Goal: Task Accomplishment & Management: Use online tool/utility

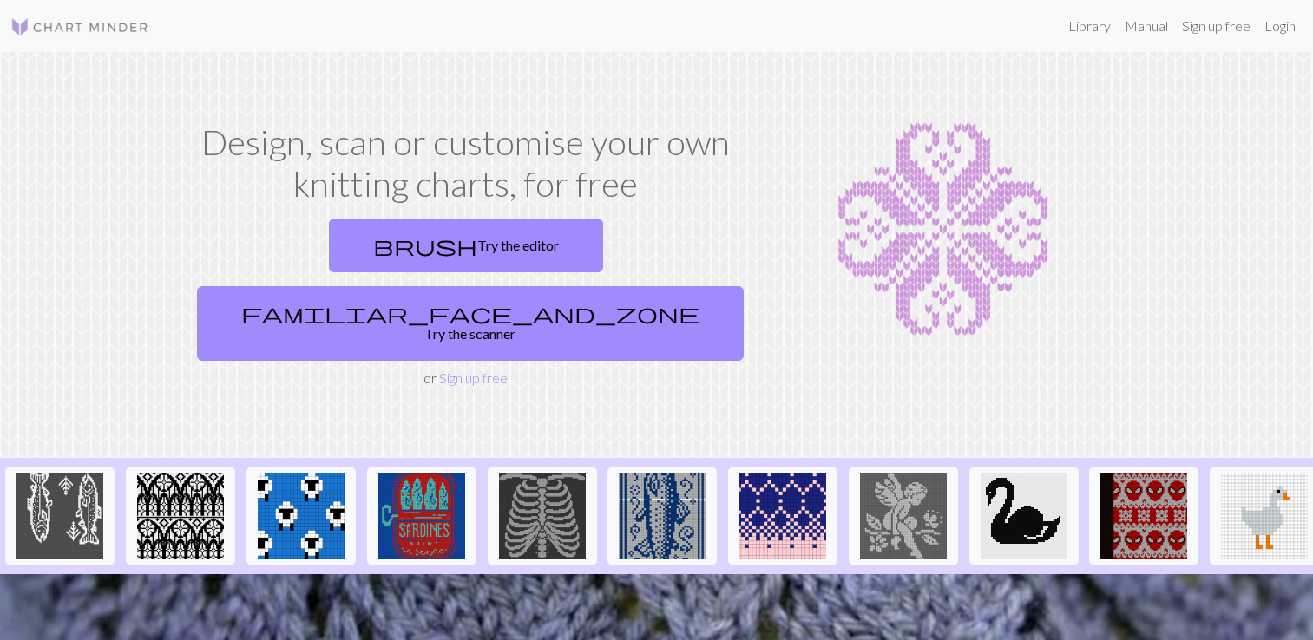
scroll to position [115, 0]
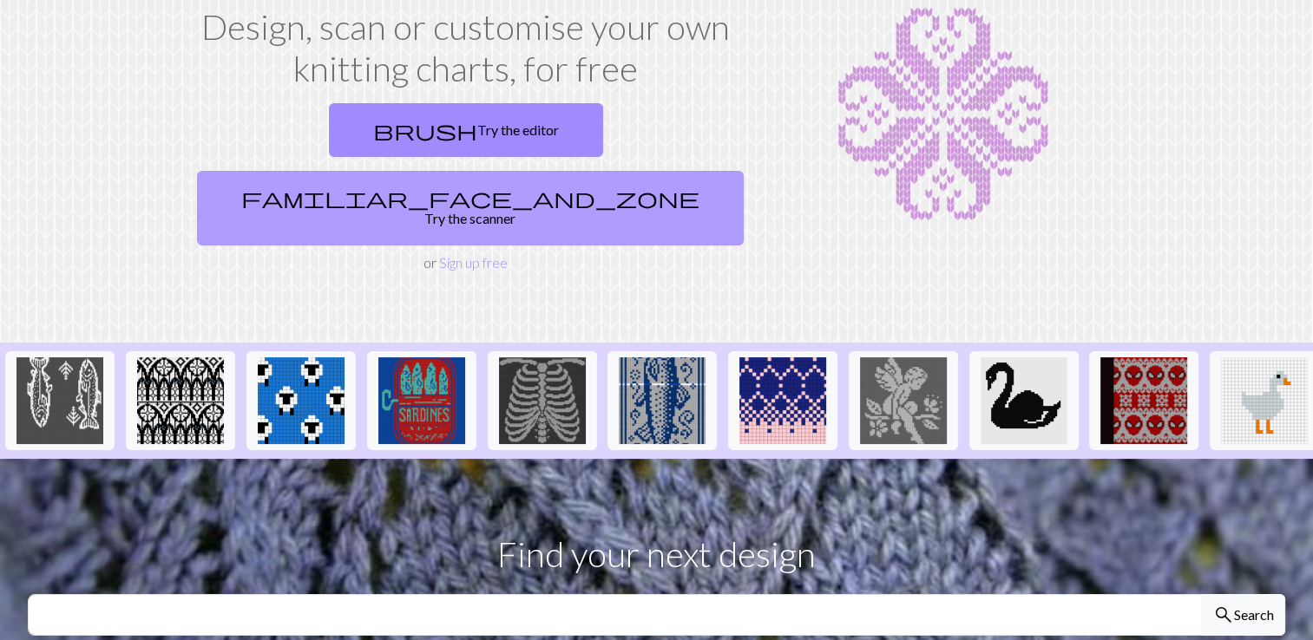
click at [584, 171] on link "familiar_face_and_zone Try the scanner" at bounding box center [470, 208] width 547 height 75
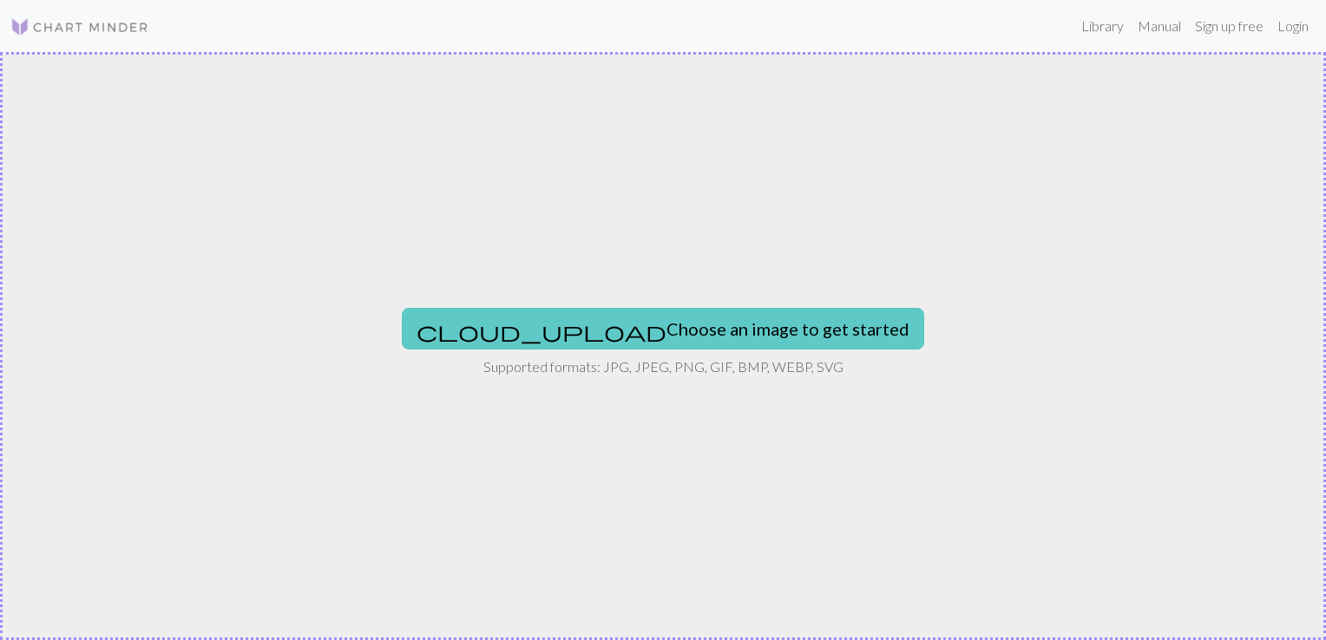
click at [627, 325] on button "cloud_upload Choose an image to get started" at bounding box center [663, 329] width 522 height 42
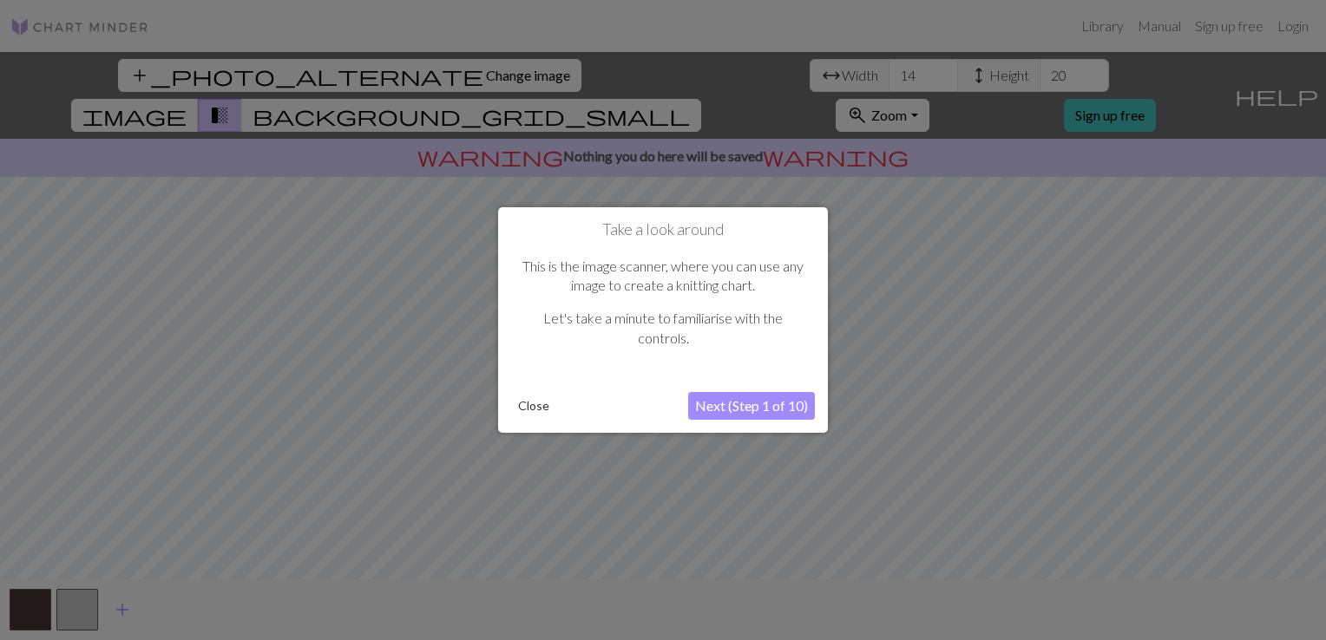
click at [547, 406] on button "Close" at bounding box center [533, 406] width 45 height 26
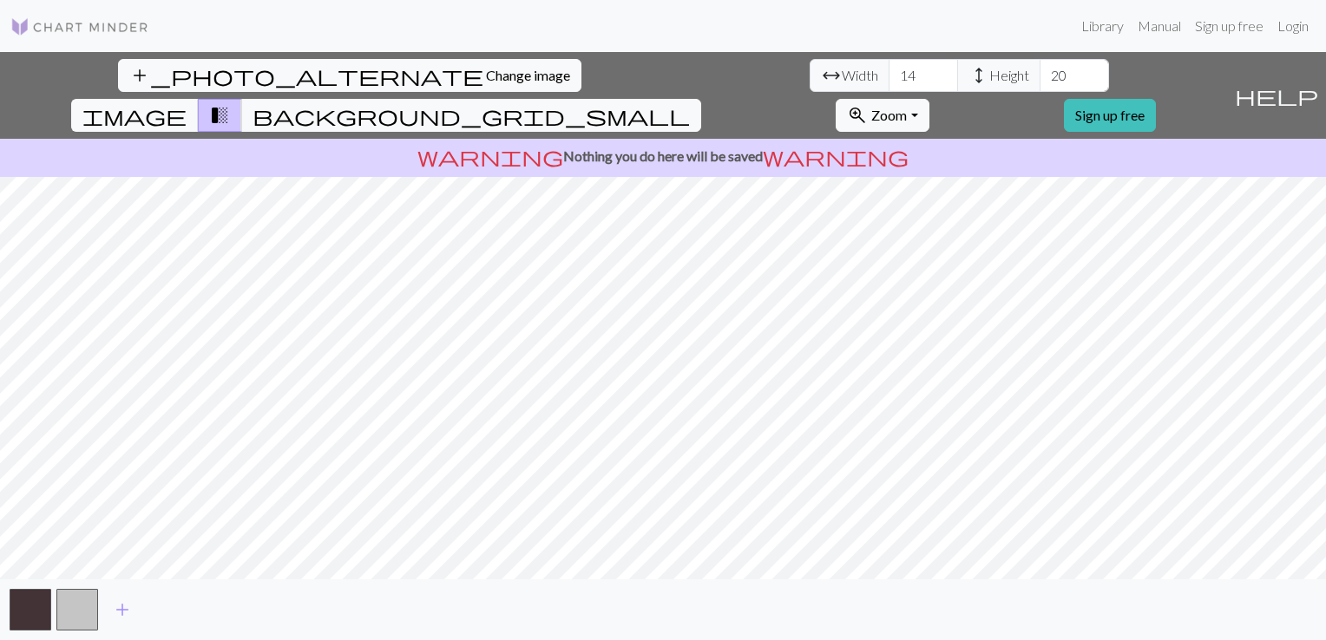
click at [831, 582] on div "add_photo_alternate Change image arrow_range Width 14 height Height 20 image tr…" at bounding box center [663, 346] width 1326 height 588
click at [888, 69] on input "14" at bounding box center [922, 75] width 69 height 33
click at [888, 72] on input "103" at bounding box center [922, 75] width 69 height 33
click at [888, 68] on input "104" at bounding box center [922, 75] width 69 height 33
click at [888, 68] on input "105" at bounding box center [922, 75] width 69 height 33
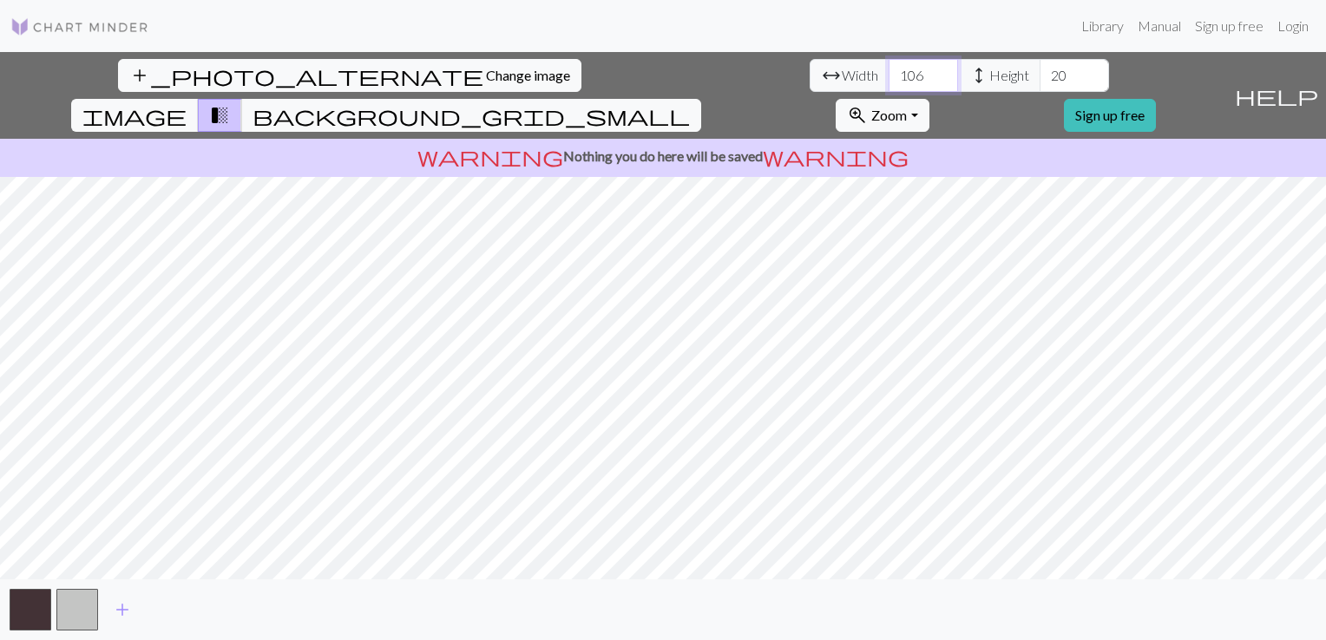
type input "106"
click at [888, 68] on input "106" at bounding box center [922, 75] width 69 height 33
click at [1039, 75] on input "21" at bounding box center [1073, 75] width 69 height 33
drag, startPoint x: 555, startPoint y: 77, endPoint x: 531, endPoint y: 77, distance: 24.3
click at [1039, 77] on input "21" at bounding box center [1073, 75] width 69 height 33
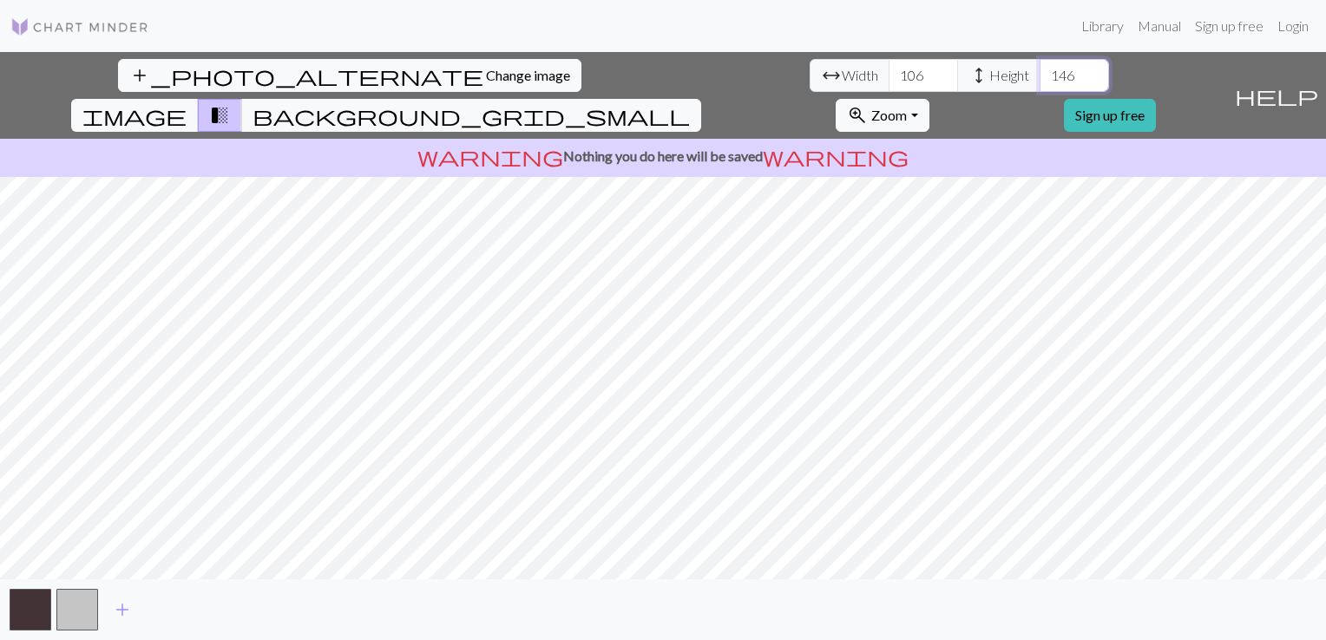
type input "146"
click at [690, 103] on span "background_grid_small" at bounding box center [470, 115] width 437 height 24
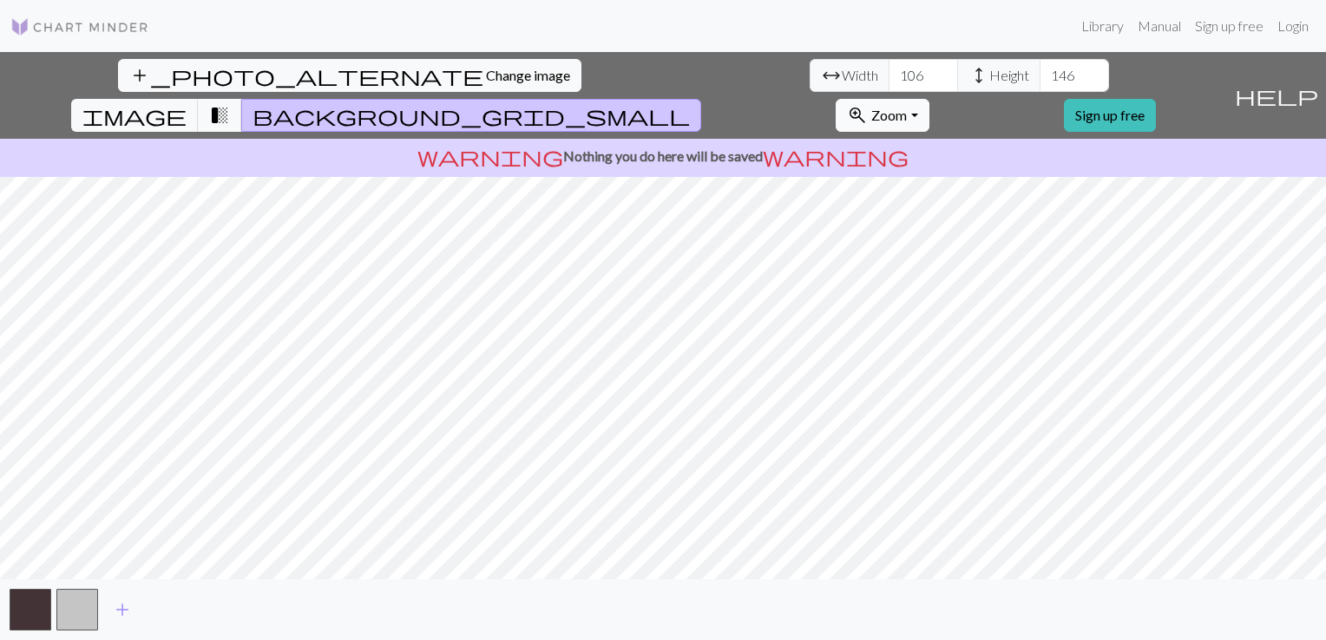
click at [928, 99] on button "zoom_in Zoom Zoom" at bounding box center [882, 115] width 93 height 33
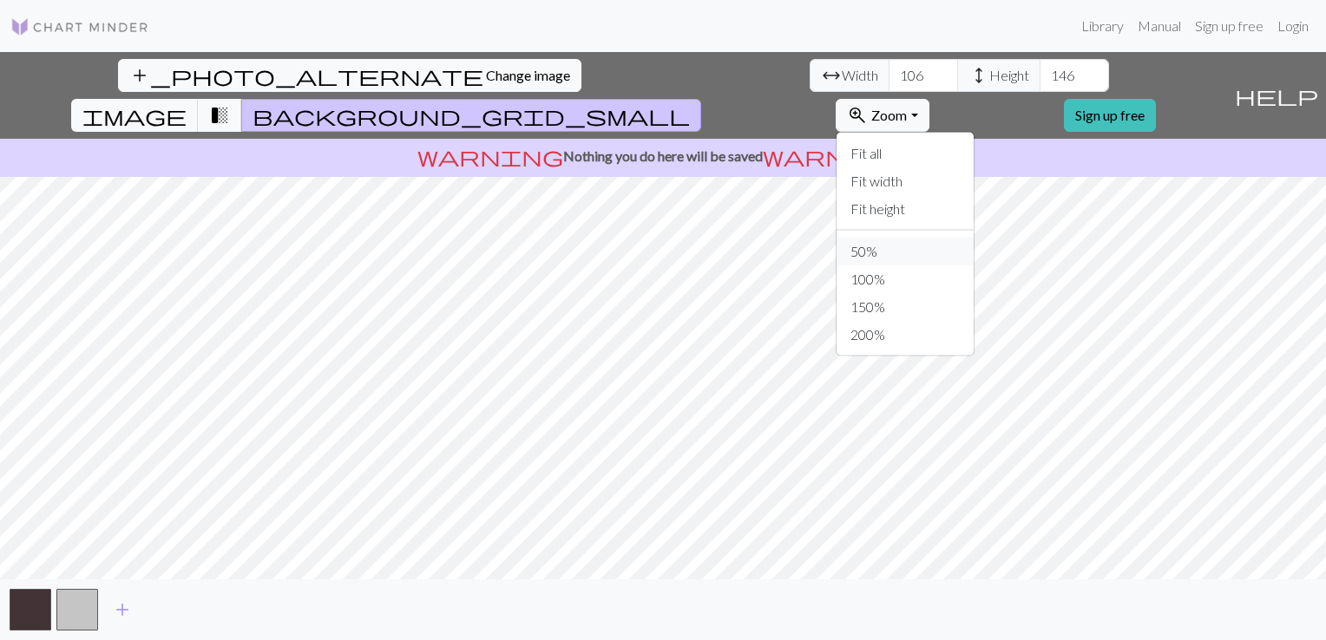
click at [973, 238] on button "50%" at bounding box center [904, 252] width 137 height 28
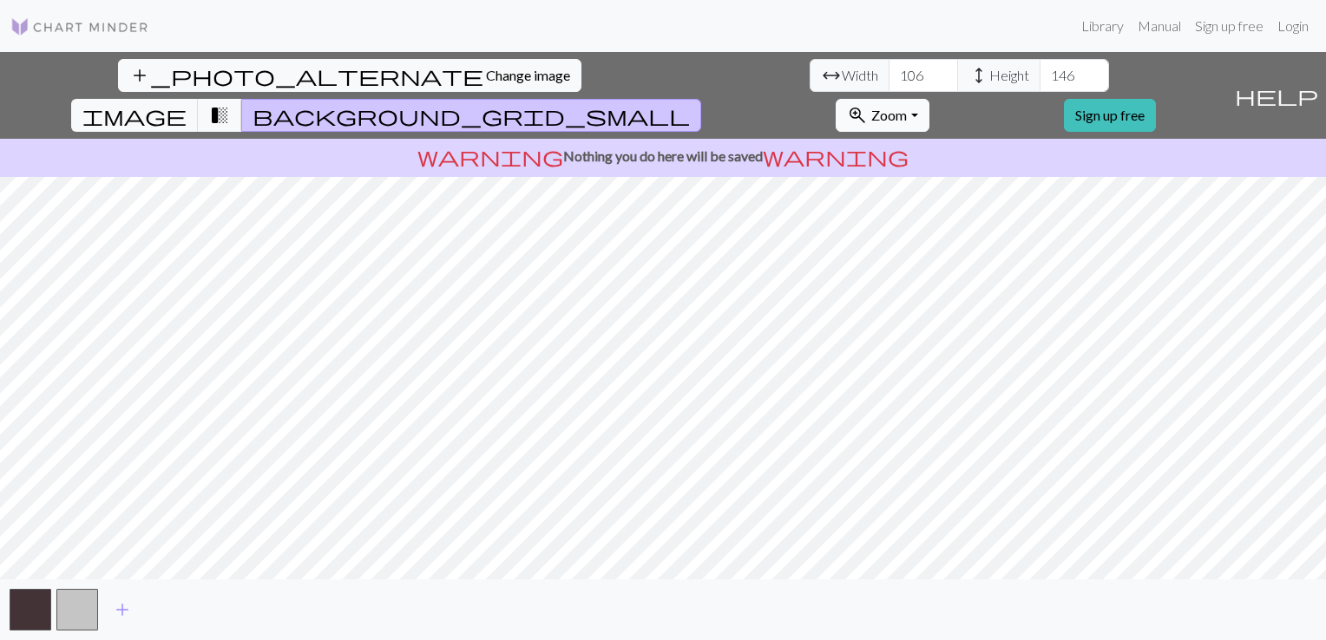
click at [907, 107] on span "Zoom" at bounding box center [889, 115] width 36 height 16
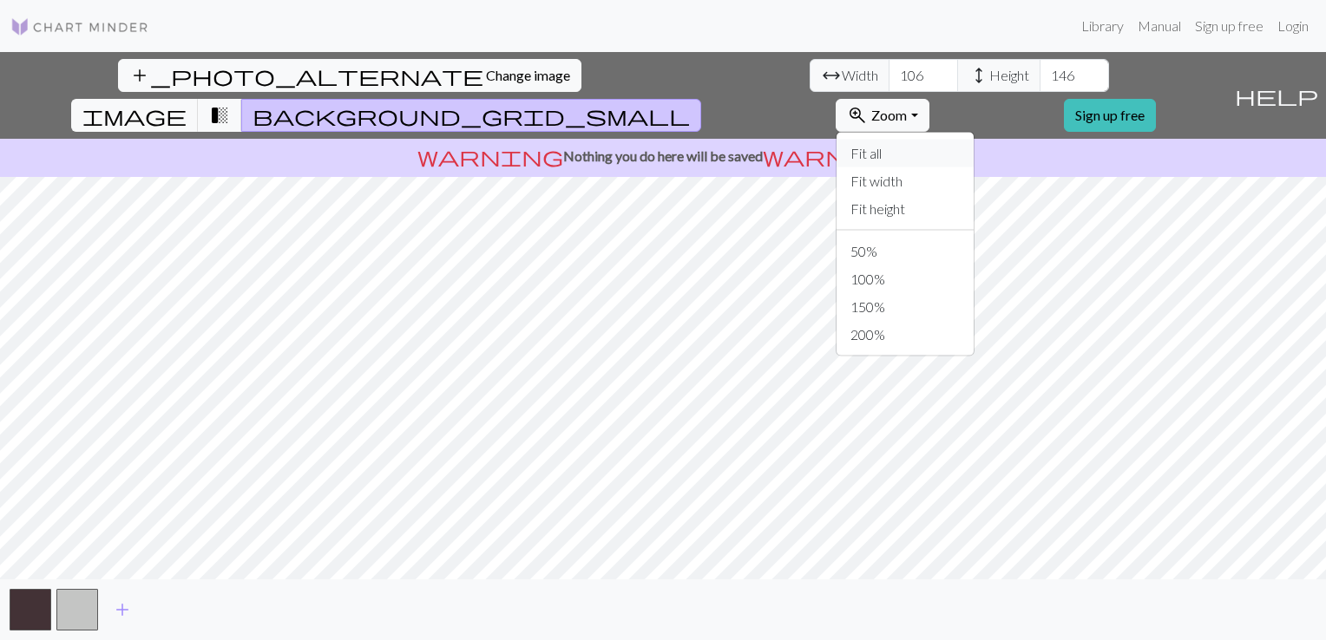
click at [973, 140] on button "Fit all" at bounding box center [904, 154] width 137 height 28
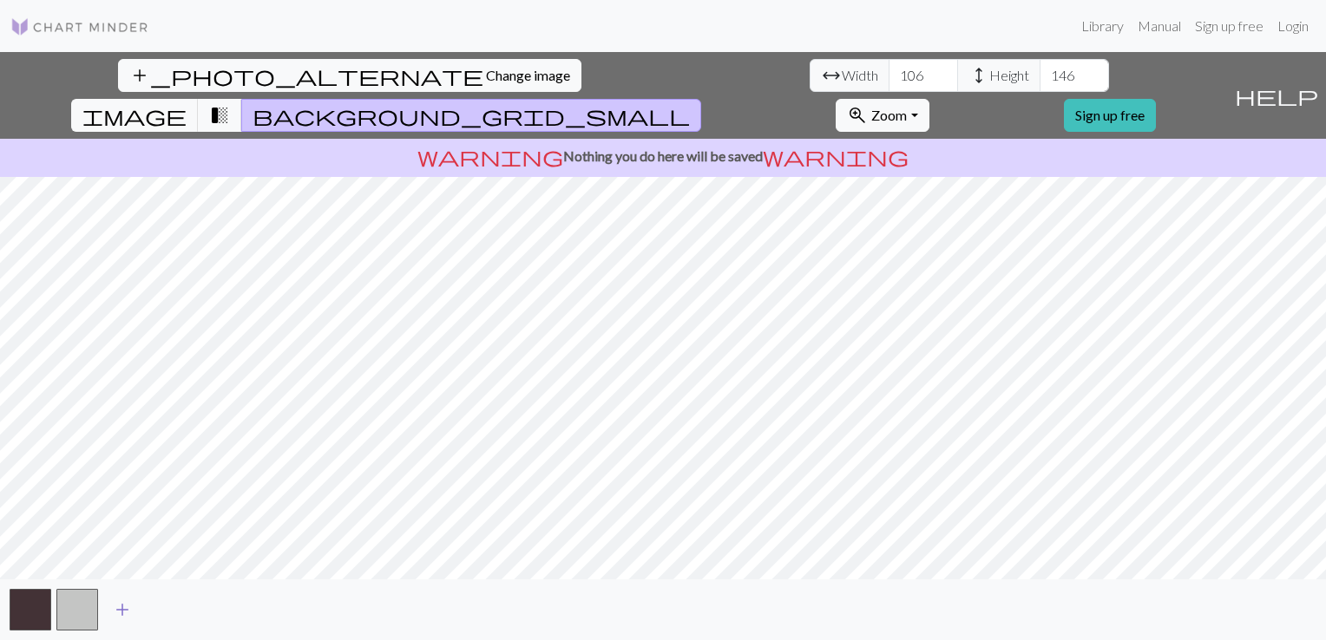
click at [115, 607] on span "add" at bounding box center [122, 610] width 21 height 24
click at [124, 615] on button "button" at bounding box center [124, 610] width 42 height 42
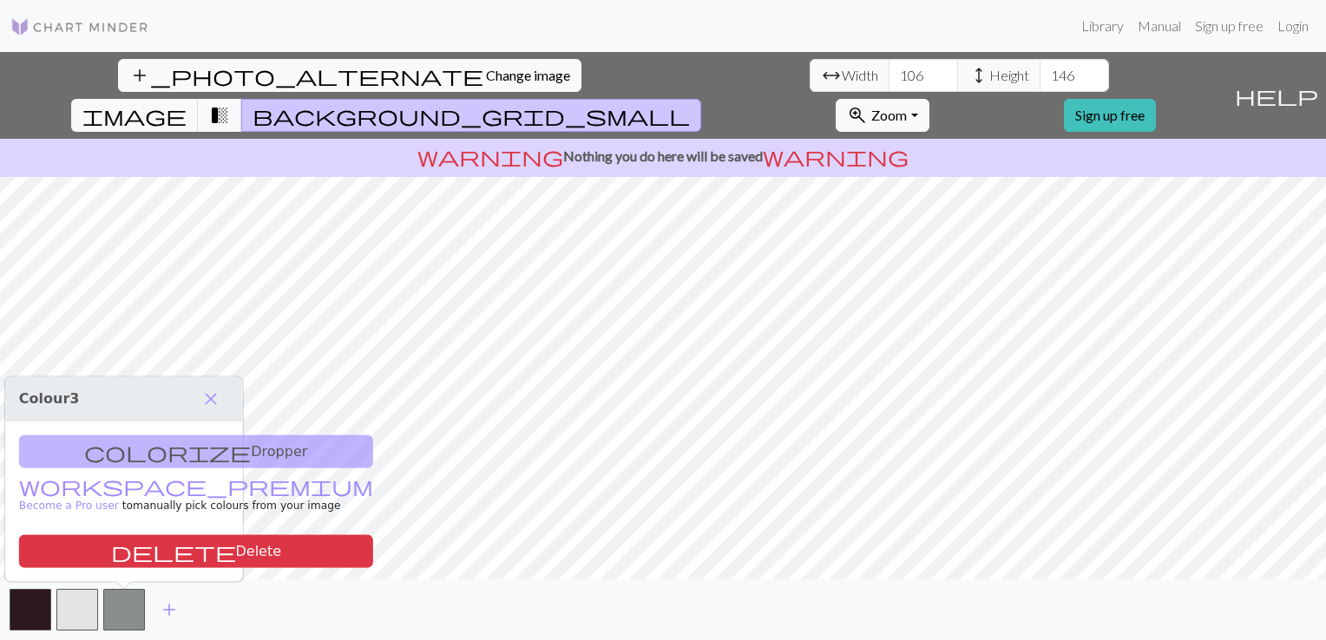
click at [130, 453] on div "colorize Dropper workspace_premium Become a Pro user to manually pick colours f…" at bounding box center [124, 502] width 238 height 161
click at [124, 619] on button "button" at bounding box center [124, 610] width 42 height 42
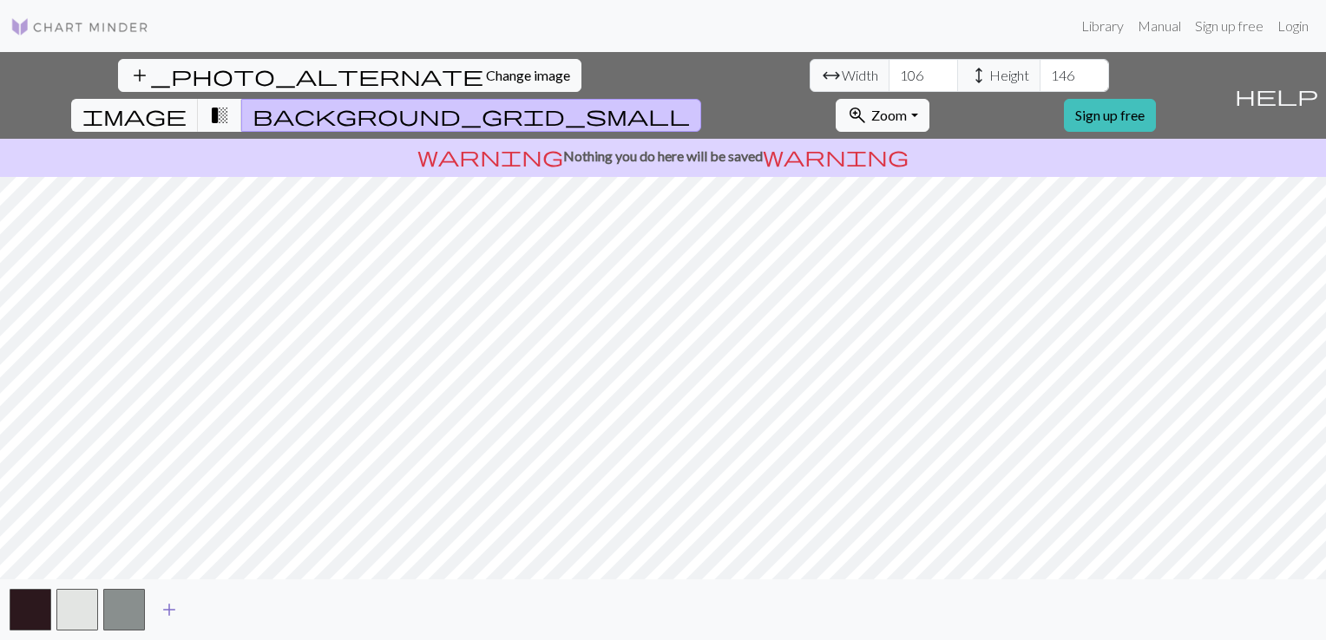
click at [164, 606] on span "add" at bounding box center [169, 610] width 21 height 24
click at [212, 606] on span "add" at bounding box center [216, 610] width 21 height 24
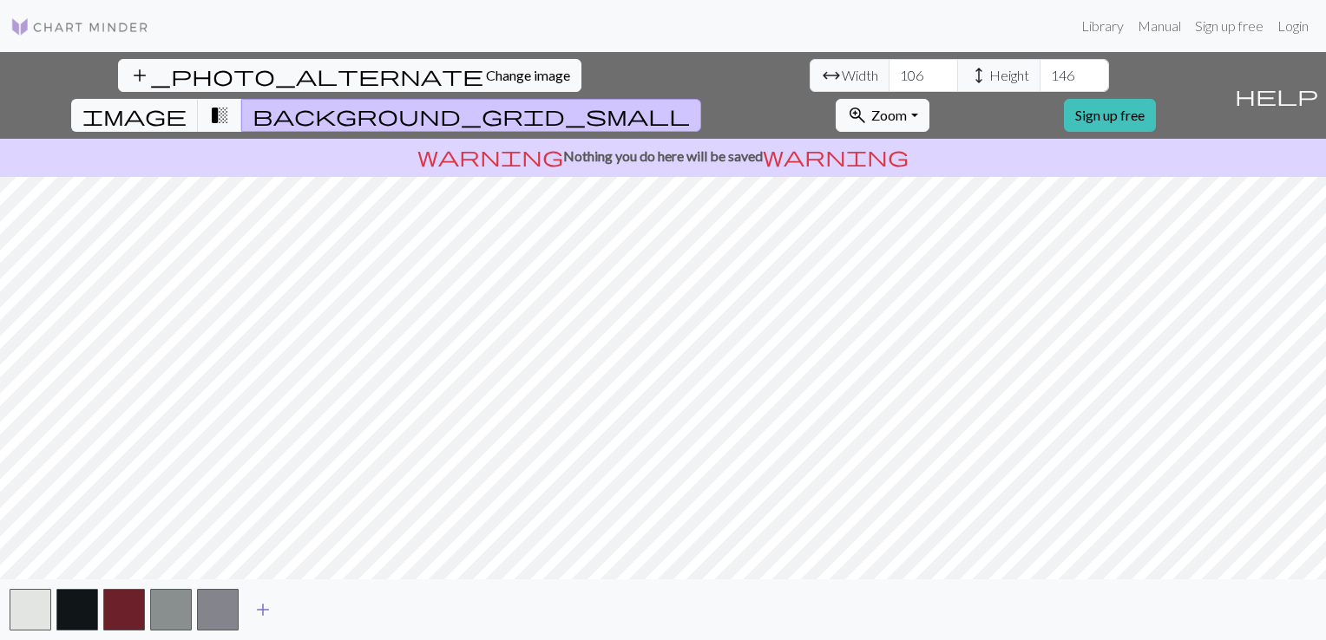
click at [262, 609] on span "add" at bounding box center [262, 610] width 21 height 24
click at [272, 610] on button "button" at bounding box center [265, 610] width 42 height 42
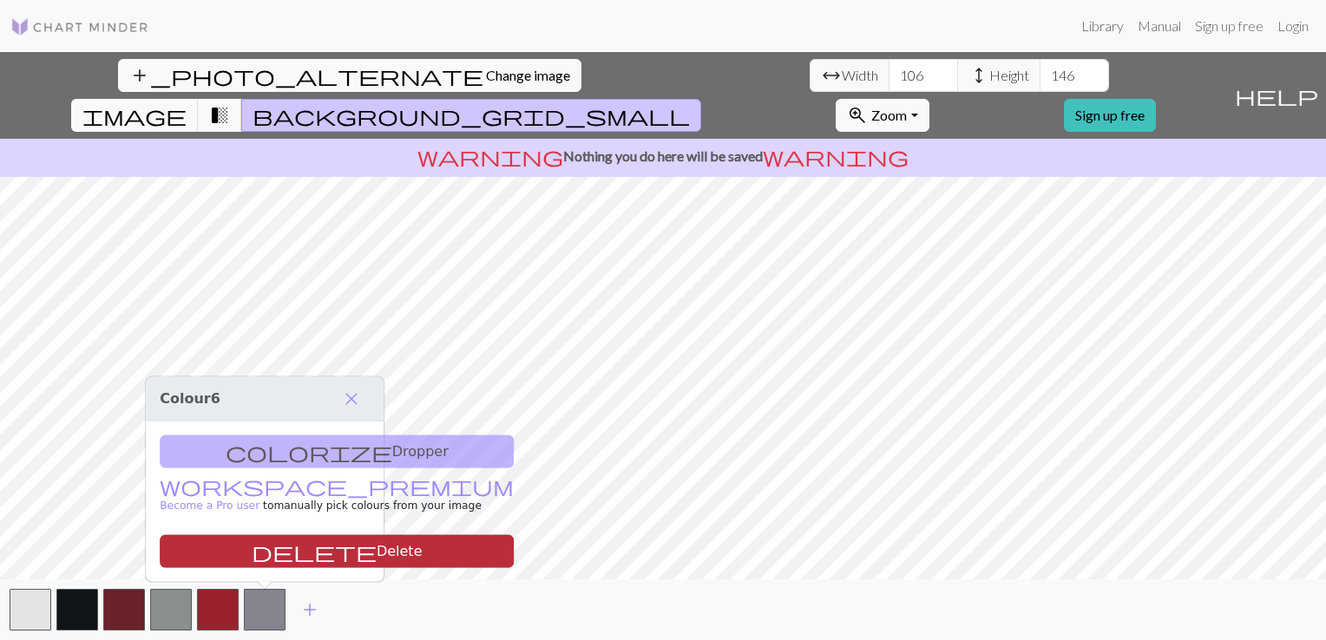
click at [273, 556] on button "delete Delete" at bounding box center [337, 551] width 354 height 33
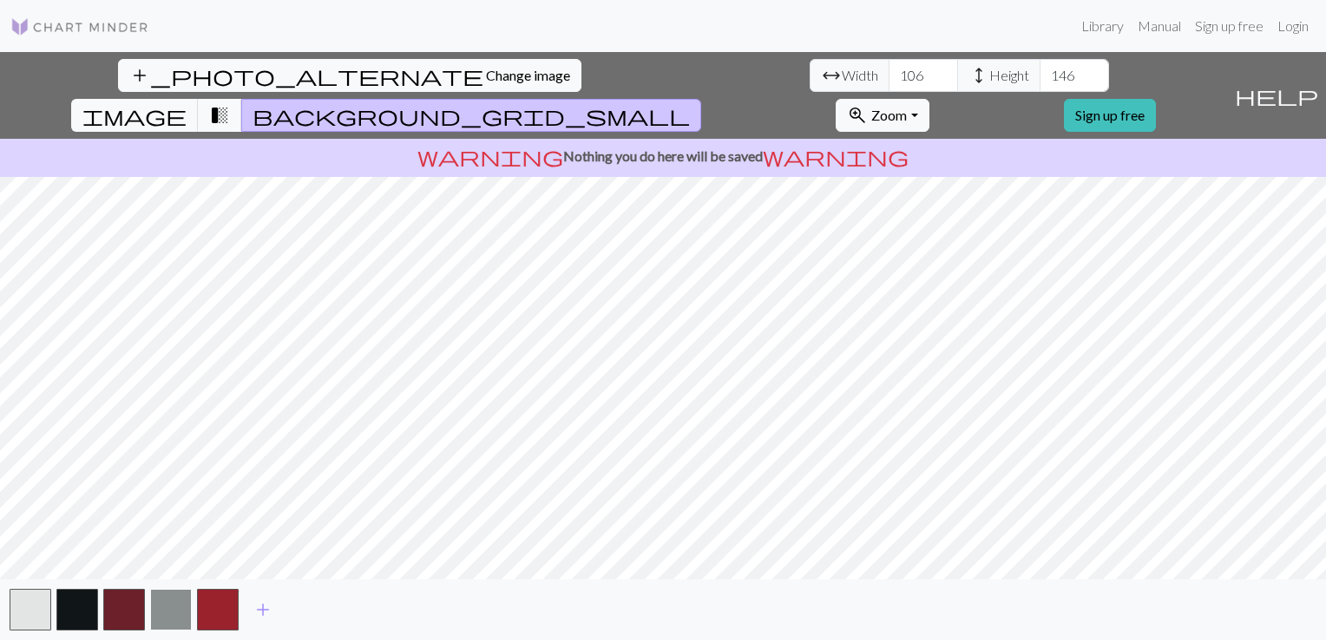
click at [183, 611] on button "button" at bounding box center [171, 610] width 42 height 42
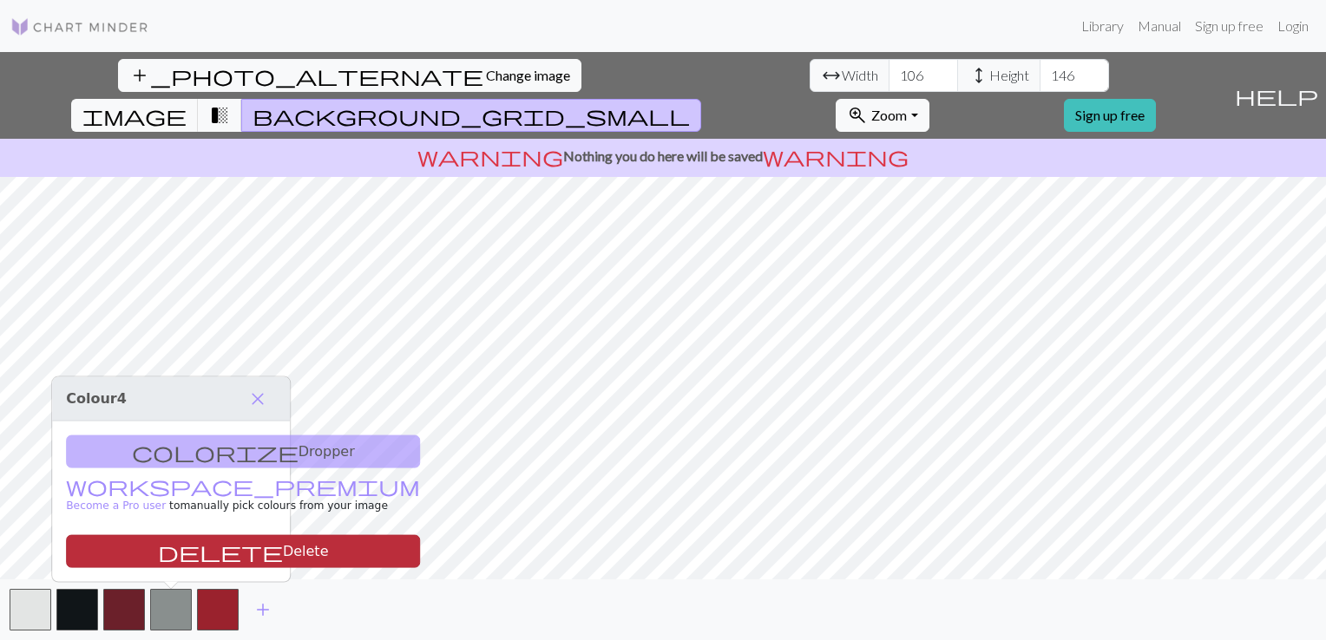
click at [205, 554] on button "delete Delete" at bounding box center [243, 551] width 354 height 33
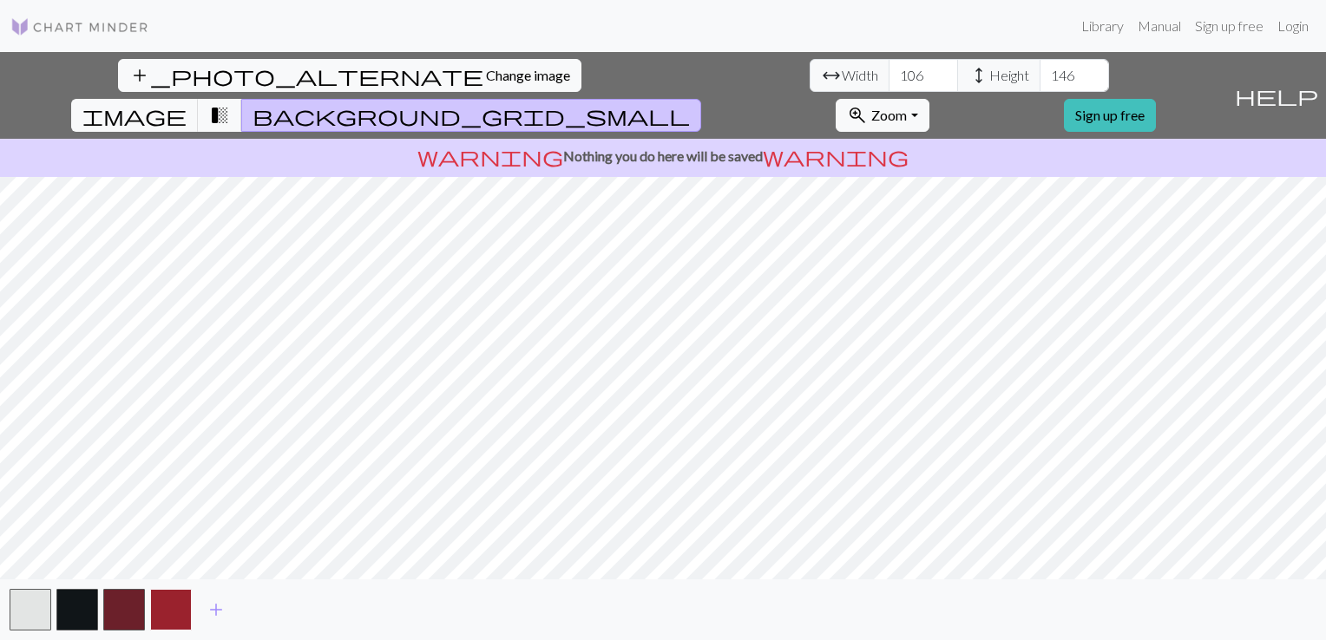
click at [177, 606] on button "button" at bounding box center [171, 610] width 42 height 42
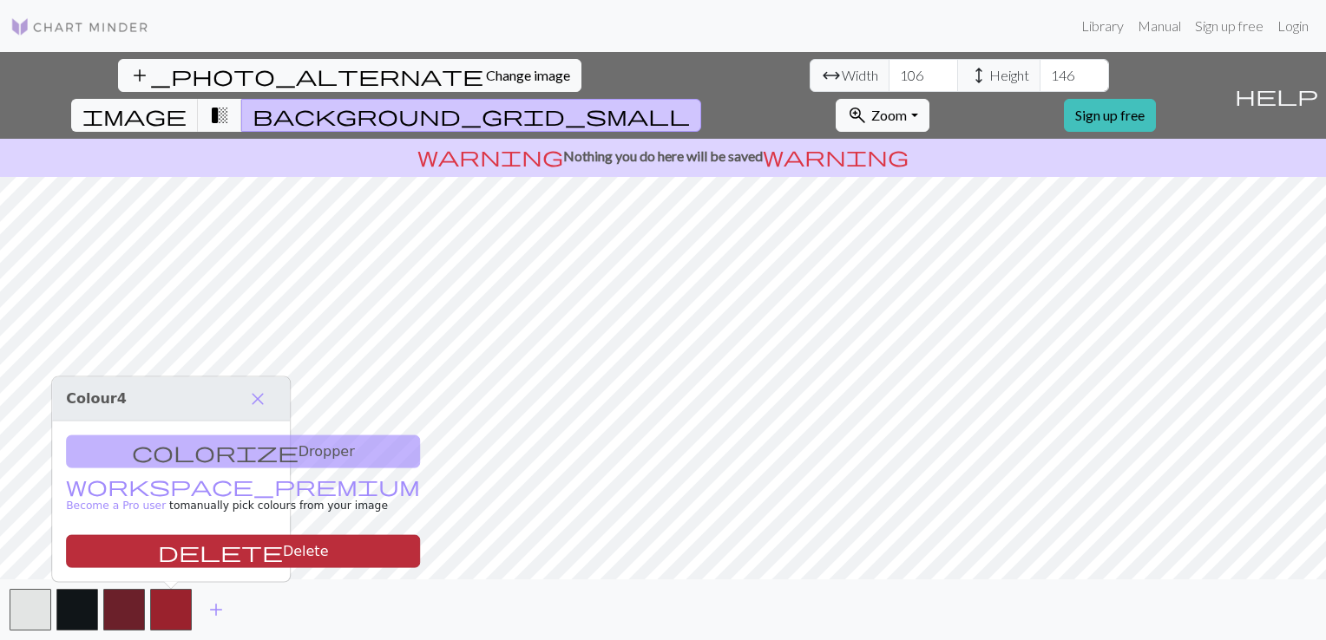
click at [199, 557] on button "delete Delete" at bounding box center [243, 551] width 354 height 33
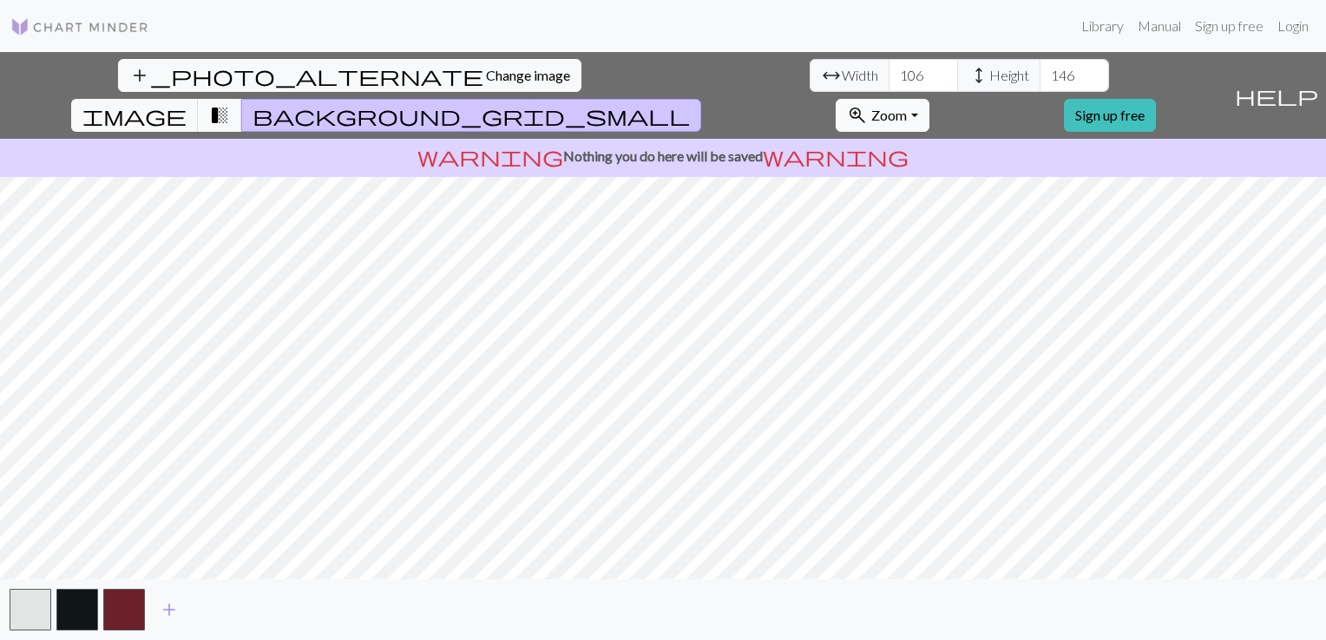
click at [1037, 71] on div "add_photo_alternate Change image arrow_range Width 106 height Height 146 image …" at bounding box center [613, 95] width 1227 height 87
click at [928, 99] on button "zoom_in Zoom Zoom" at bounding box center [882, 115] width 93 height 33
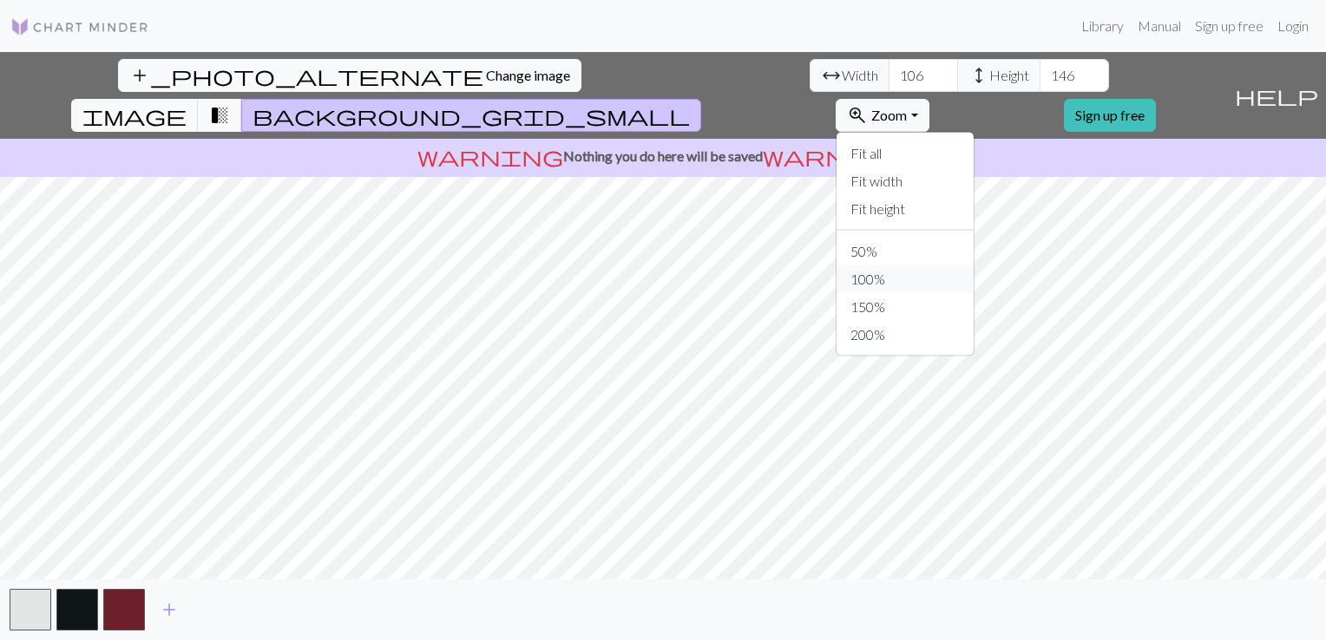
click at [973, 265] on button "100%" at bounding box center [904, 279] width 137 height 28
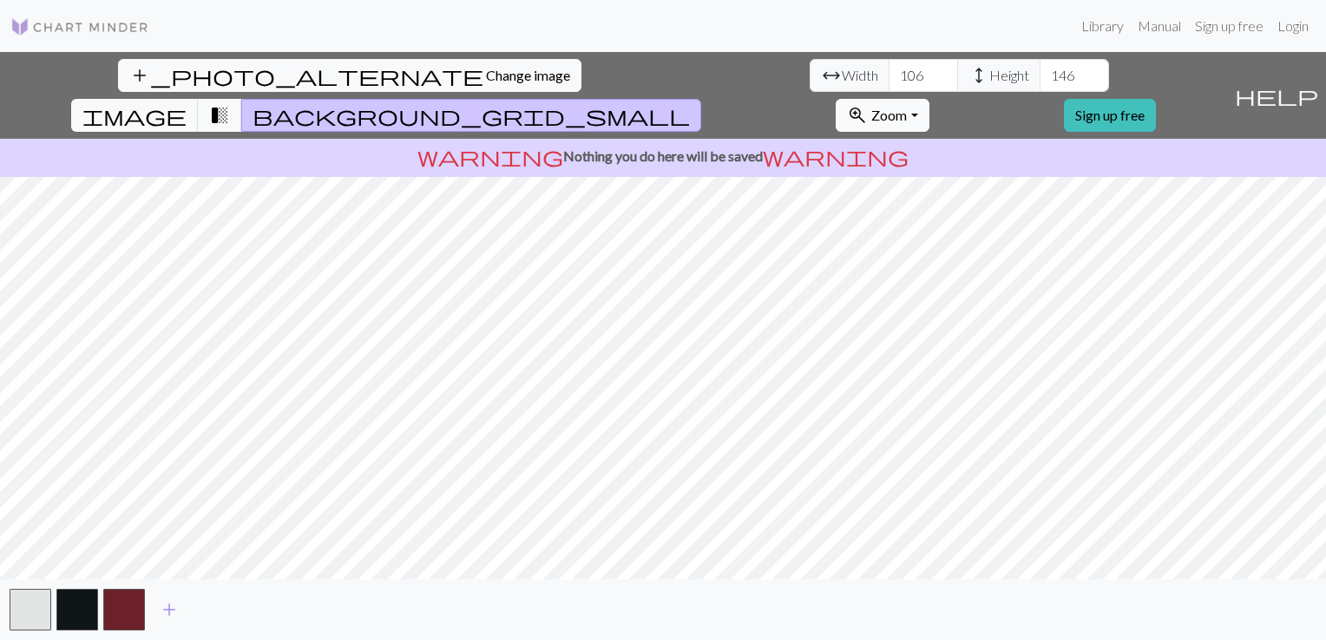
click at [907, 107] on span "Zoom" at bounding box center [889, 115] width 36 height 16
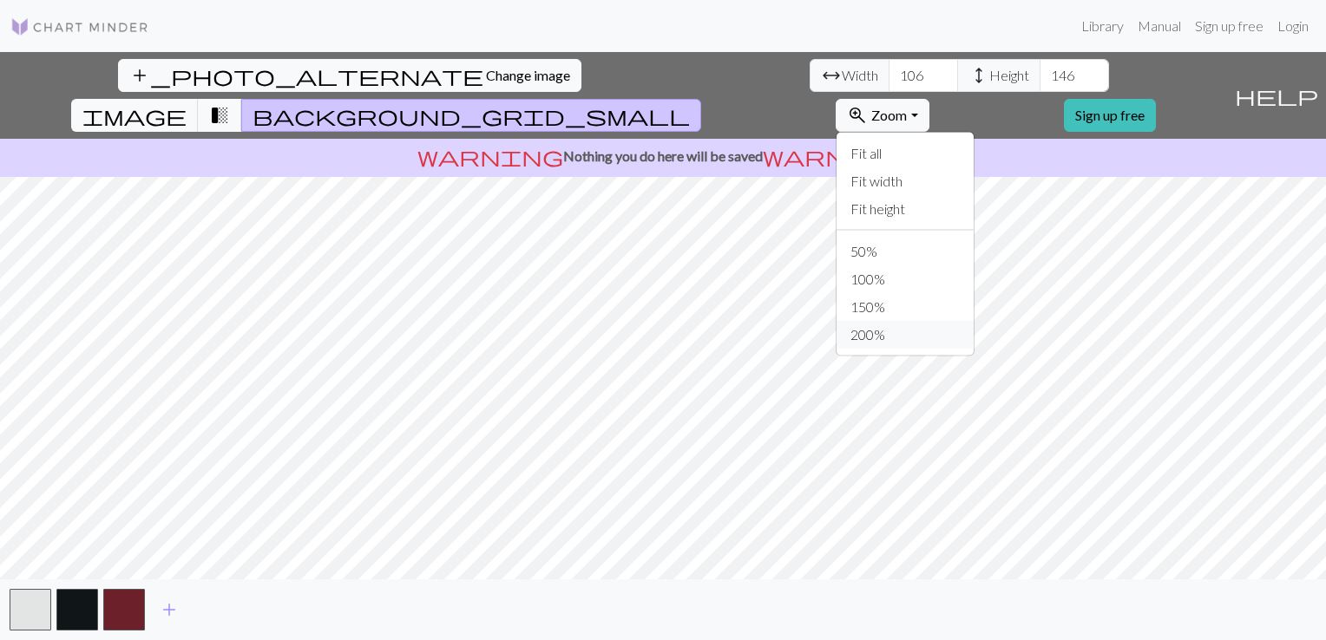
click at [973, 321] on button "200%" at bounding box center [904, 335] width 137 height 28
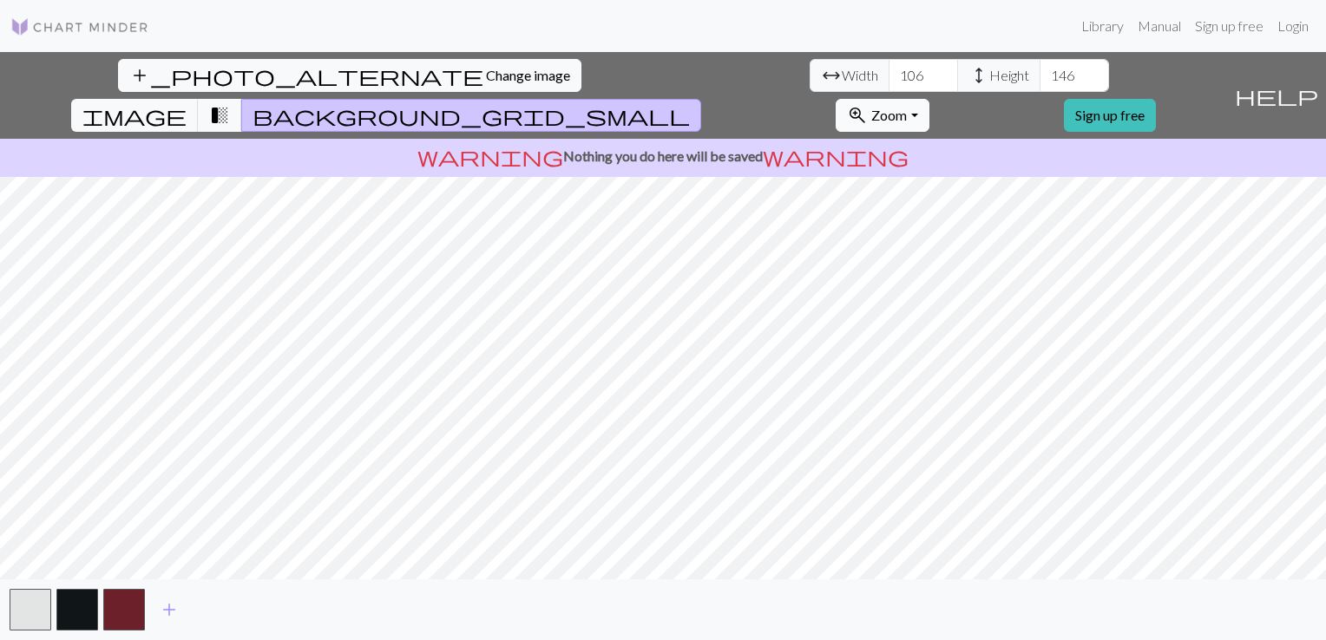
click at [928, 99] on button "zoom_in Zoom Zoom" at bounding box center [882, 115] width 93 height 33
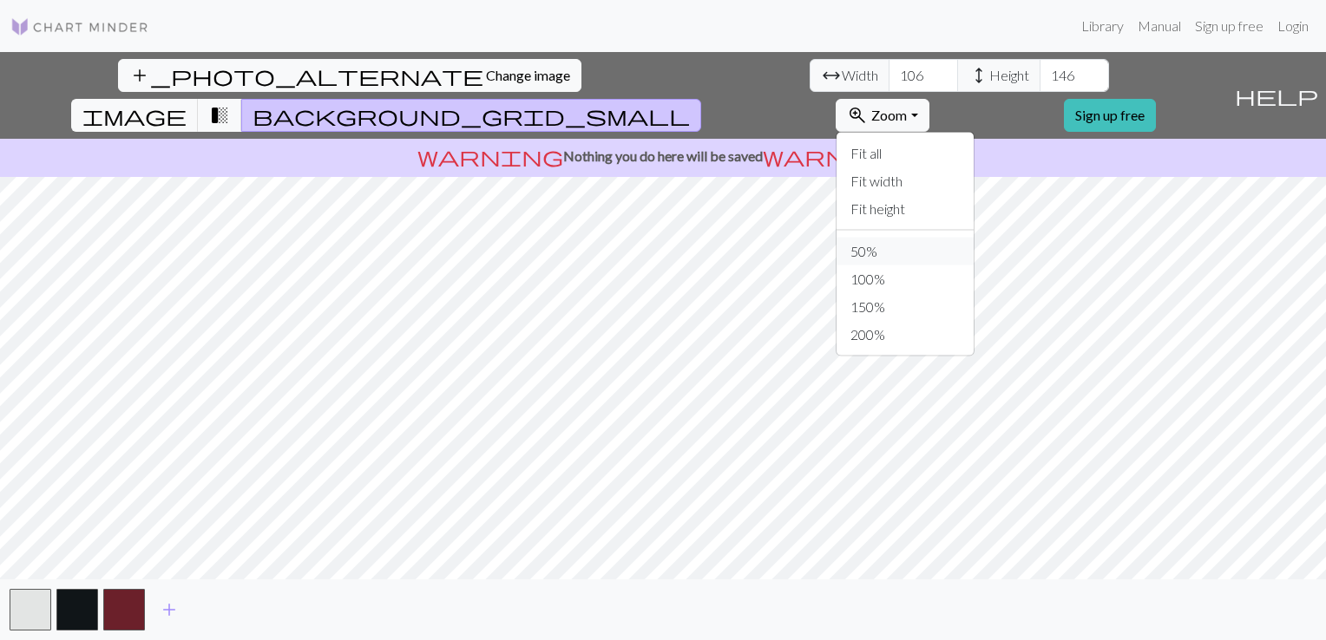
click at [973, 238] on button "50%" at bounding box center [904, 252] width 137 height 28
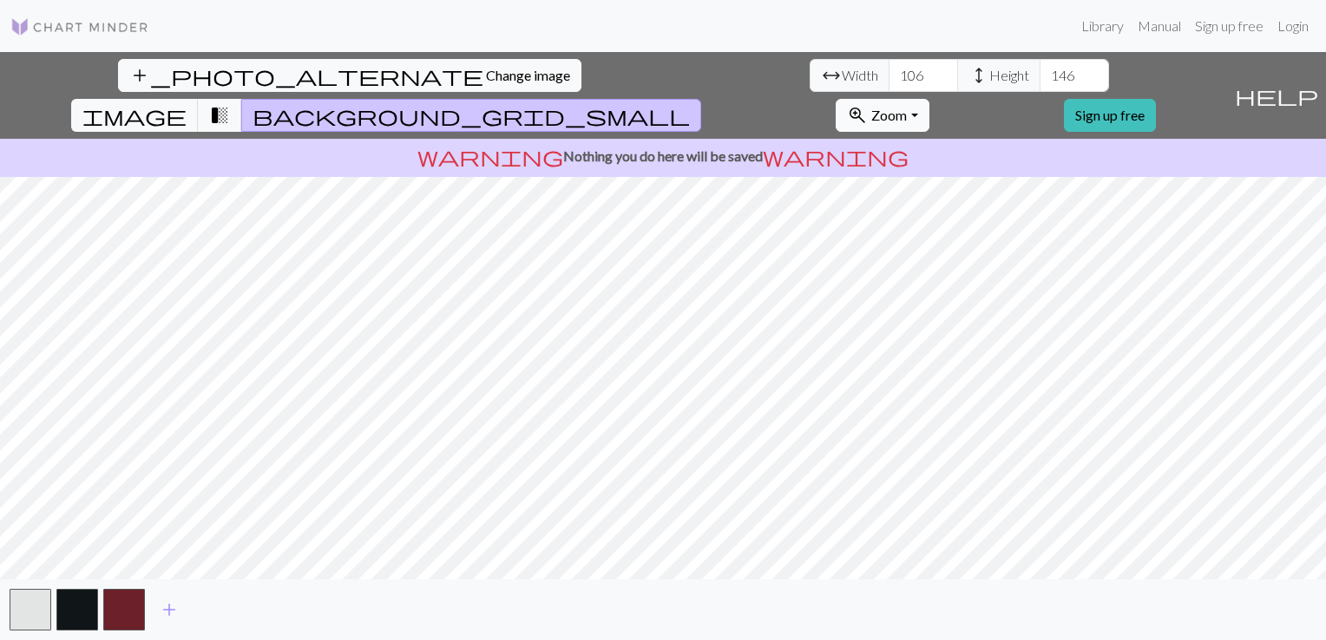
click at [907, 107] on span "Zoom" at bounding box center [889, 115] width 36 height 16
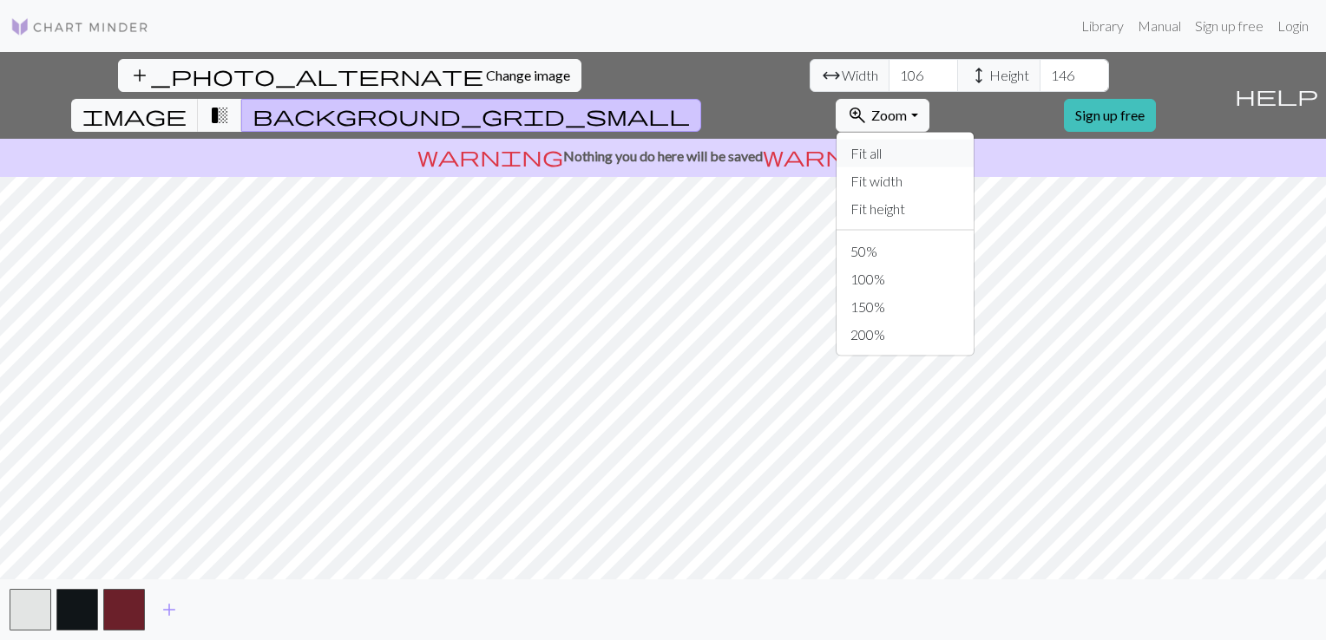
click at [973, 140] on button "Fit all" at bounding box center [904, 154] width 137 height 28
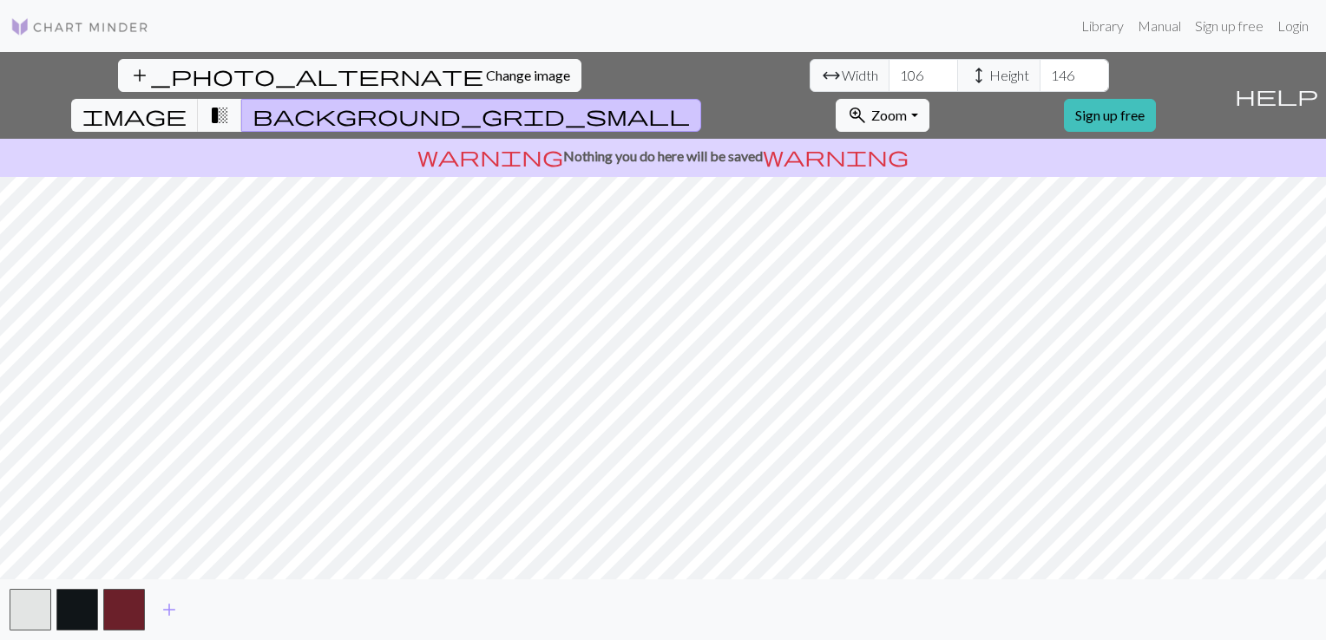
click at [919, 146] on p "warning Nothing you do here will be saved warning" at bounding box center [663, 156] width 1312 height 21
click at [1300, 83] on span "help" at bounding box center [1276, 95] width 83 height 24
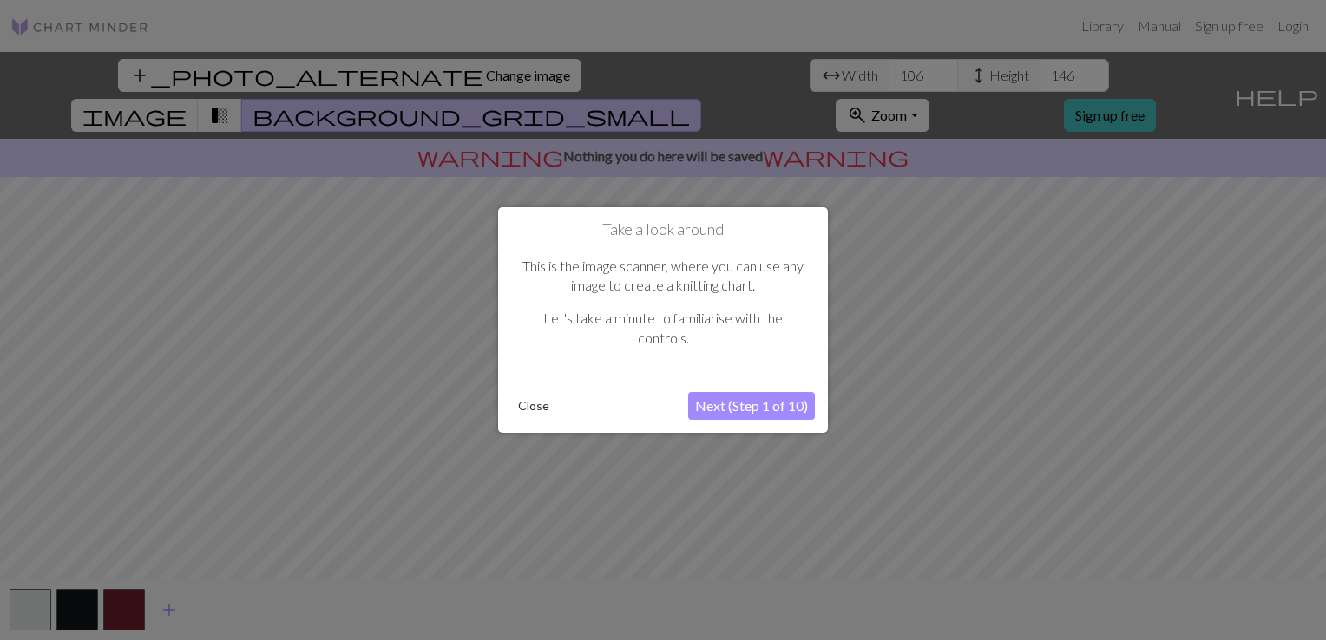
click at [700, 403] on button "Next (Step 1 of 10)" at bounding box center [751, 406] width 127 height 28
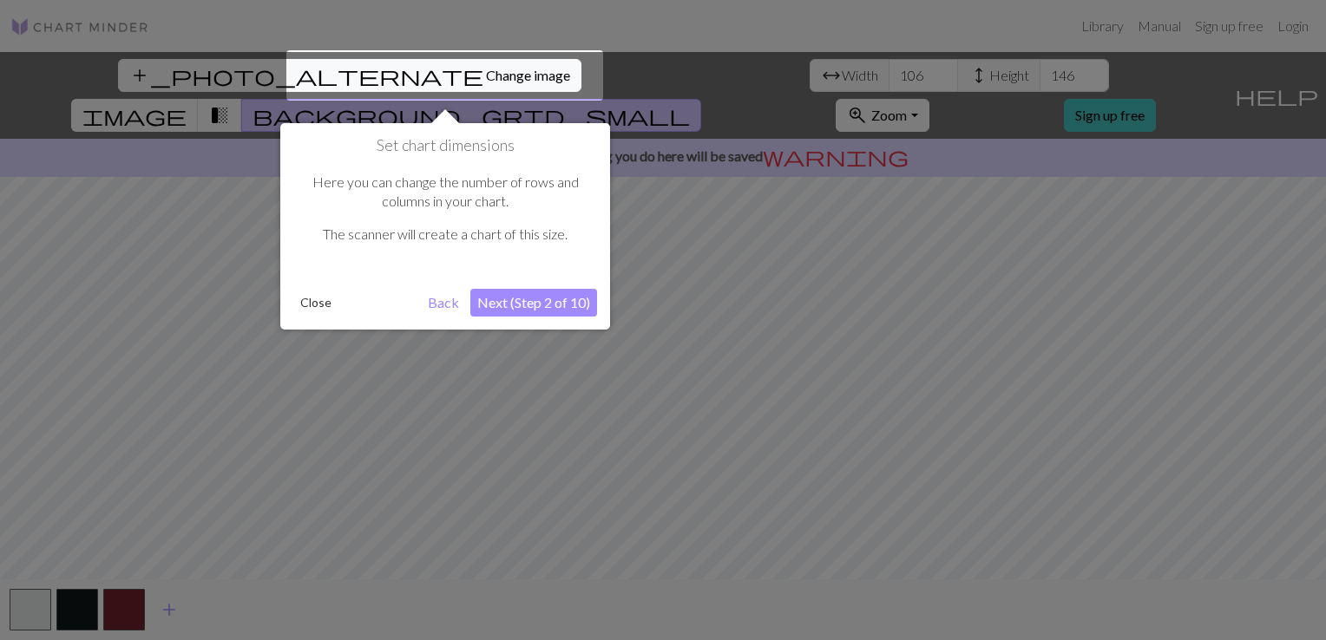
click at [570, 305] on button "Next (Step 2 of 10)" at bounding box center [533, 303] width 127 height 28
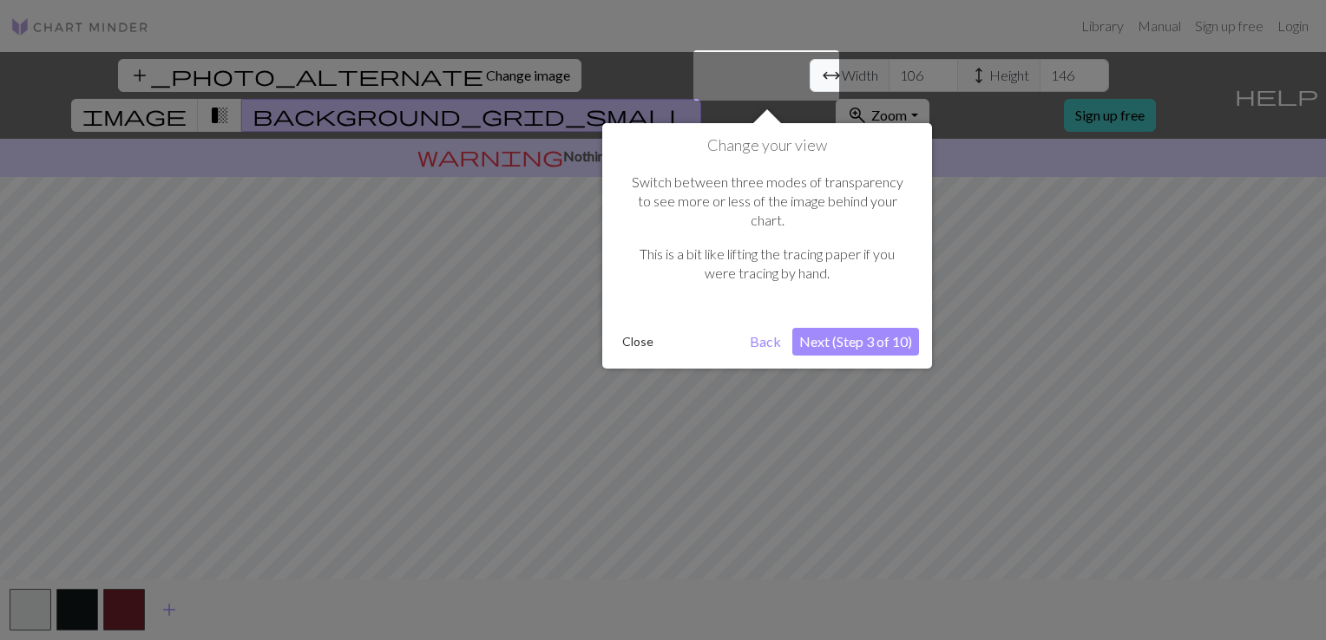
click at [885, 328] on button "Next (Step 3 of 10)" at bounding box center [855, 342] width 127 height 28
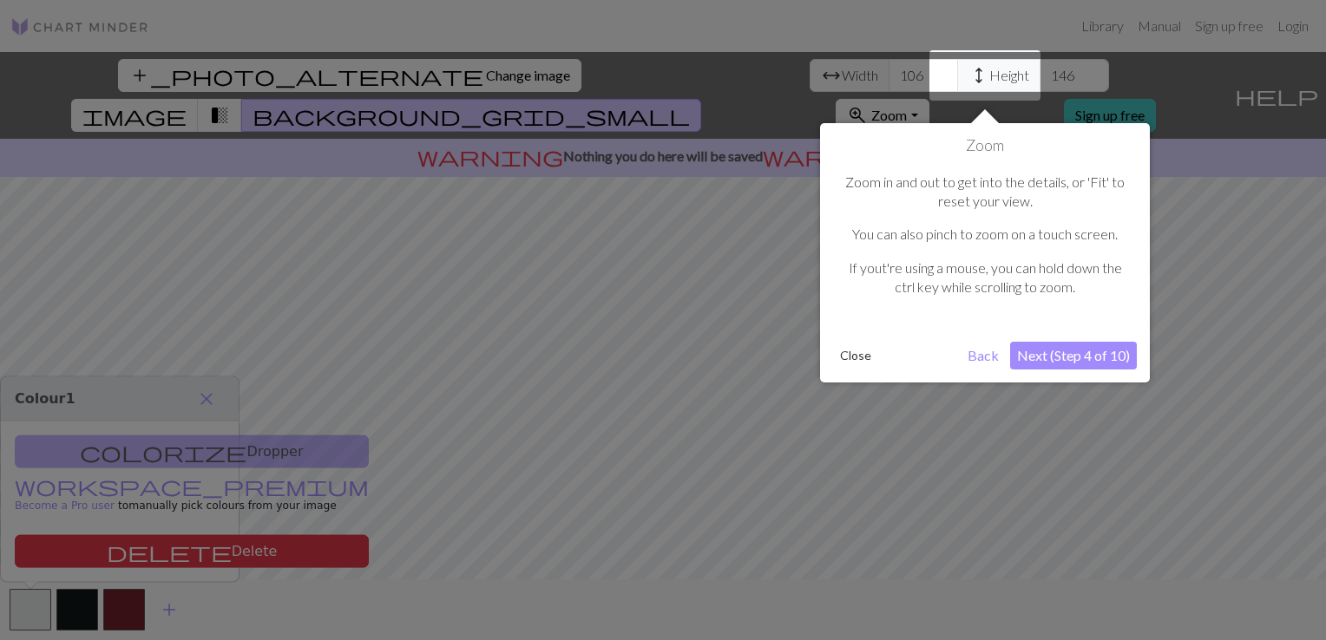
click at [1074, 338] on div "Zoom Zoom in and out to get into the details, or 'Fit' to reset your view. You …" at bounding box center [985, 252] width 330 height 259
click at [1074, 345] on button "Next (Step 4 of 10)" at bounding box center [1073, 356] width 127 height 28
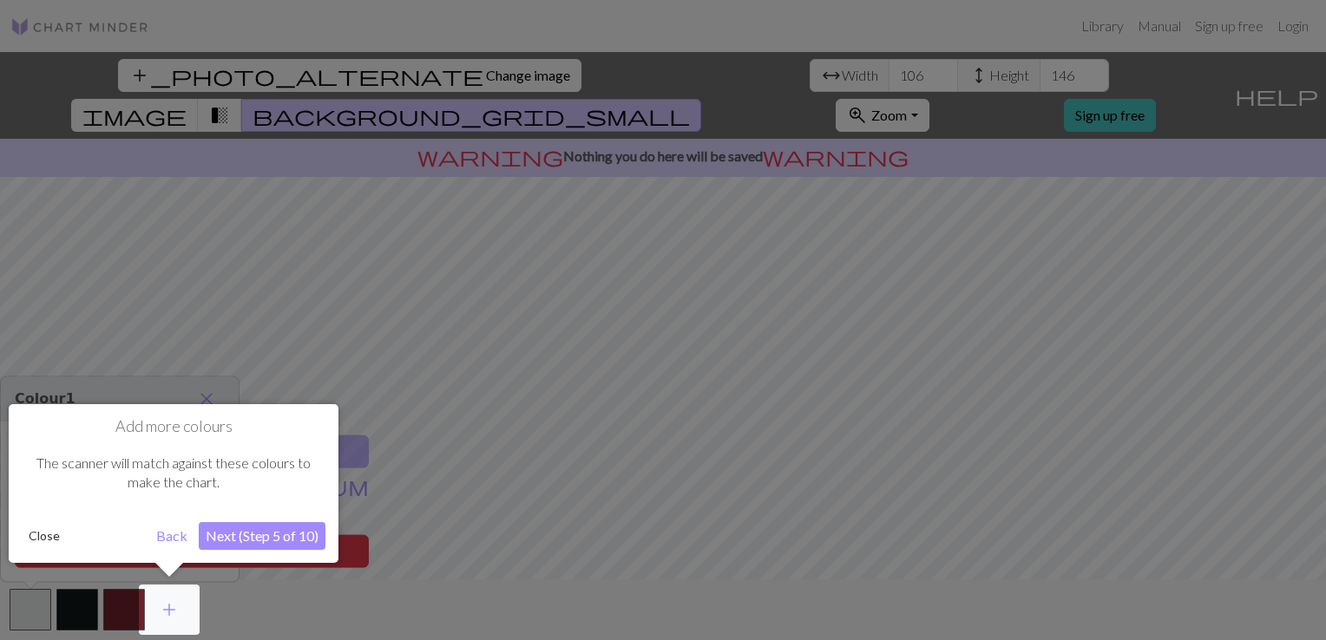
click at [320, 522] on button "Next (Step 5 of 10)" at bounding box center [262, 536] width 127 height 28
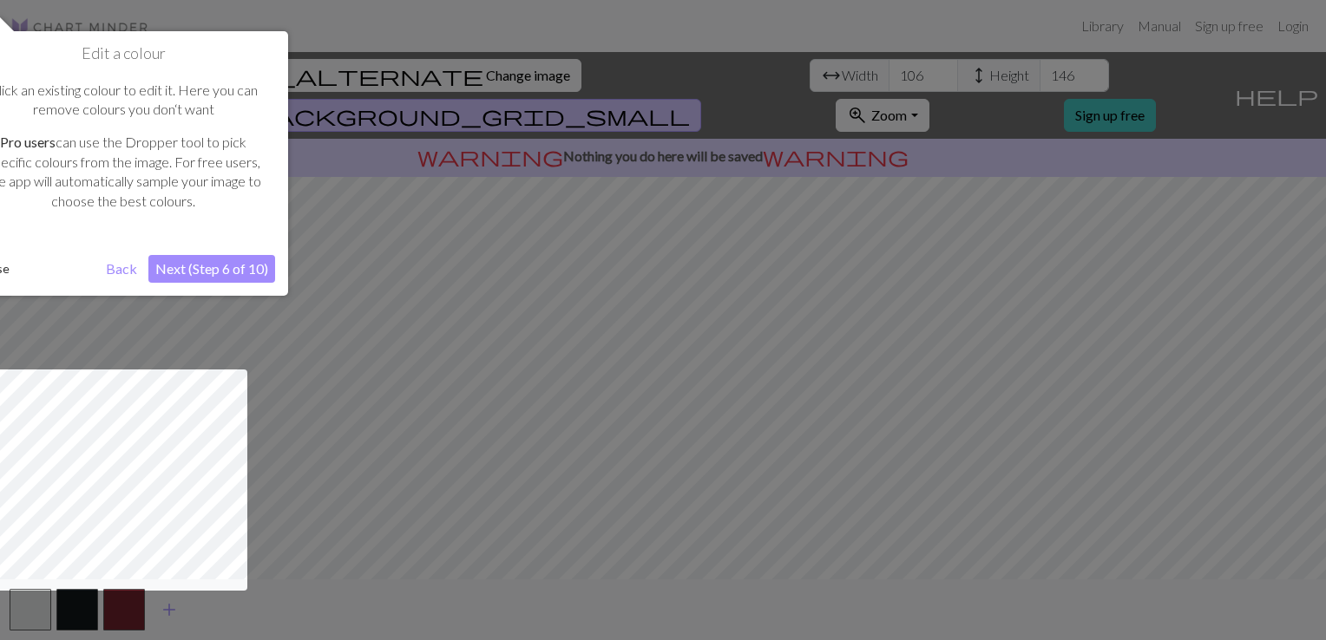
drag, startPoint x: 248, startPoint y: 199, endPoint x: 273, endPoint y: 199, distance: 25.2
click at [273, 199] on div "Click an existing colour to edit it. Here you can remove colours you don‘t want…" at bounding box center [123, 152] width 304 height 179
click at [242, 265] on button "Next (Step 6 of 10)" at bounding box center [211, 269] width 127 height 28
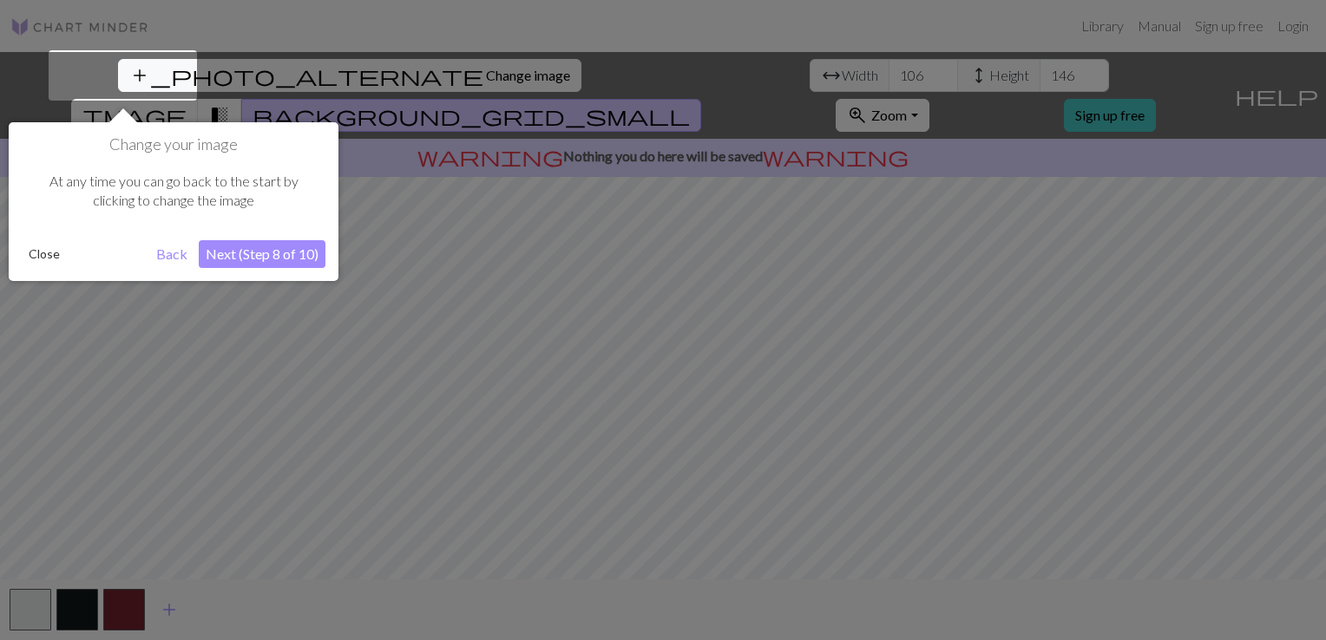
click at [290, 259] on button "Next (Step 8 of 10)" at bounding box center [262, 254] width 127 height 28
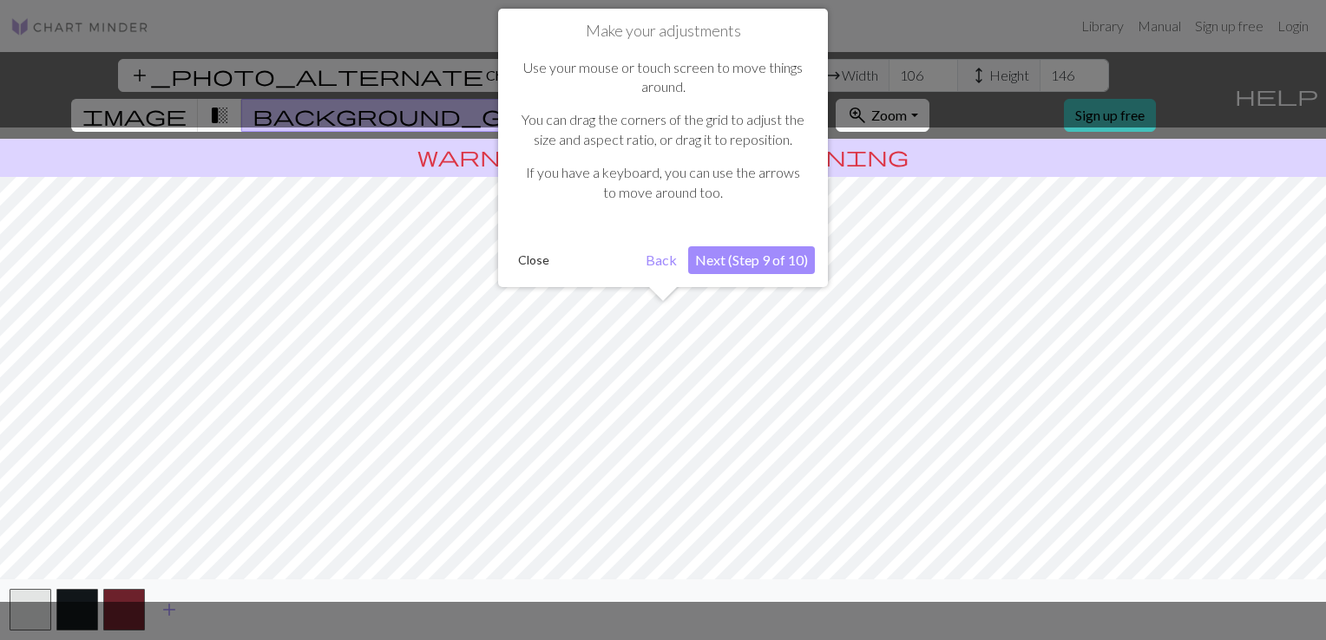
click at [740, 259] on button "Next (Step 9 of 10)" at bounding box center [751, 260] width 127 height 28
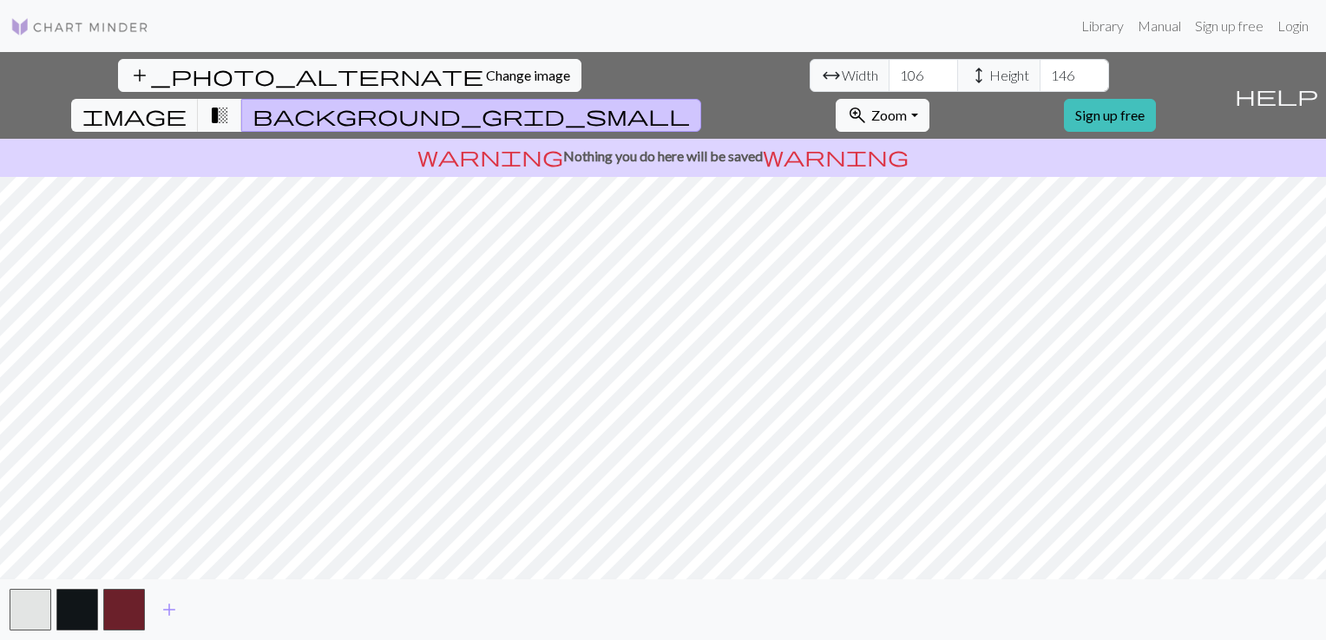
click at [17, 33] on img at bounding box center [79, 26] width 139 height 21
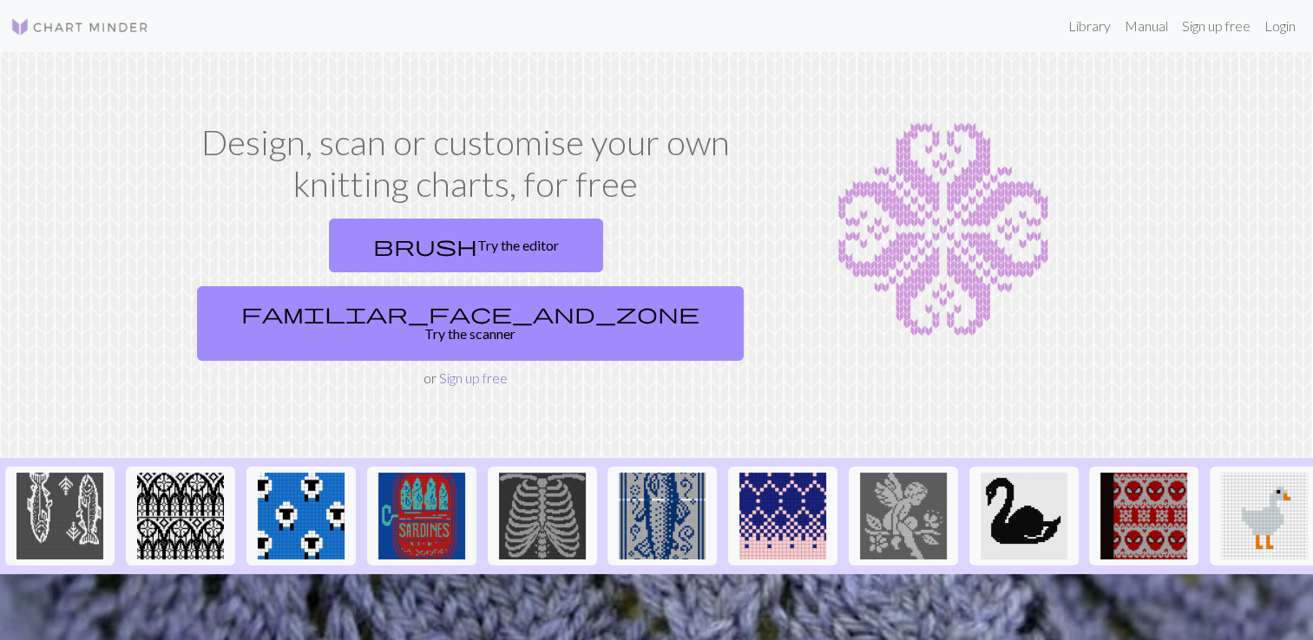
click at [462, 370] on link "Sign up free" at bounding box center [473, 378] width 69 height 16
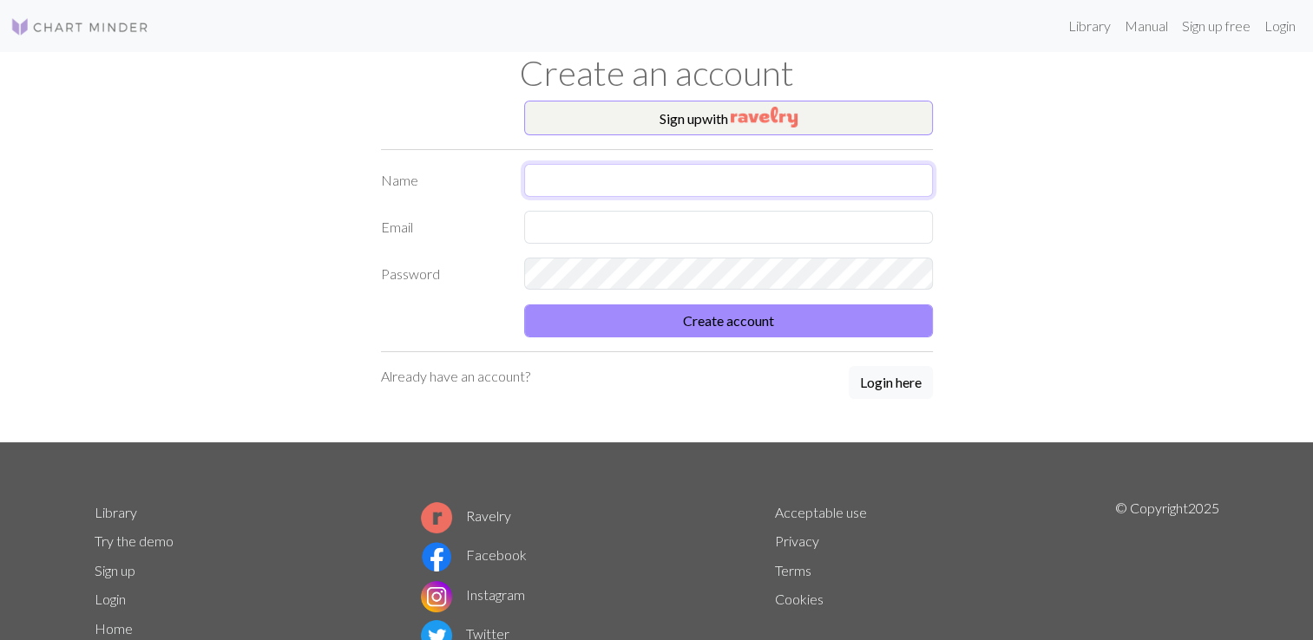
click at [658, 176] on input "text" at bounding box center [728, 180] width 409 height 33
type input "[PERSON_NAME]"
click at [488, 336] on div "Sign up with Name Sarah Hébert Email musiquesarah@outlook.com Password Create a…" at bounding box center [656, 272] width 573 height 342
click at [562, 344] on div "Sign up with Name Sarah Hébert Email musiquesarah@outlook.com Password Create a…" at bounding box center [656, 272] width 573 height 342
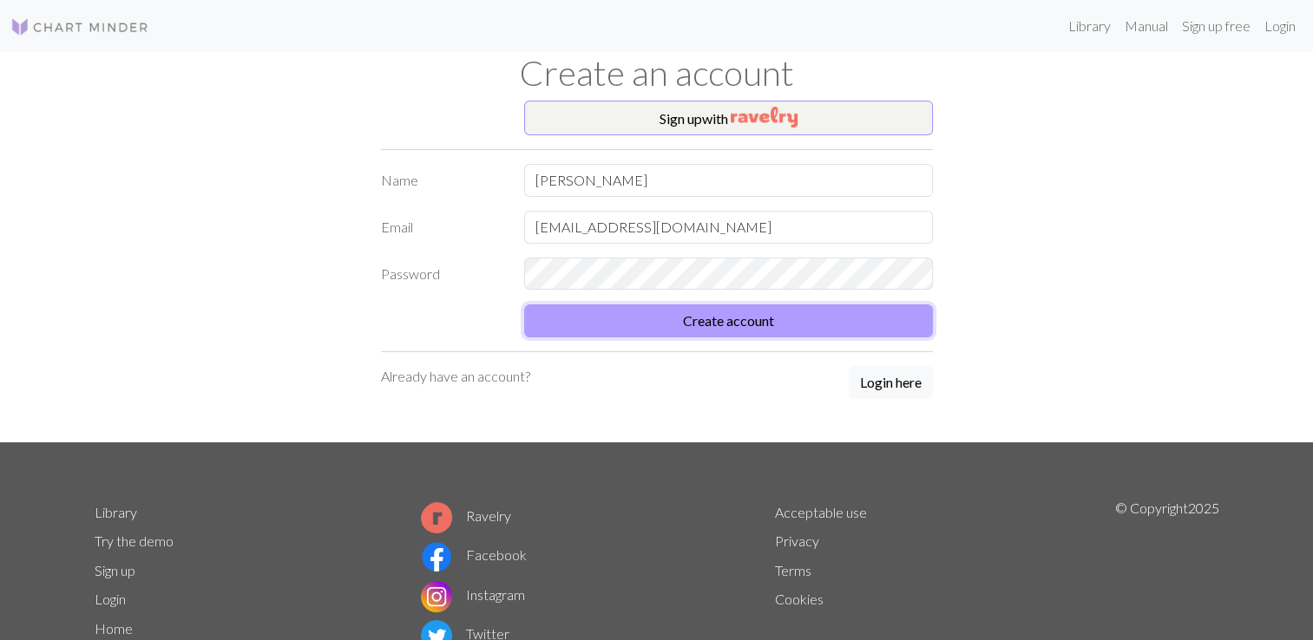
click at [587, 321] on button "Create account" at bounding box center [728, 321] width 409 height 33
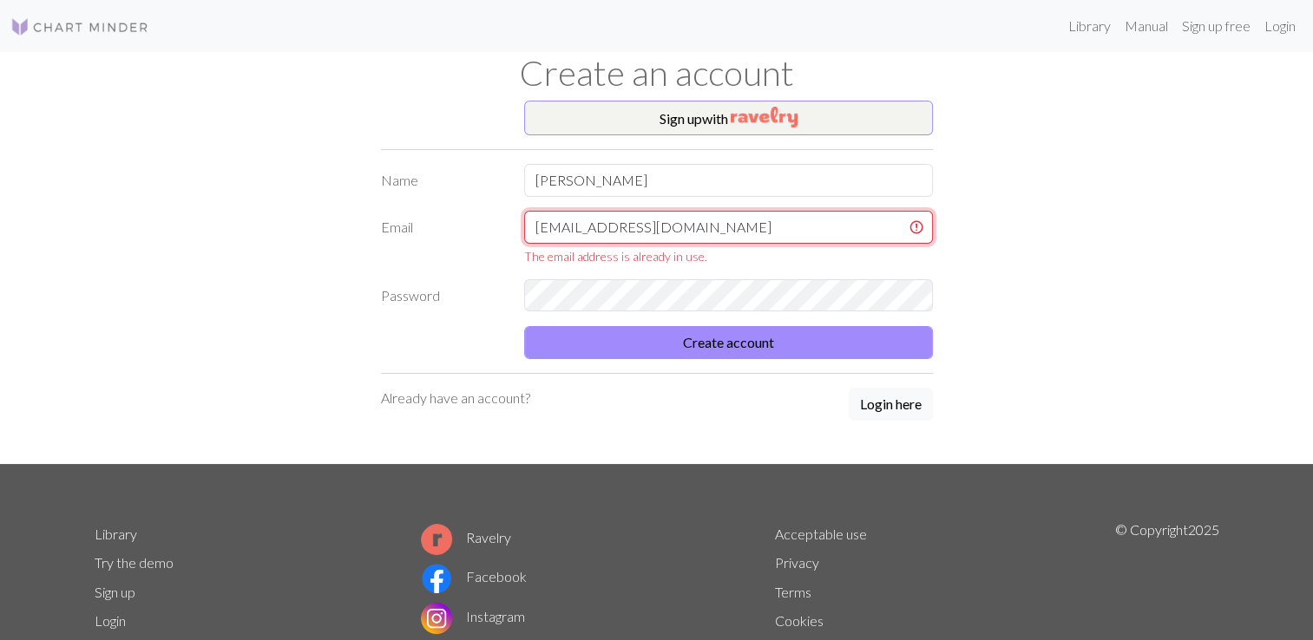
click at [722, 225] on input "musiquesarah@outlook.com" at bounding box center [728, 227] width 409 height 33
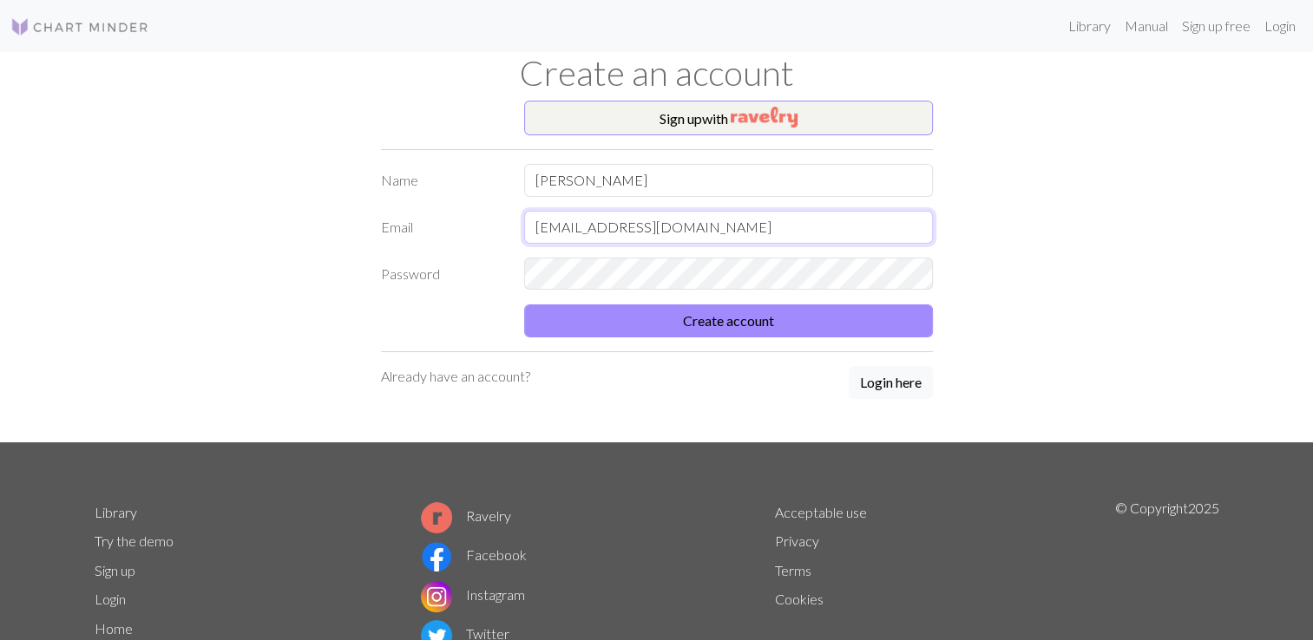
type input "musiquesarah@outlook.com"
click at [660, 182] on input "[PERSON_NAME]" at bounding box center [728, 180] width 409 height 33
type input "[PERSON_NAME]"
click at [420, 255] on form "Name Sarah Hébert Email musiquesarah@outlook.com Password Create account" at bounding box center [657, 251] width 552 height 174
click at [574, 311] on button "Create account" at bounding box center [728, 321] width 409 height 33
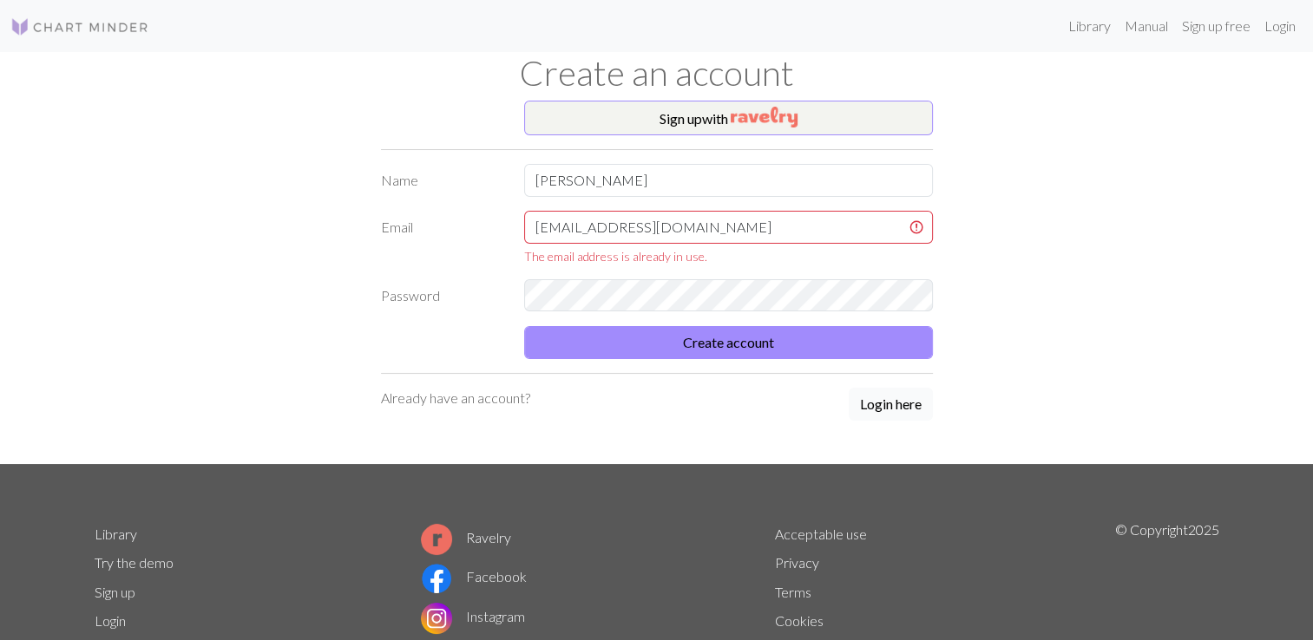
click at [878, 401] on button "Login here" at bounding box center [891, 404] width 84 height 33
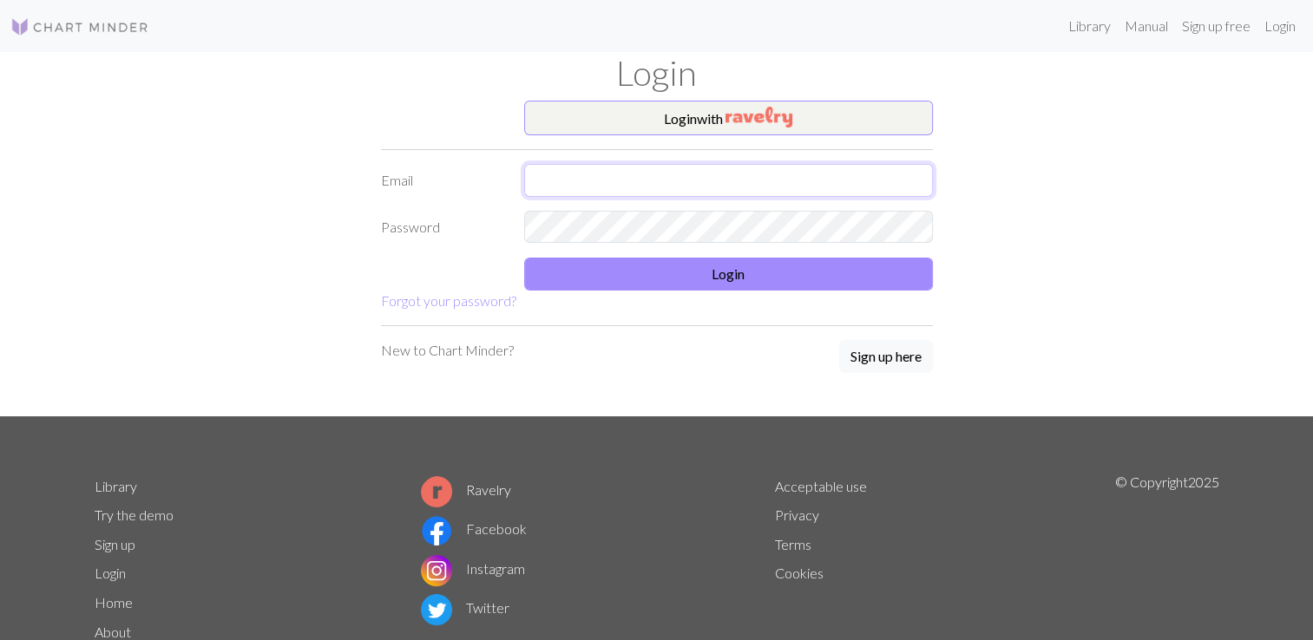
type input "musiquesarah@outlook.com"
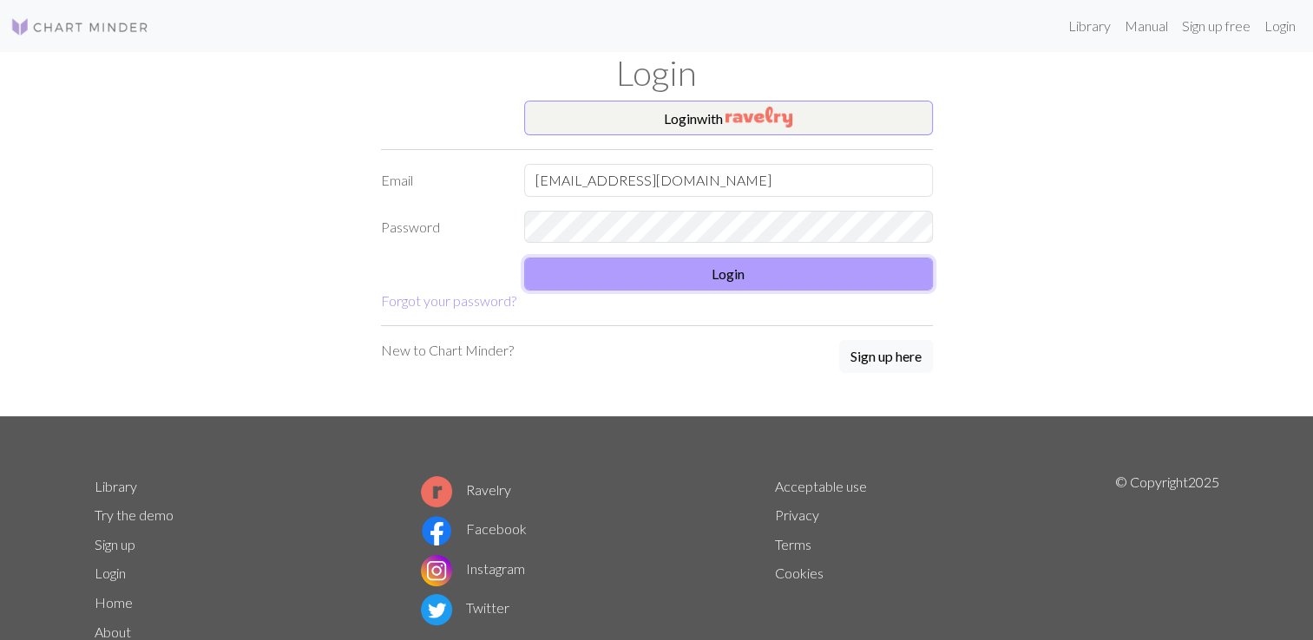
click at [708, 267] on button "Login" at bounding box center [728, 274] width 409 height 33
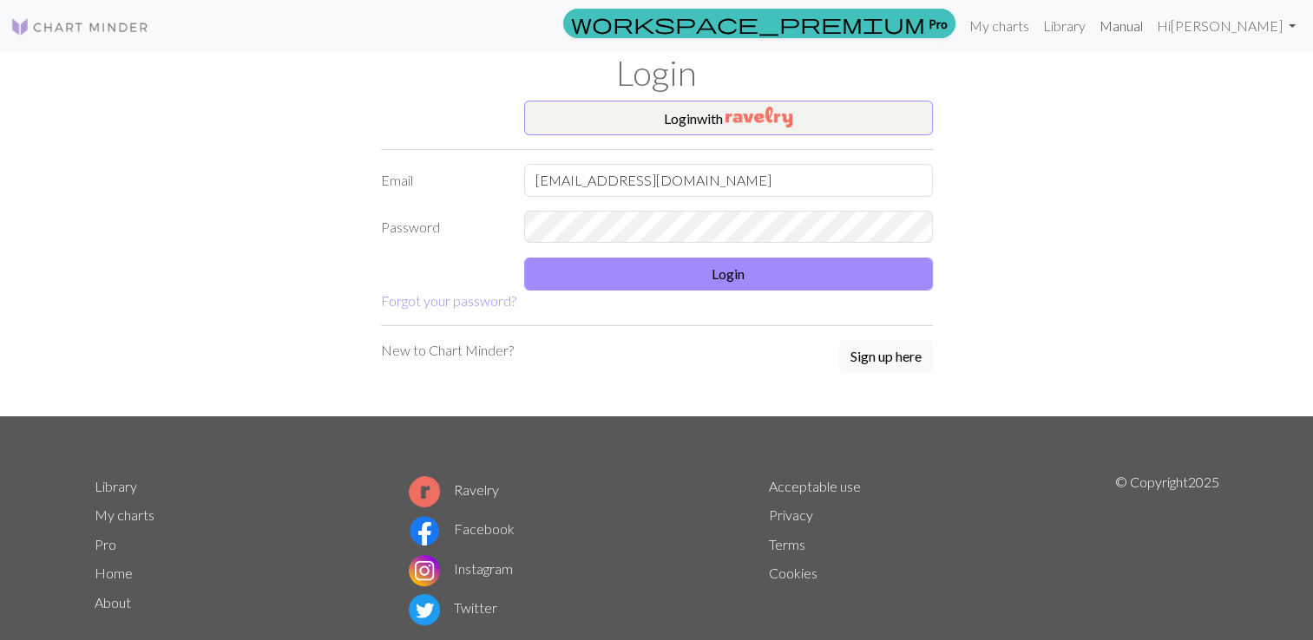
click at [1150, 28] on link "Manual" at bounding box center [1120, 26] width 57 height 35
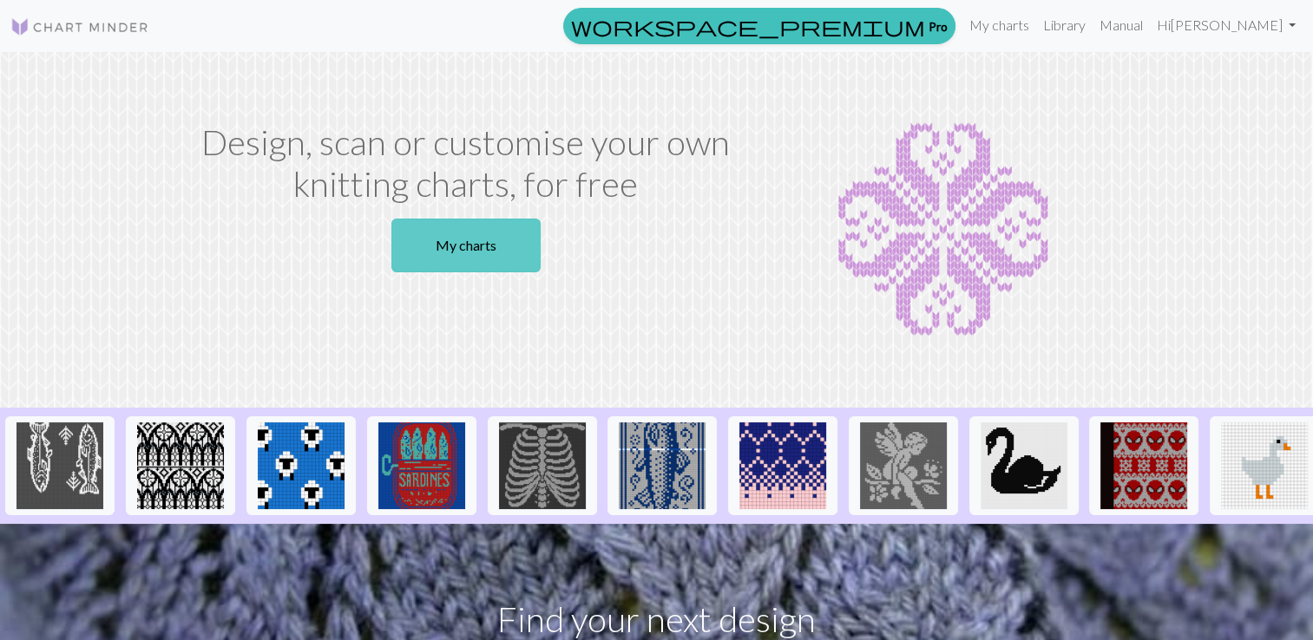
click at [490, 240] on link "My charts" at bounding box center [465, 246] width 149 height 54
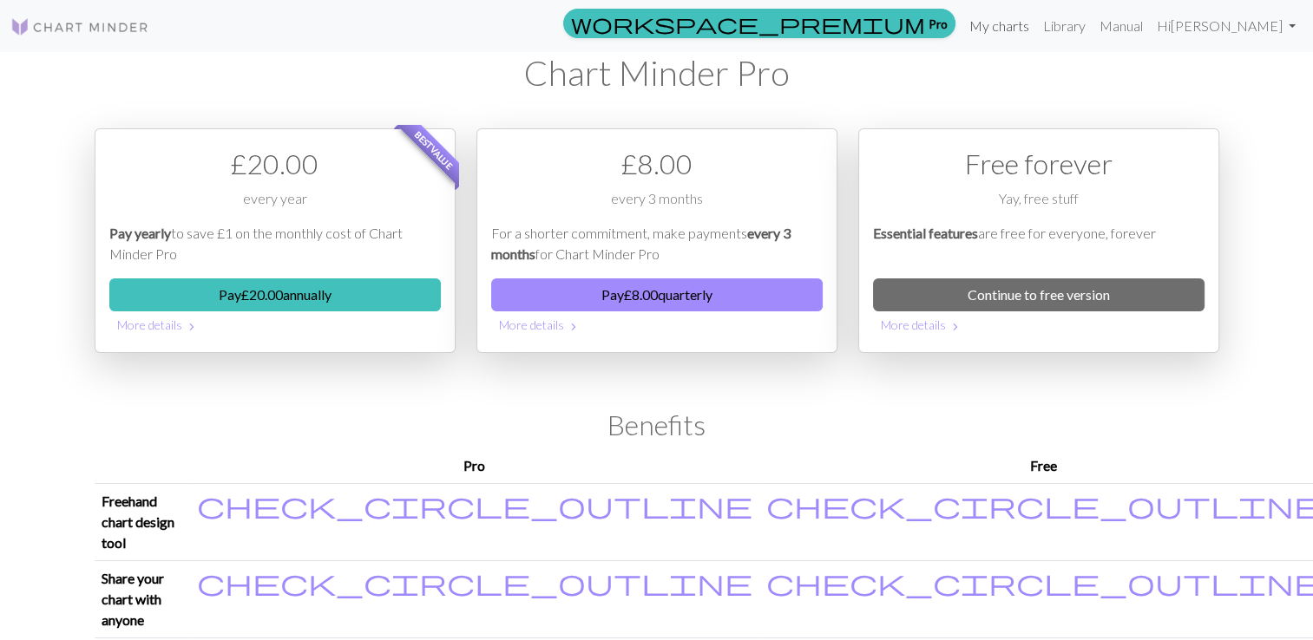
click at [1027, 29] on link "My charts" at bounding box center [999, 26] width 74 height 35
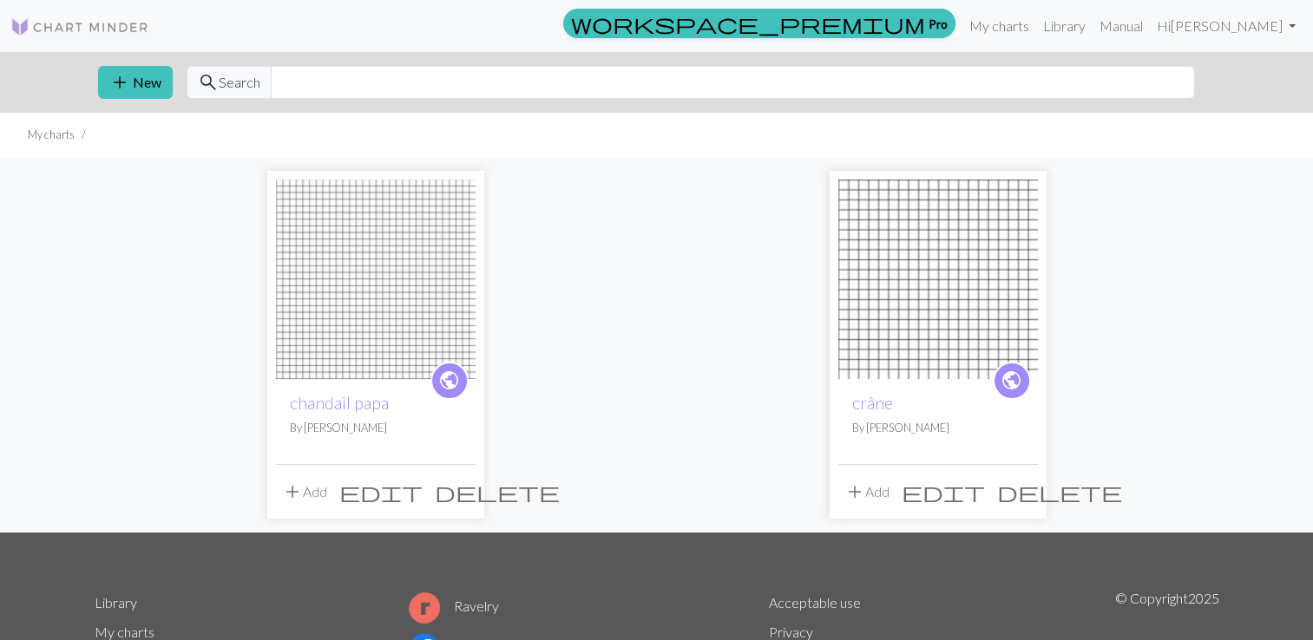
click at [943, 339] on img at bounding box center [938, 280] width 200 height 200
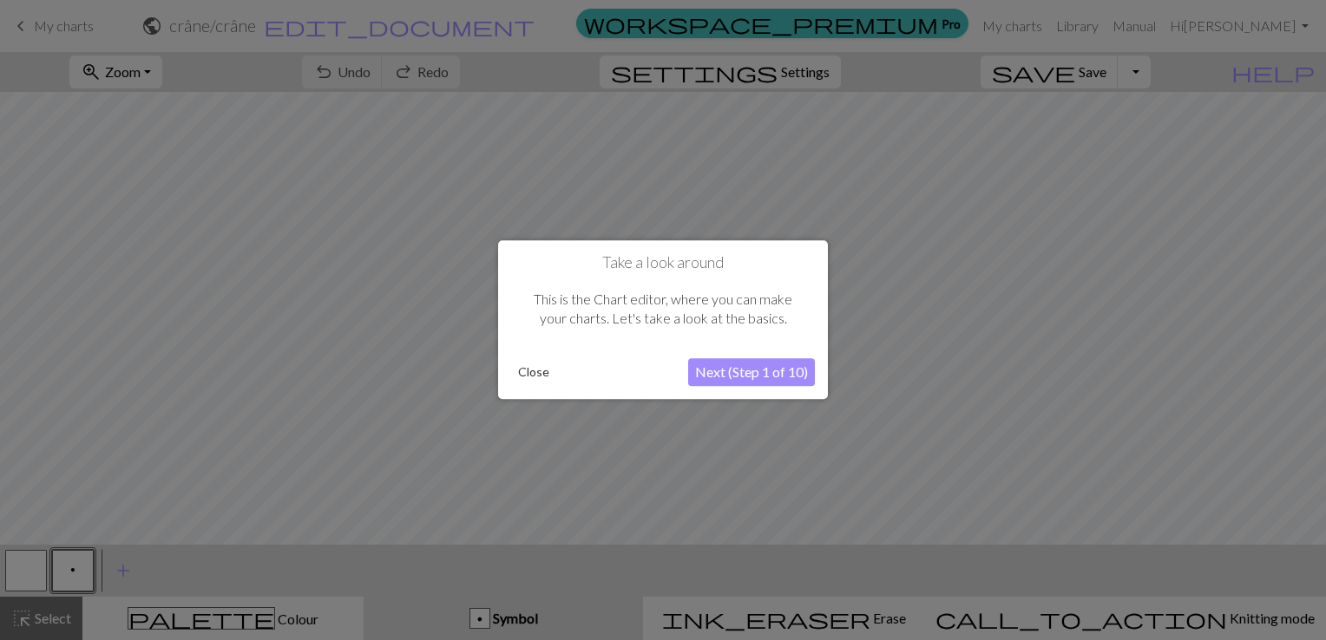
click at [532, 373] on button "Close" at bounding box center [533, 373] width 45 height 26
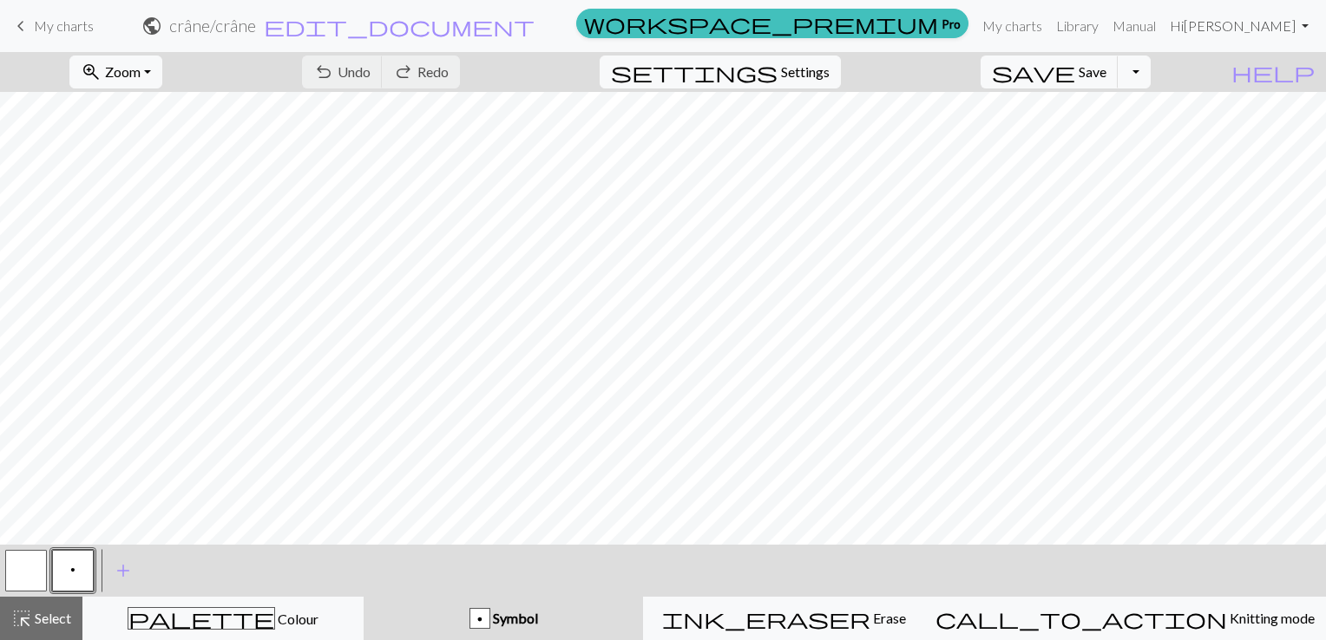
click at [1254, 20] on link "Hi [PERSON_NAME]" at bounding box center [1239, 26] width 153 height 35
click at [89, 34] on span "My charts" at bounding box center [64, 25] width 60 height 16
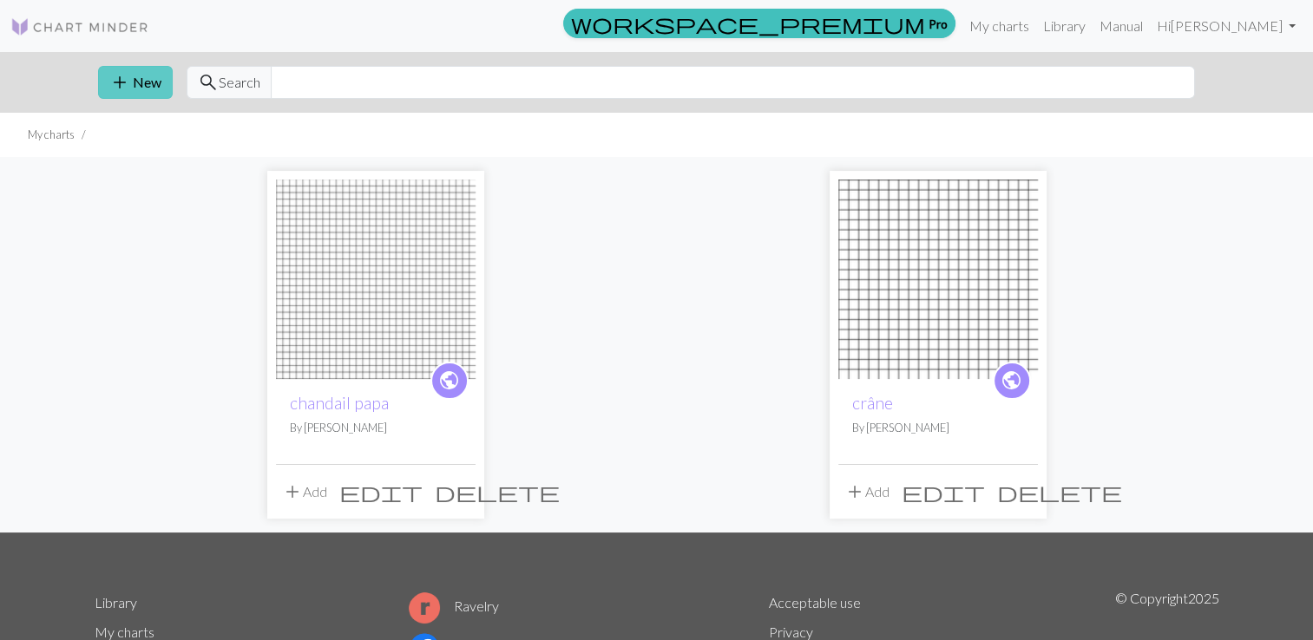
click at [143, 78] on button "add New" at bounding box center [135, 82] width 75 height 33
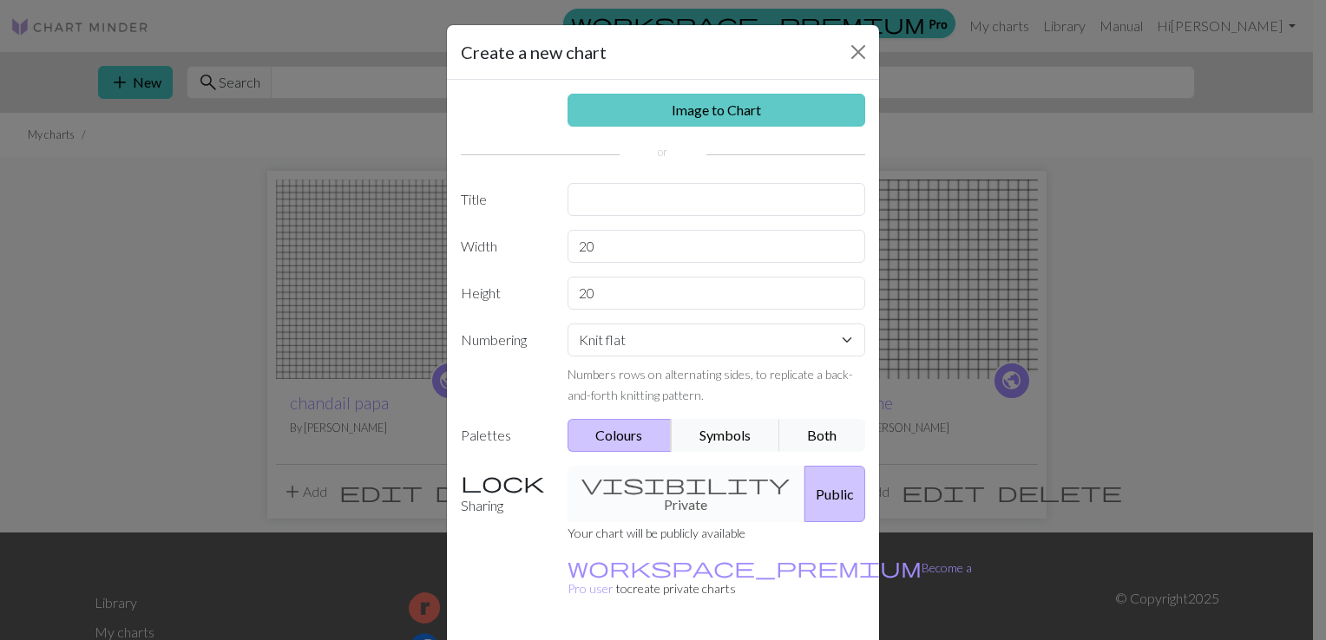
click at [692, 116] on link "Image to Chart" at bounding box center [716, 110] width 298 height 33
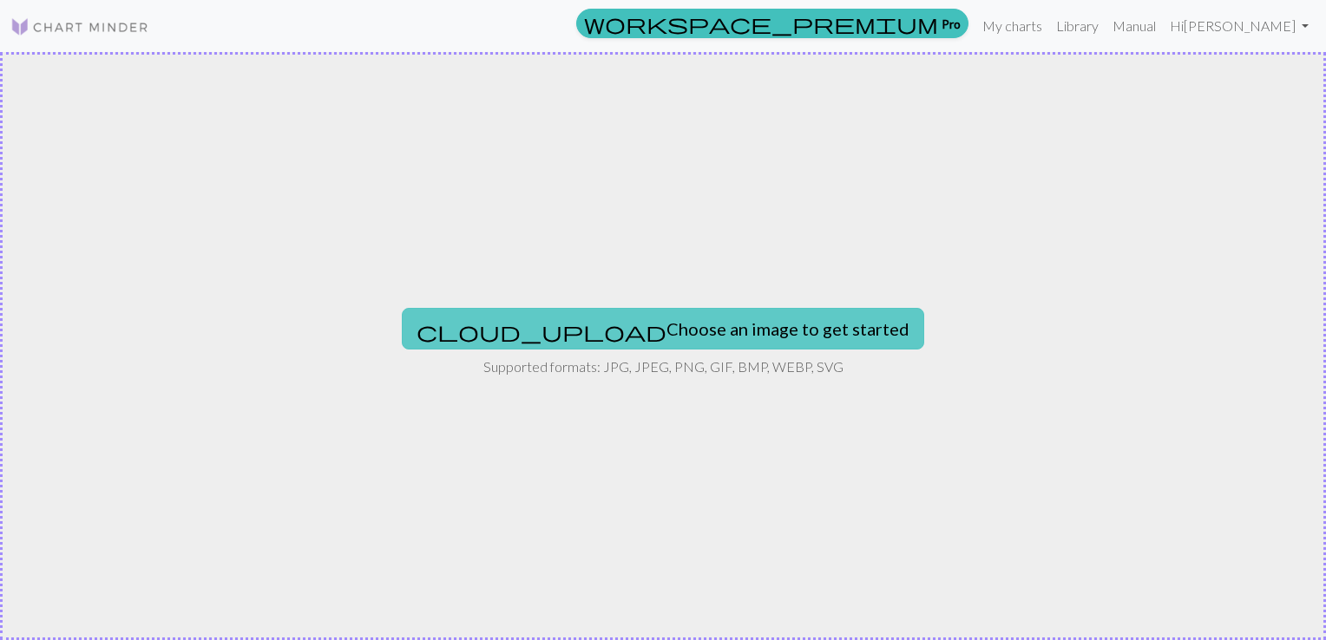
click at [746, 325] on button "cloud_upload Choose an image to get started" at bounding box center [663, 329] width 522 height 42
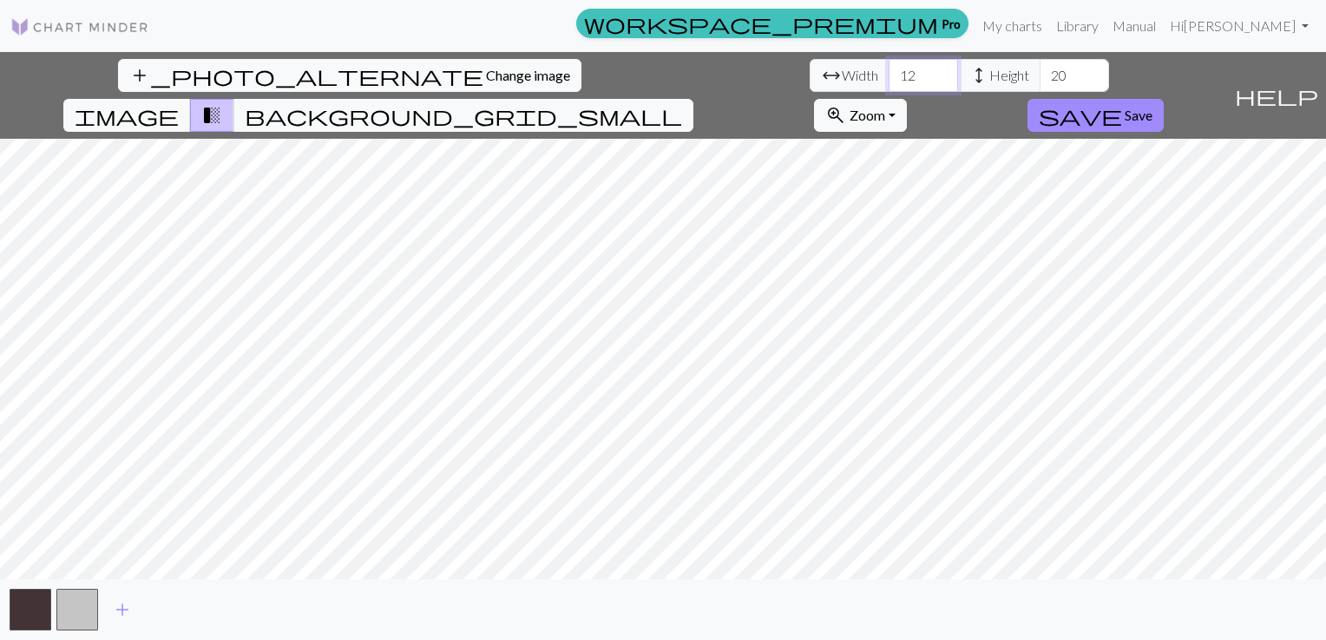
drag, startPoint x: 410, startPoint y: 85, endPoint x: 377, endPoint y: 87, distance: 32.1
click at [888, 87] on input "11" at bounding box center [922, 75] width 69 height 33
drag, startPoint x: 411, startPoint y: 78, endPoint x: 378, endPoint y: 89, distance: 34.8
click at [810, 89] on div "arrow_range Width 11 height Height 20" at bounding box center [959, 75] width 299 height 33
type input "106"
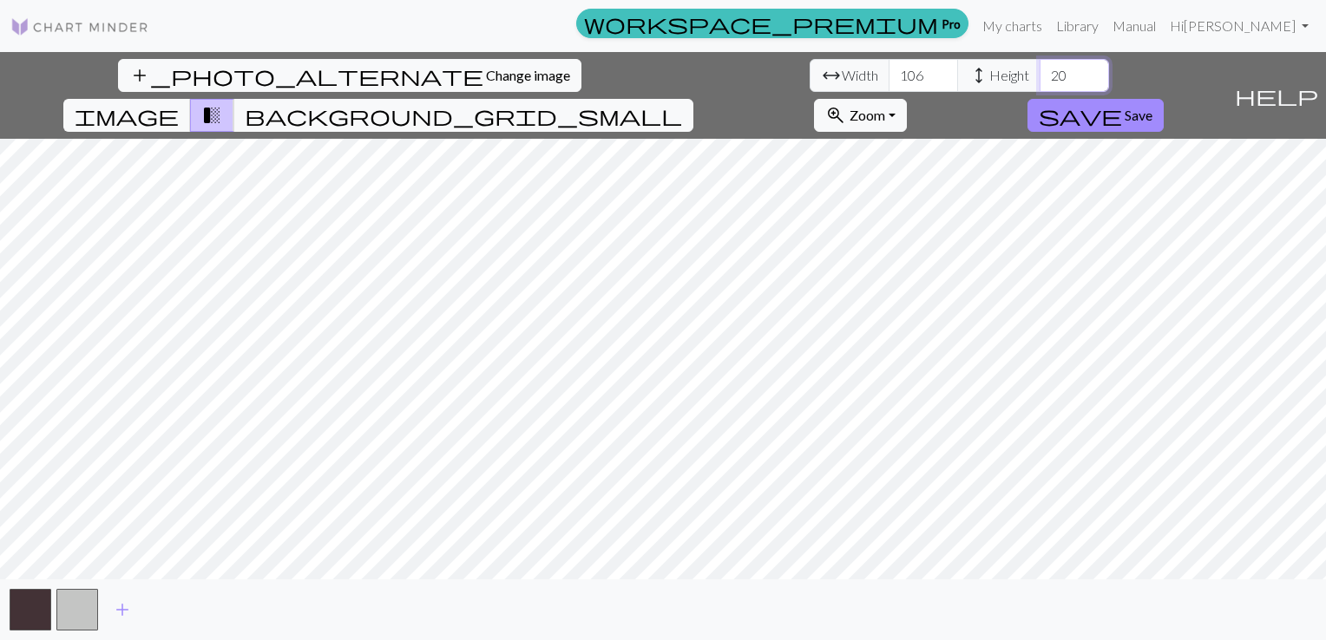
drag, startPoint x: 566, startPoint y: 75, endPoint x: 531, endPoint y: 94, distance: 39.6
click at [531, 94] on div "add_photo_alternate Change image arrow_range Width 106 height Height 20 image t…" at bounding box center [613, 95] width 1227 height 87
type input "146"
click at [846, 103] on span "zoom_in" at bounding box center [835, 115] width 21 height 24
click at [952, 321] on button "200%" at bounding box center [883, 335] width 137 height 28
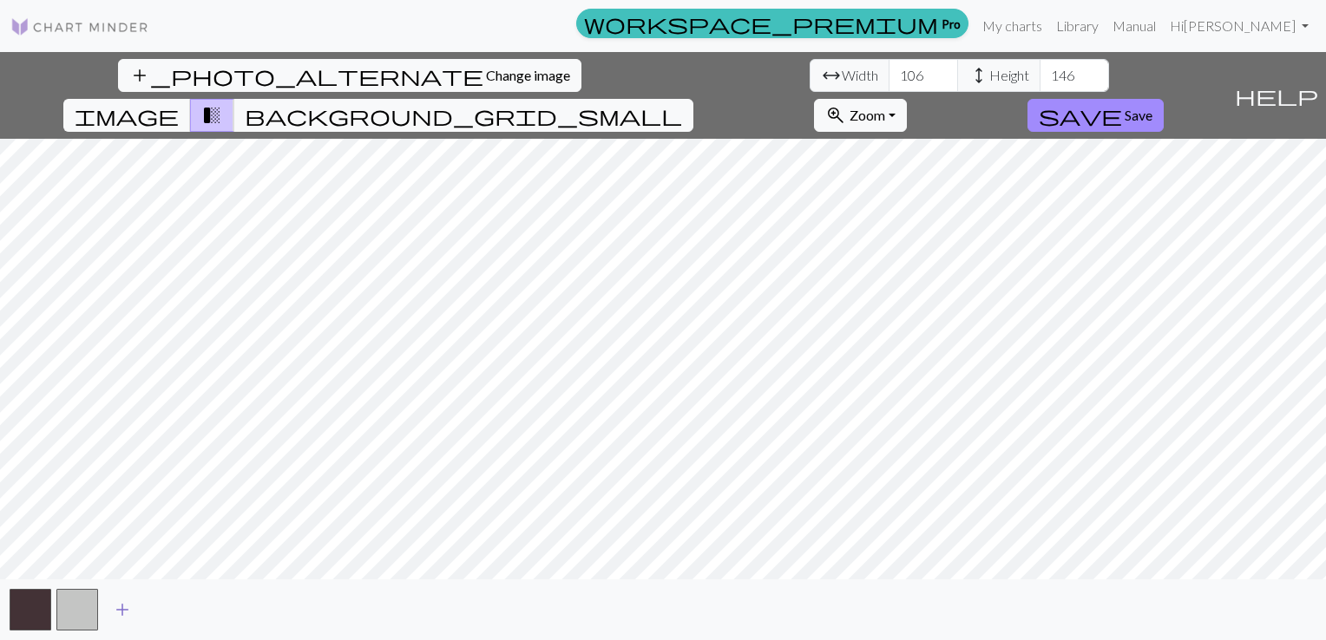
click at [115, 606] on span "add" at bounding box center [122, 610] width 21 height 24
click at [163, 619] on span "add" at bounding box center [169, 610] width 21 height 24
click at [198, 616] on button "add" at bounding box center [215, 609] width 43 height 33
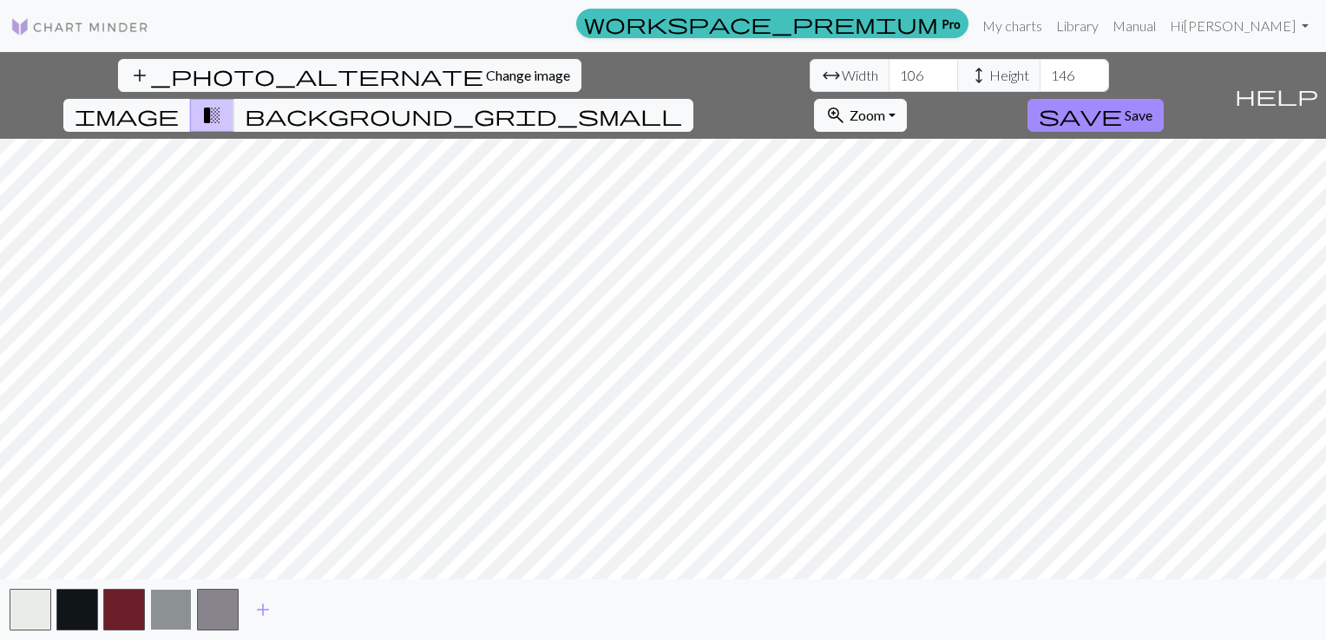
click at [170, 621] on button "button" at bounding box center [171, 610] width 42 height 42
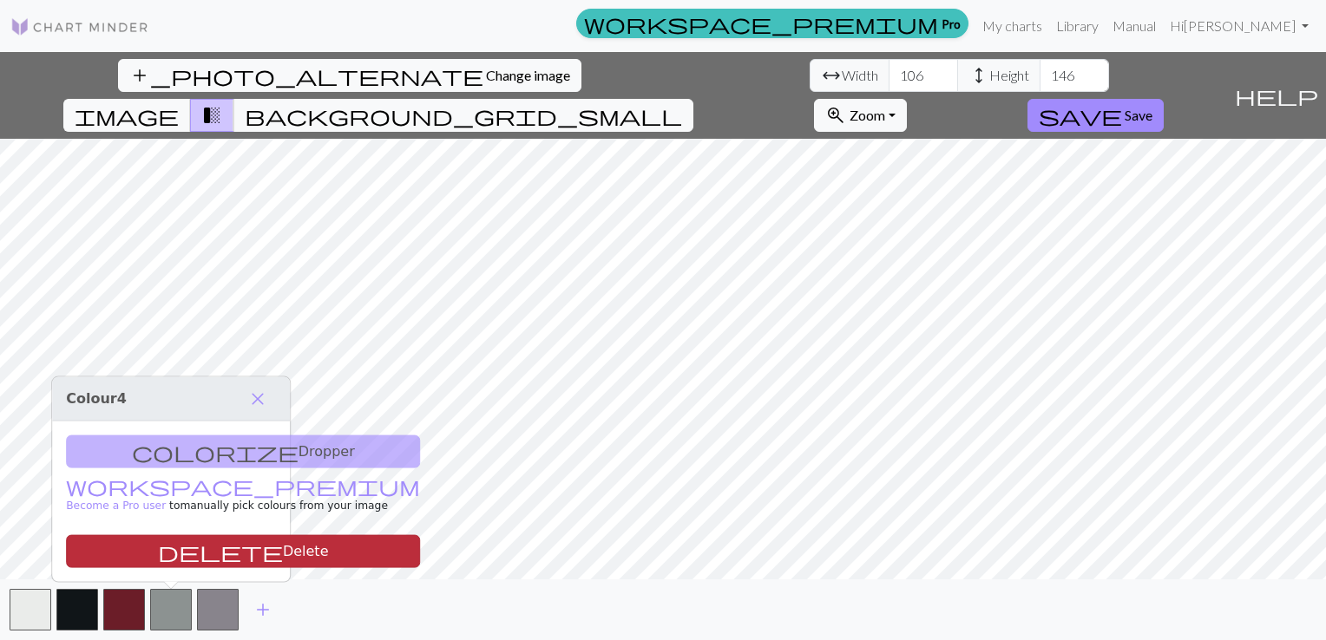
click at [197, 545] on button "delete Delete" at bounding box center [243, 551] width 354 height 33
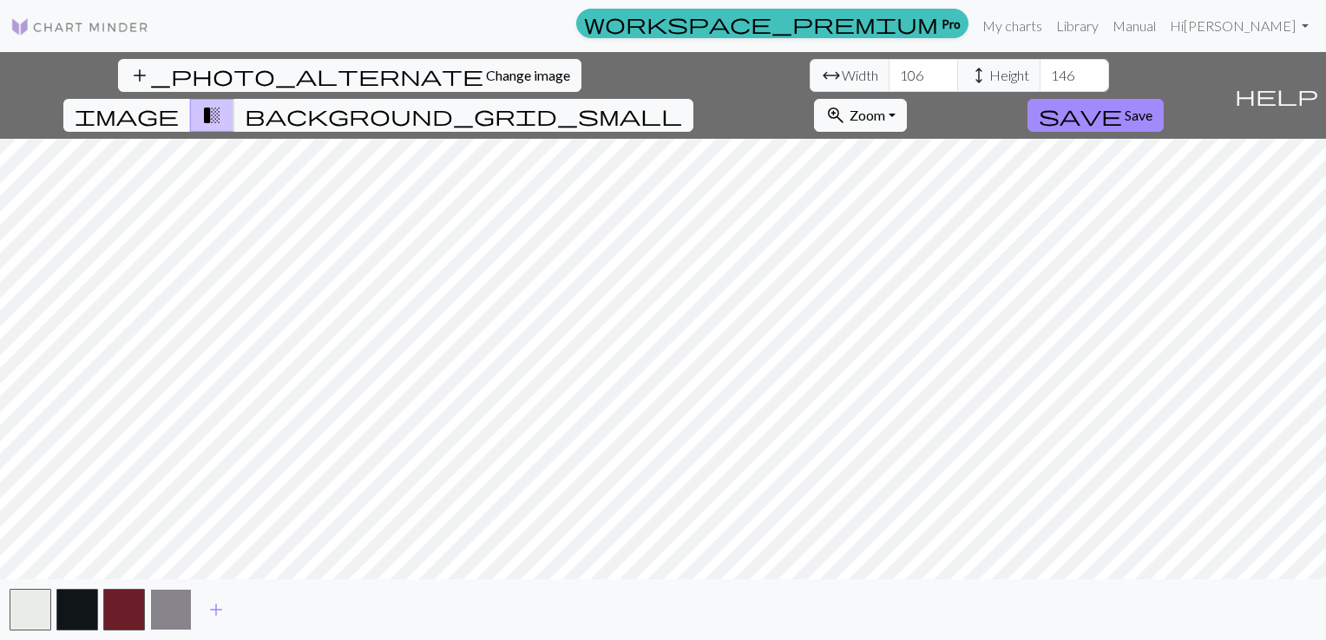
click at [181, 612] on button "button" at bounding box center [171, 610] width 42 height 42
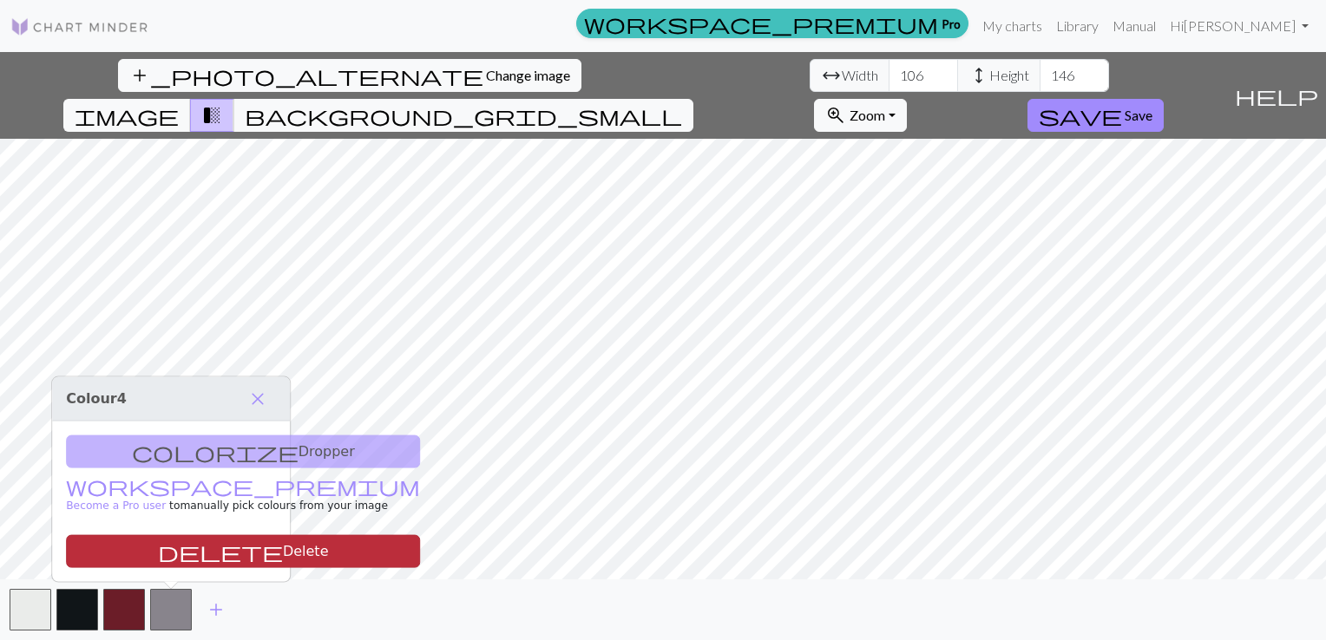
click at [211, 550] on button "delete Delete" at bounding box center [243, 551] width 354 height 33
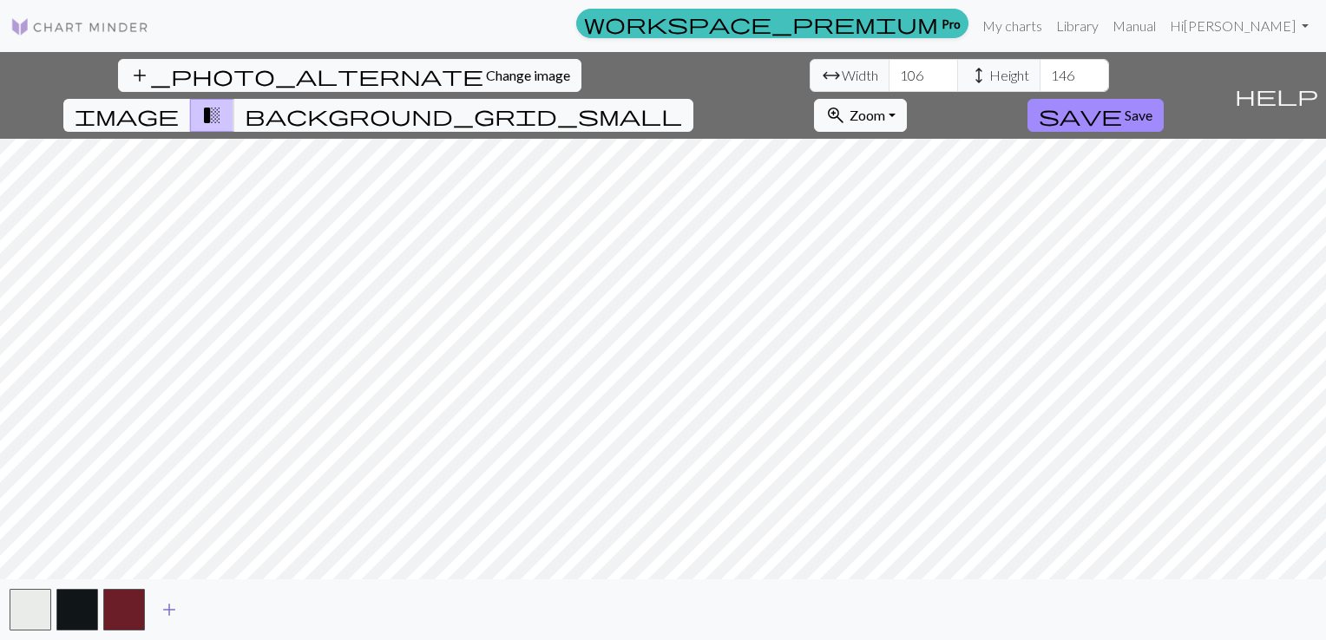
click at [147, 619] on button "add" at bounding box center [168, 609] width 43 height 33
click at [220, 614] on span "add" at bounding box center [216, 610] width 21 height 24
click at [257, 614] on span "add" at bounding box center [262, 610] width 21 height 24
click at [226, 606] on button "button" at bounding box center [218, 610] width 42 height 42
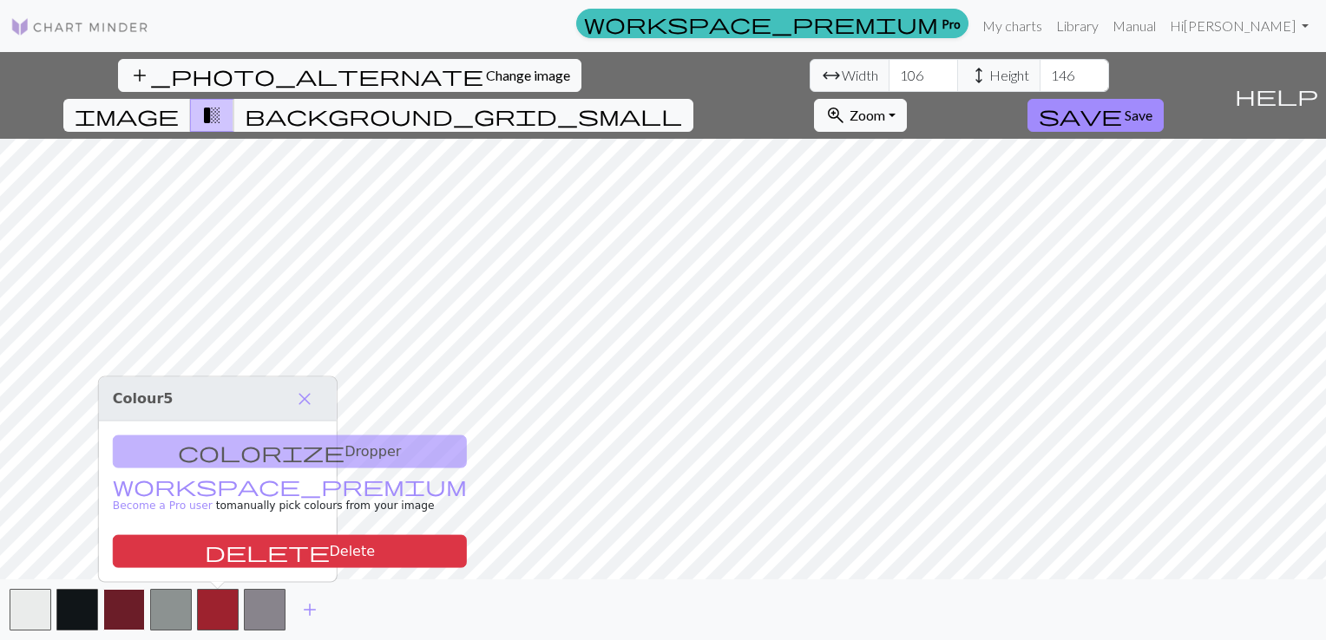
click at [115, 615] on button "button" at bounding box center [124, 610] width 42 height 42
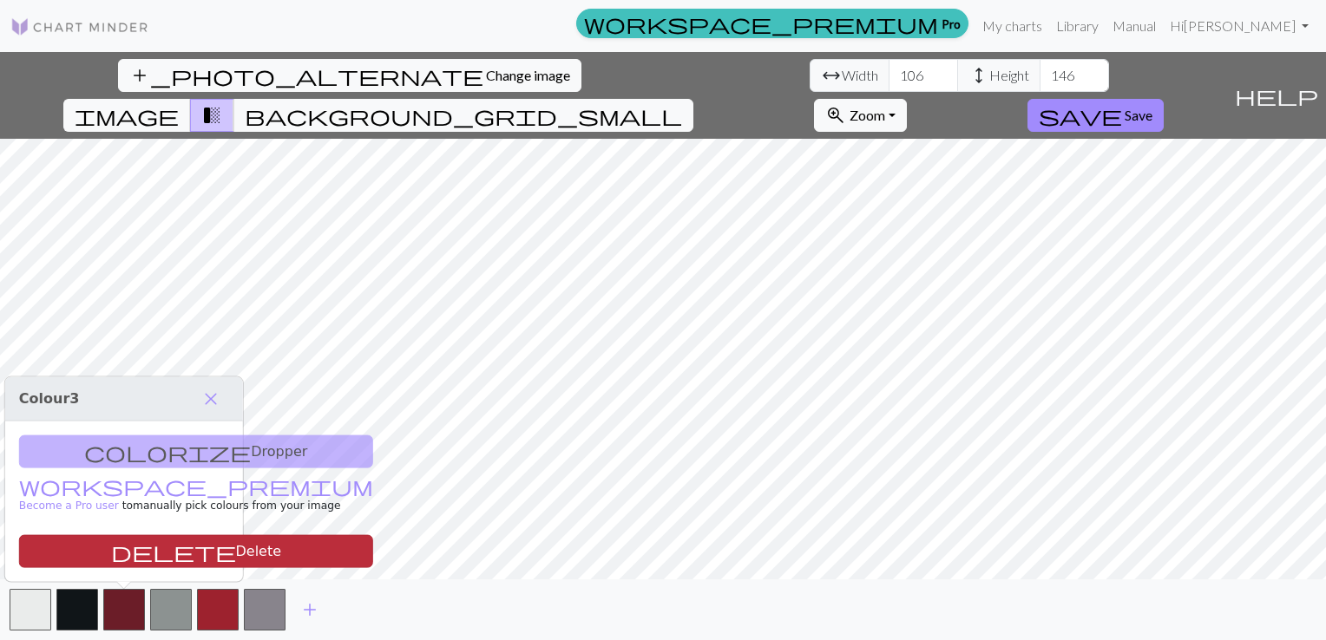
click at [174, 554] on button "delete Delete" at bounding box center [196, 551] width 354 height 33
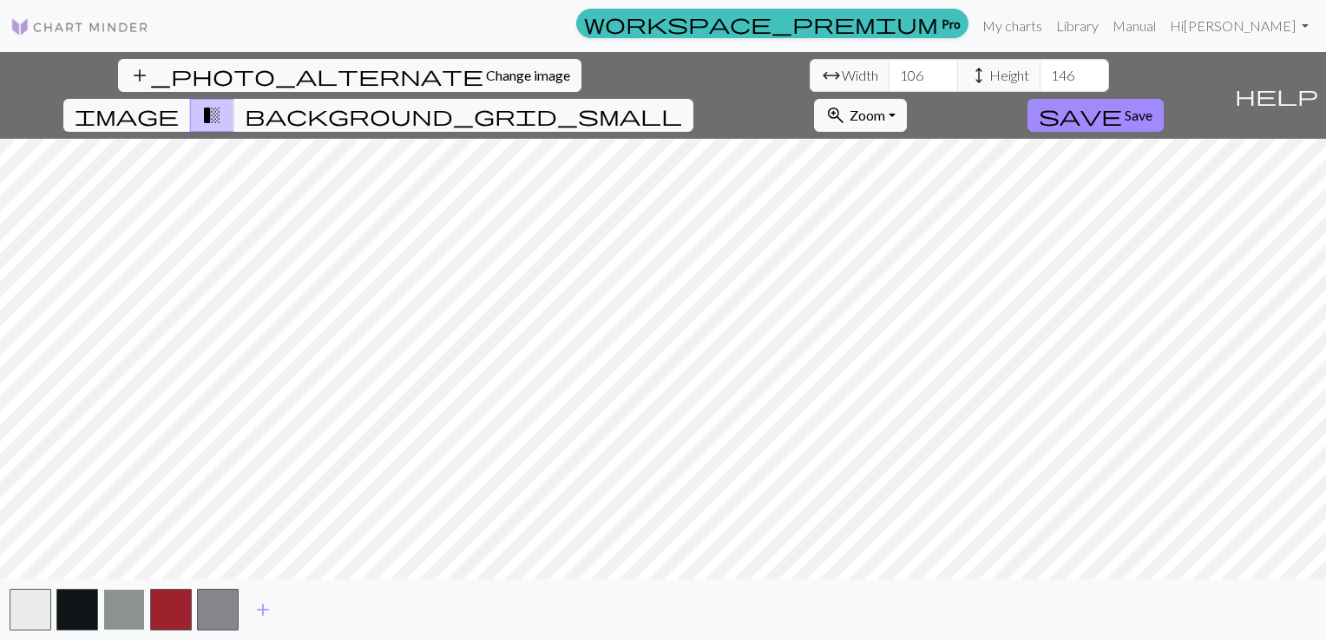
click at [127, 608] on button "button" at bounding box center [124, 610] width 42 height 42
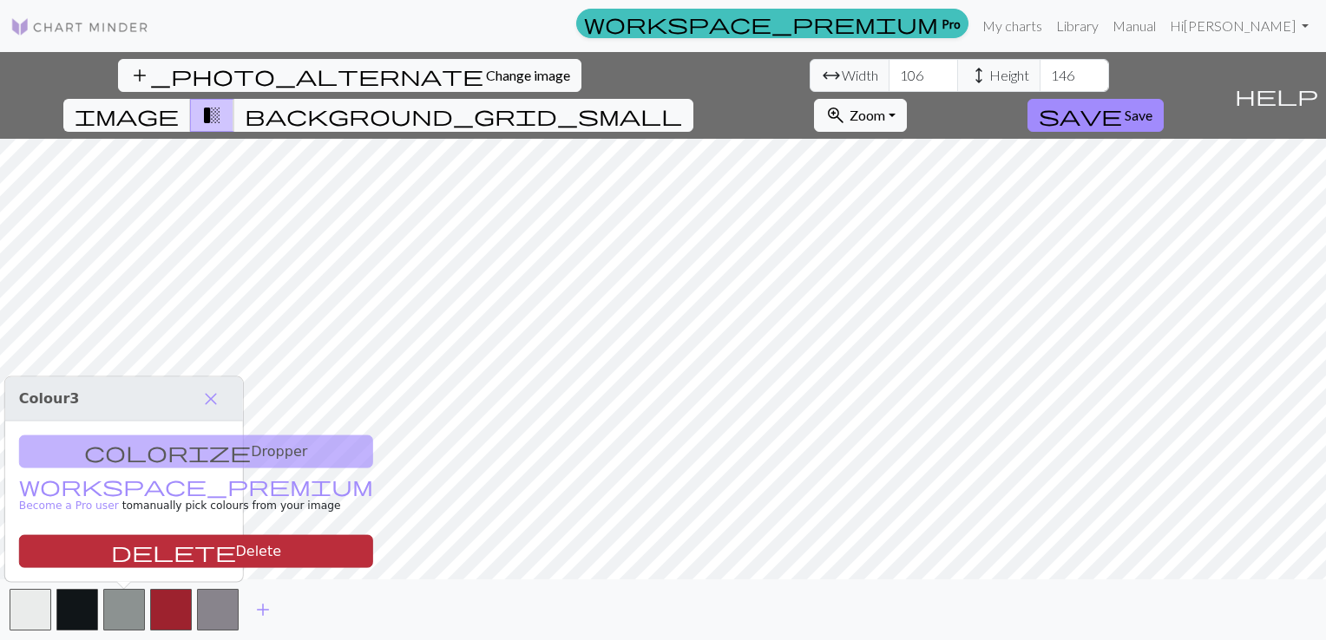
click at [164, 550] on button "delete Delete" at bounding box center [196, 551] width 354 height 33
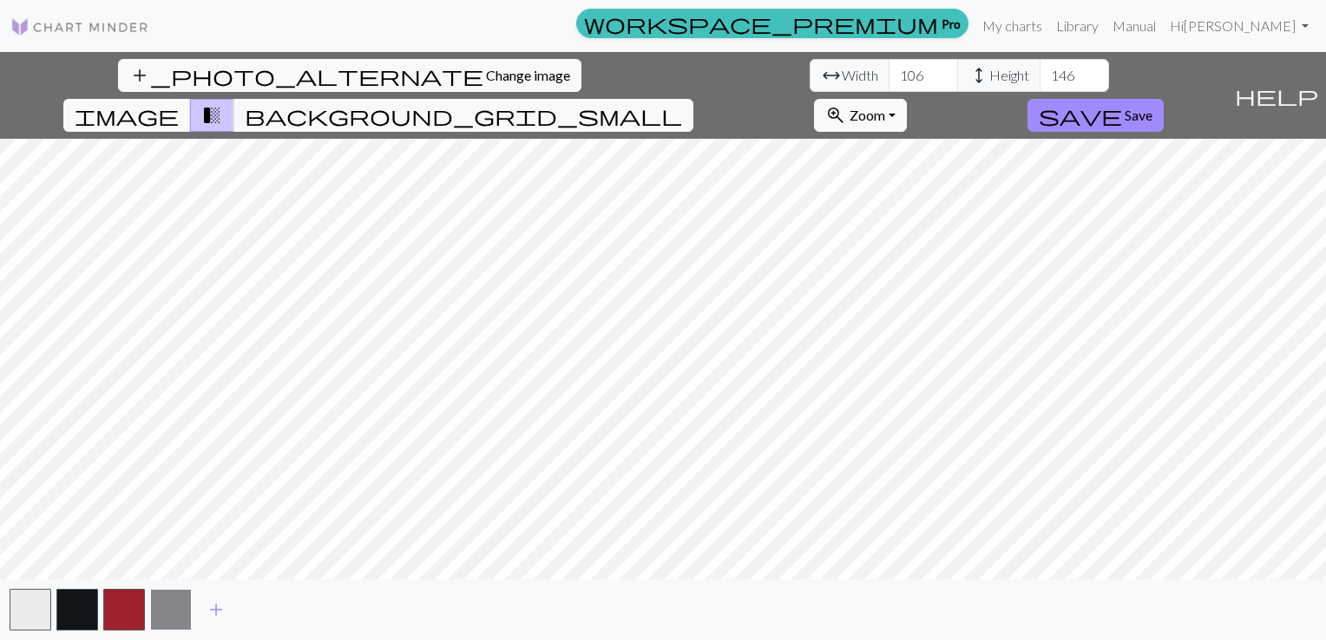
click at [174, 603] on button "button" at bounding box center [171, 610] width 42 height 42
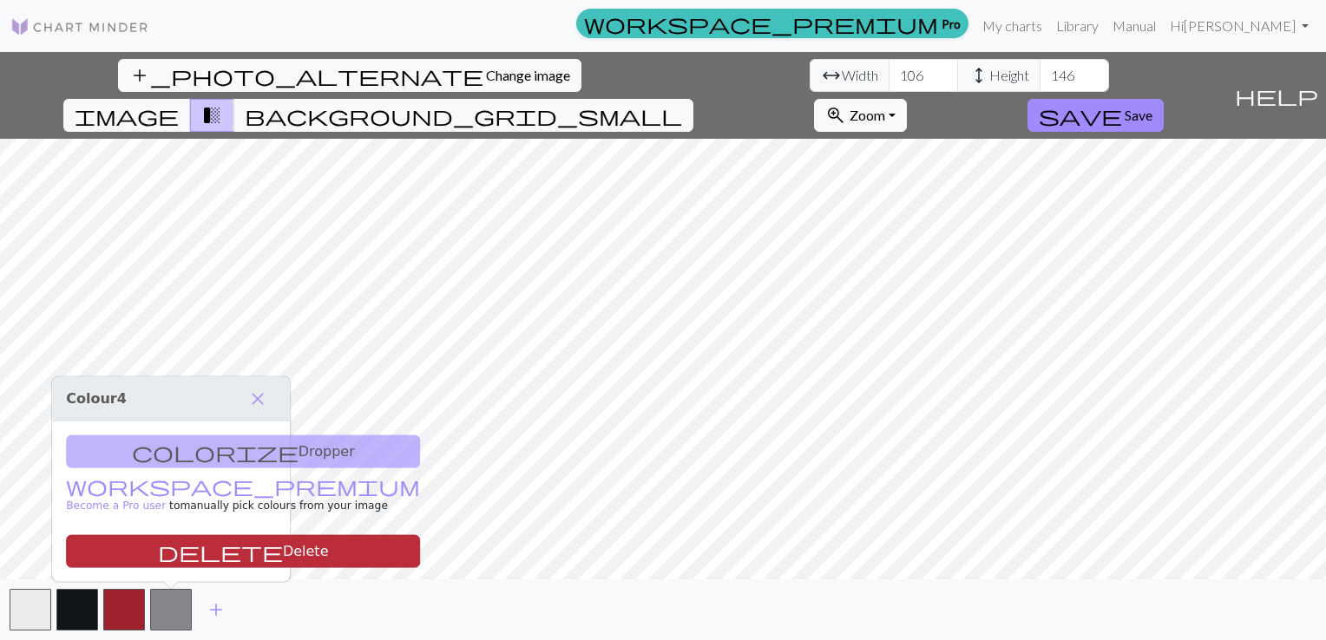
click at [202, 560] on button "delete Delete" at bounding box center [243, 551] width 354 height 33
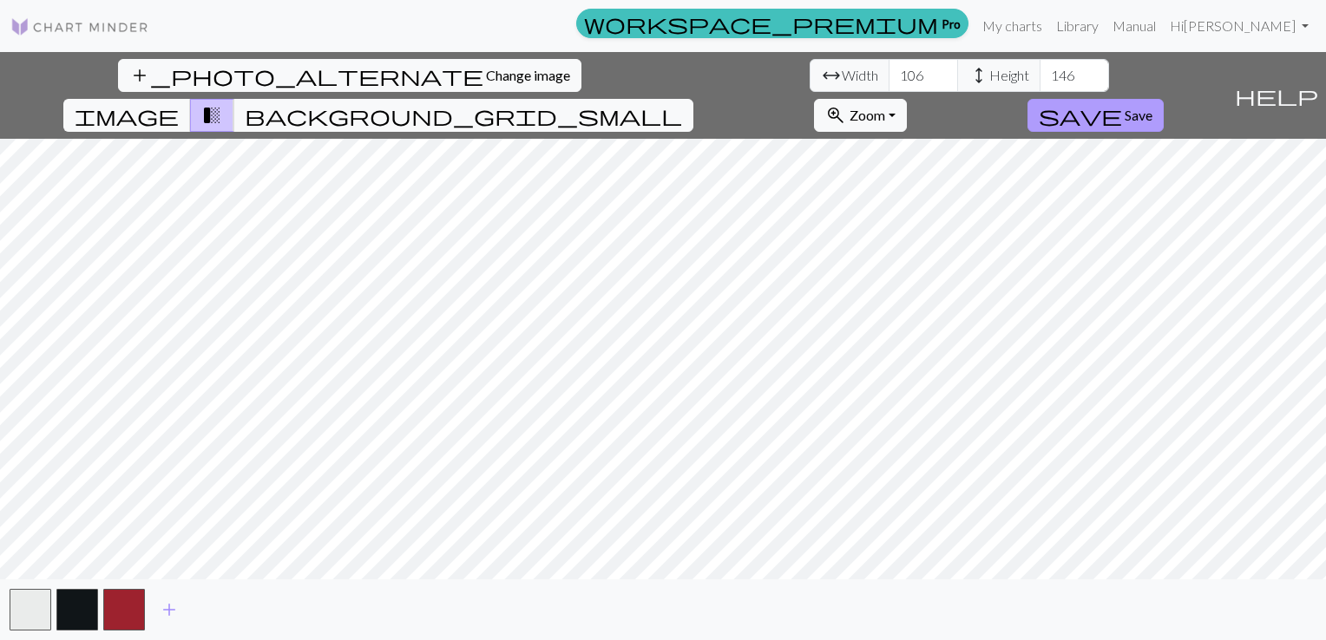
click at [1122, 103] on span "save" at bounding box center [1080, 115] width 83 height 24
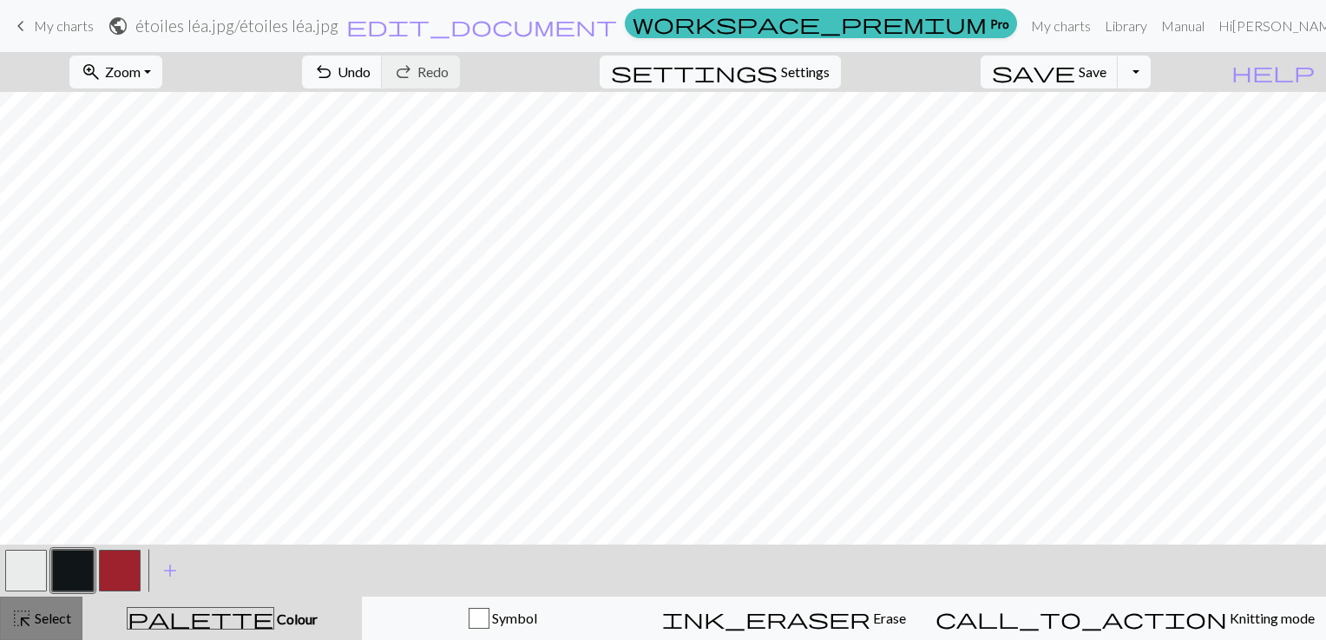
click at [47, 621] on span "Select" at bounding box center [51, 618] width 39 height 16
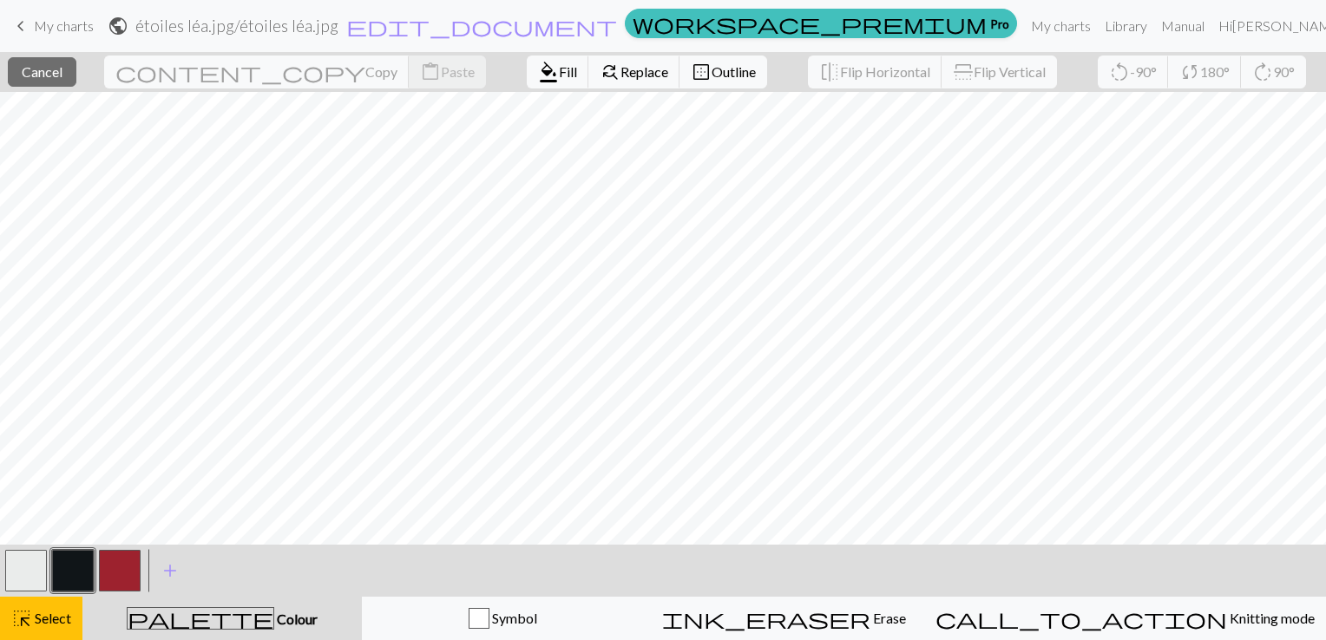
click at [74, 580] on button "button" at bounding box center [73, 571] width 42 height 42
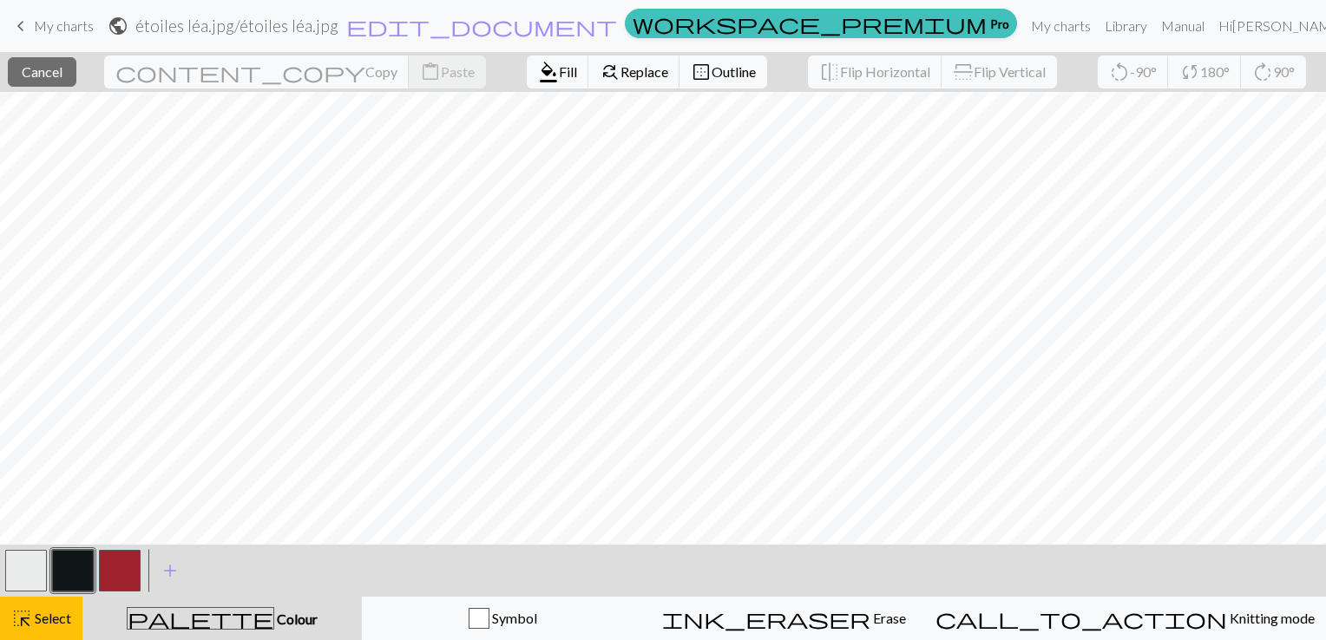
click at [274, 619] on span "Colour" at bounding box center [295, 619] width 43 height 16
click at [219, 623] on span "palette" at bounding box center [201, 618] width 146 height 24
click at [82, 571] on button "button" at bounding box center [73, 571] width 42 height 42
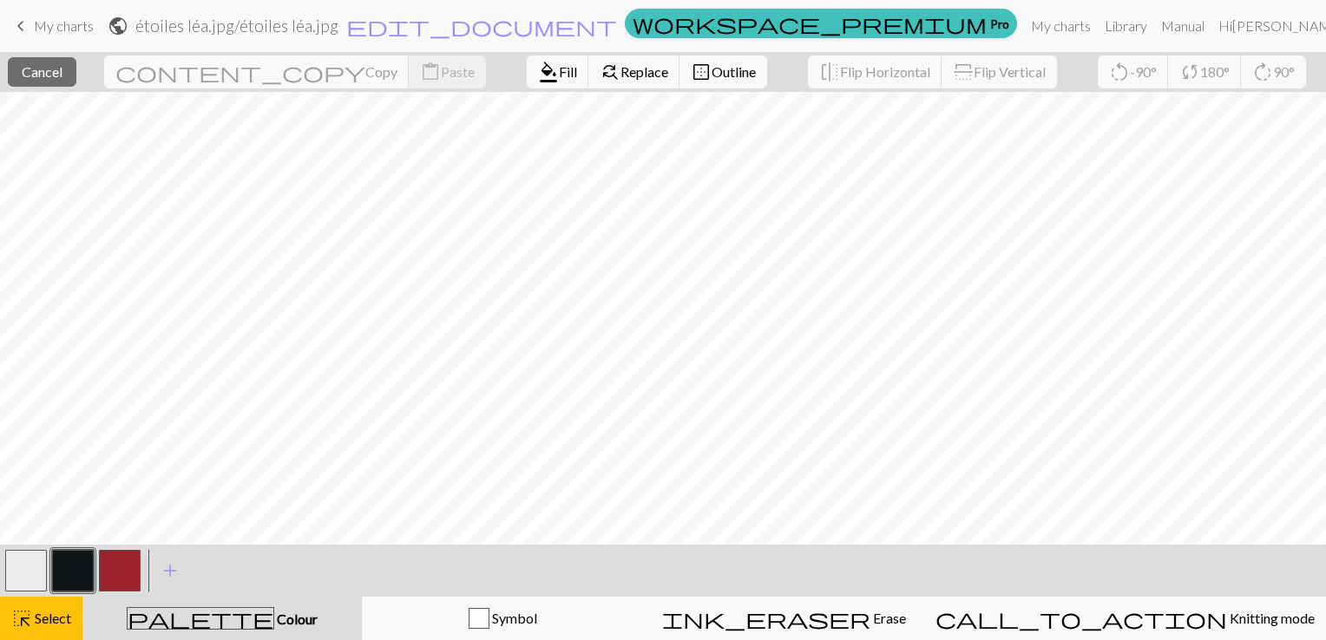
drag, startPoint x: 826, startPoint y: 546, endPoint x: 847, endPoint y: 545, distance: 20.8
click at [847, 545] on div "< > add Add a colour" at bounding box center [663, 571] width 1326 height 52
click at [538, 82] on span "format_color_fill" at bounding box center [548, 72] width 21 height 24
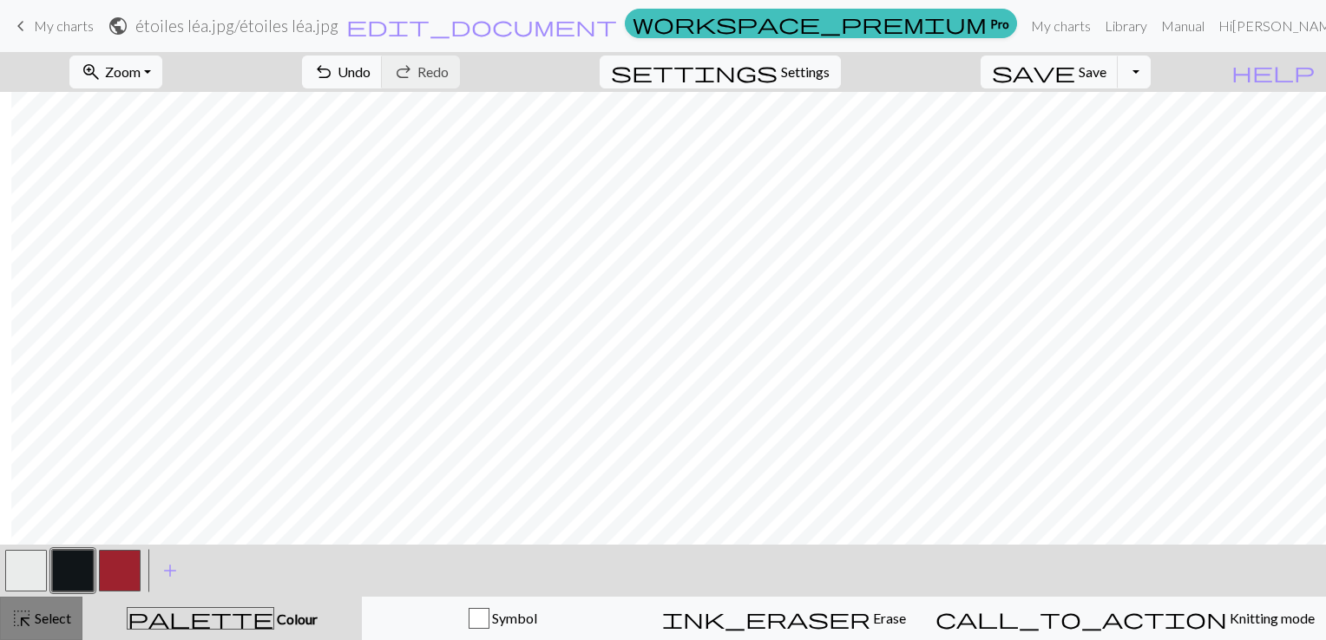
click at [35, 615] on span "Select" at bounding box center [51, 618] width 39 height 16
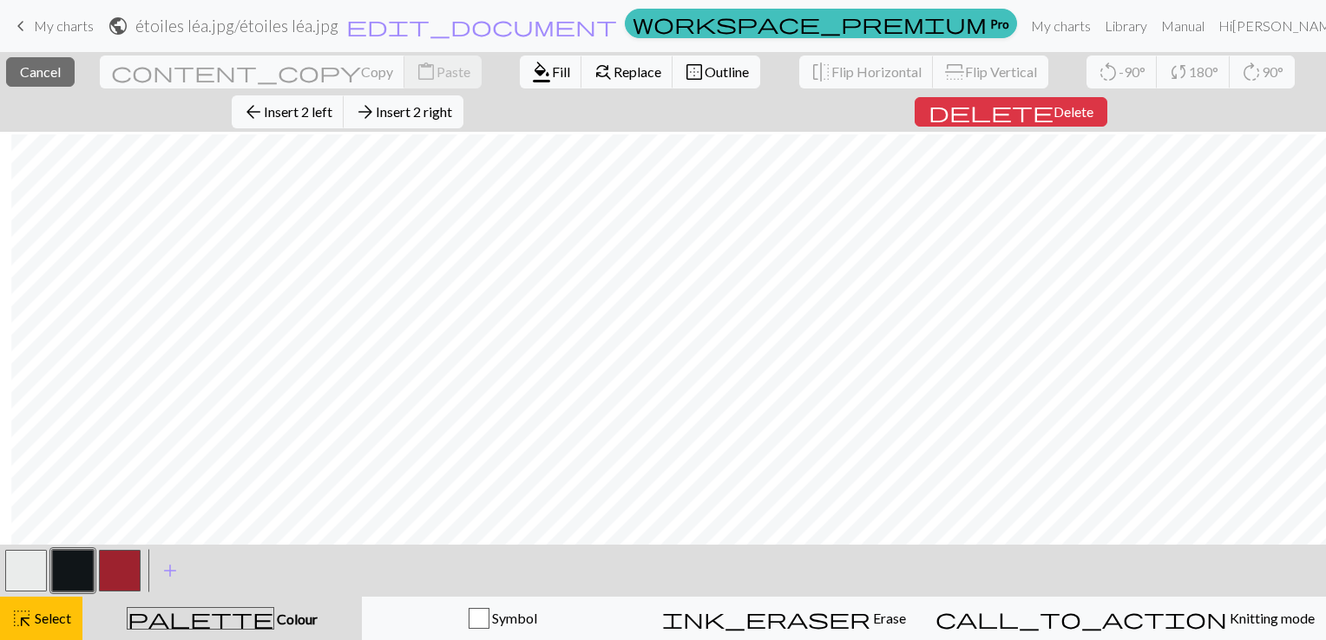
scroll to position [2200, 603]
click at [552, 75] on span "Fill" at bounding box center [561, 71] width 18 height 16
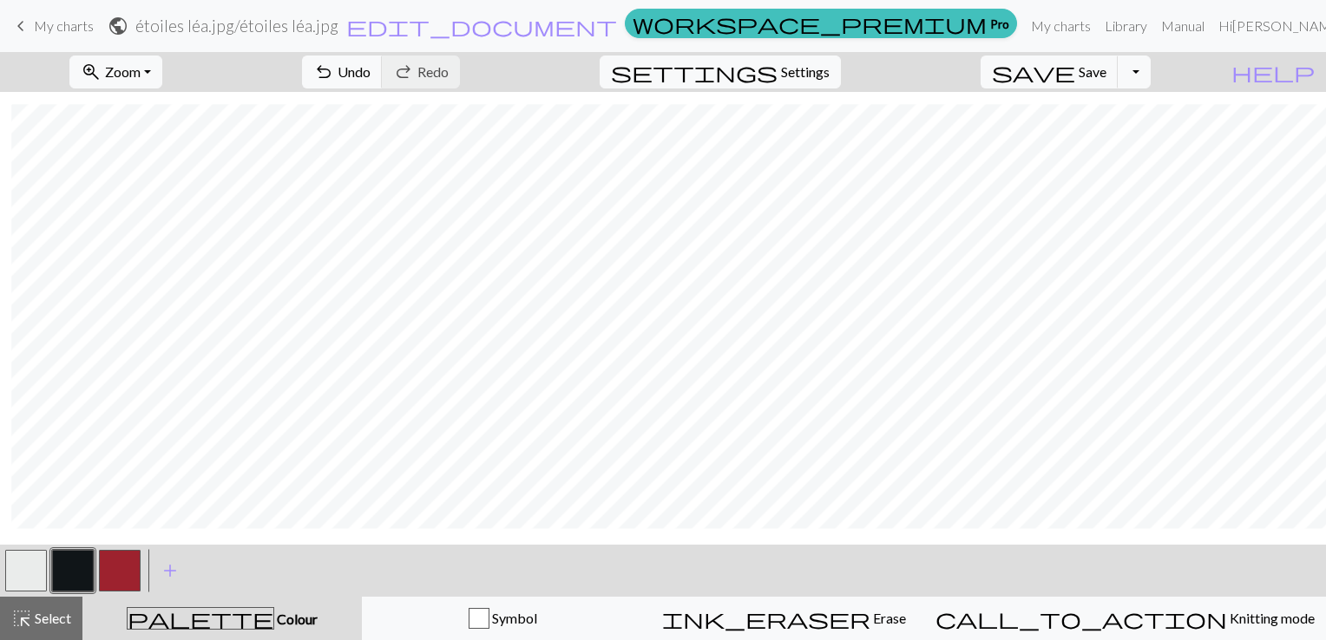
scroll to position [2171, 603]
click at [66, 613] on span "Select" at bounding box center [51, 618] width 39 height 16
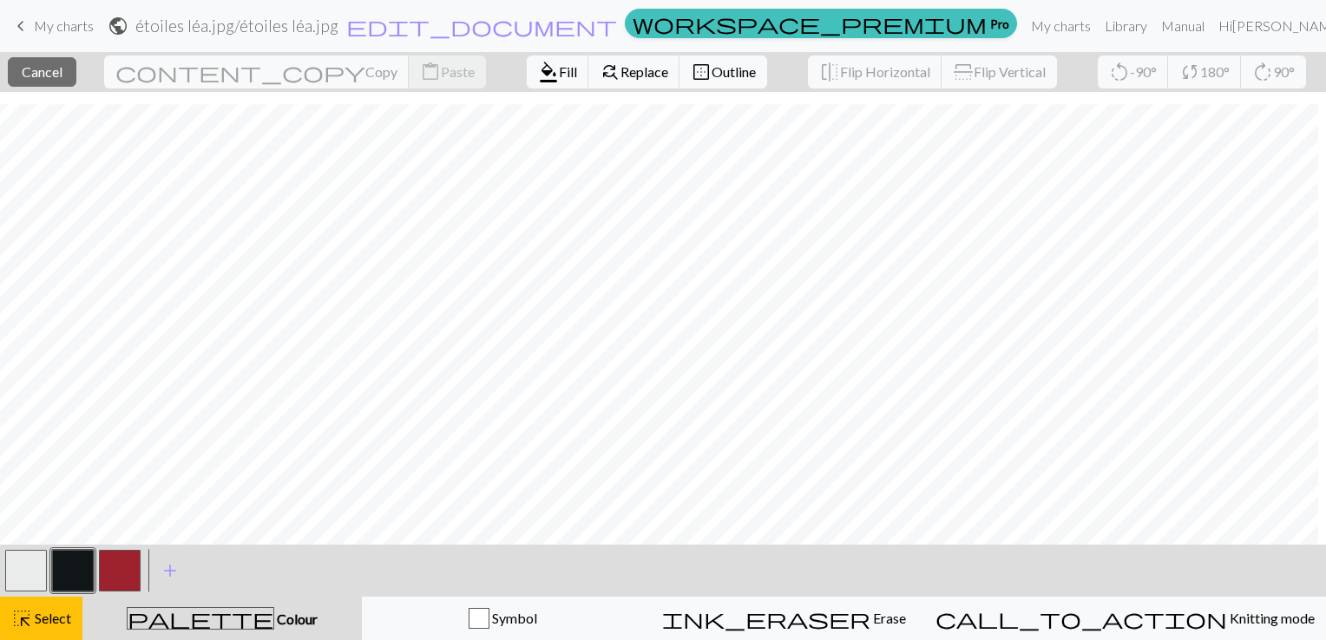
scroll to position [2171, 0]
click at [559, 78] on span "Fill" at bounding box center [568, 71] width 18 height 16
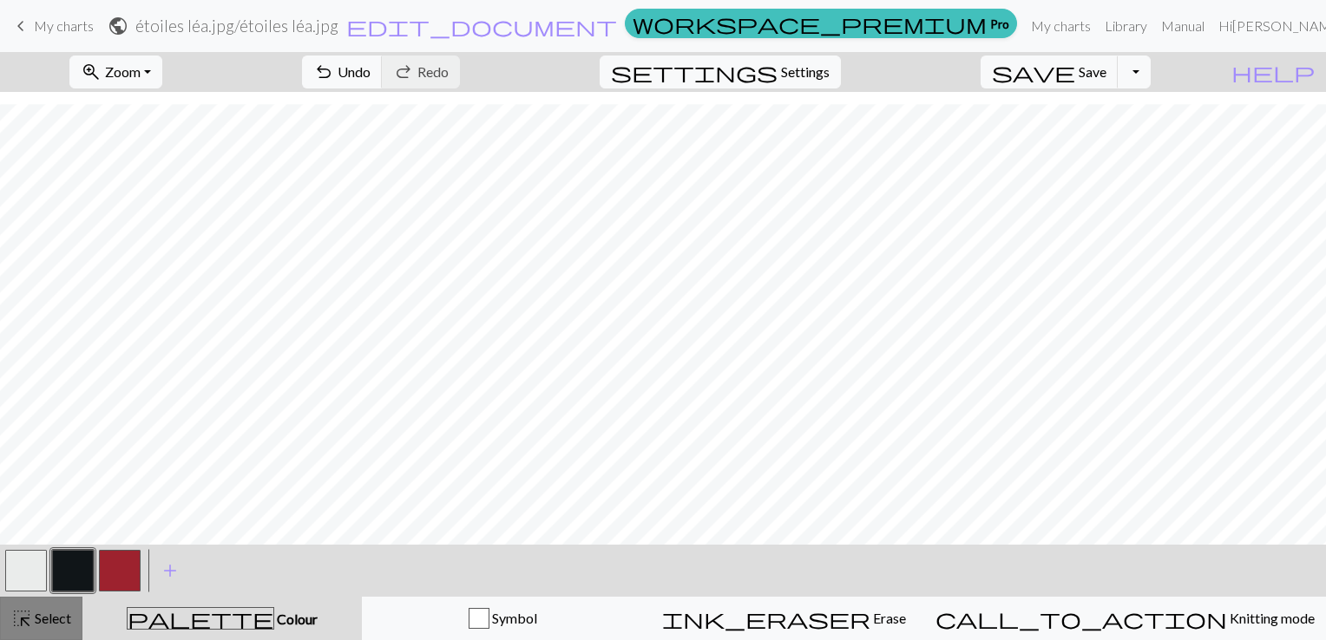
click at [44, 623] on span "Select" at bounding box center [51, 618] width 39 height 16
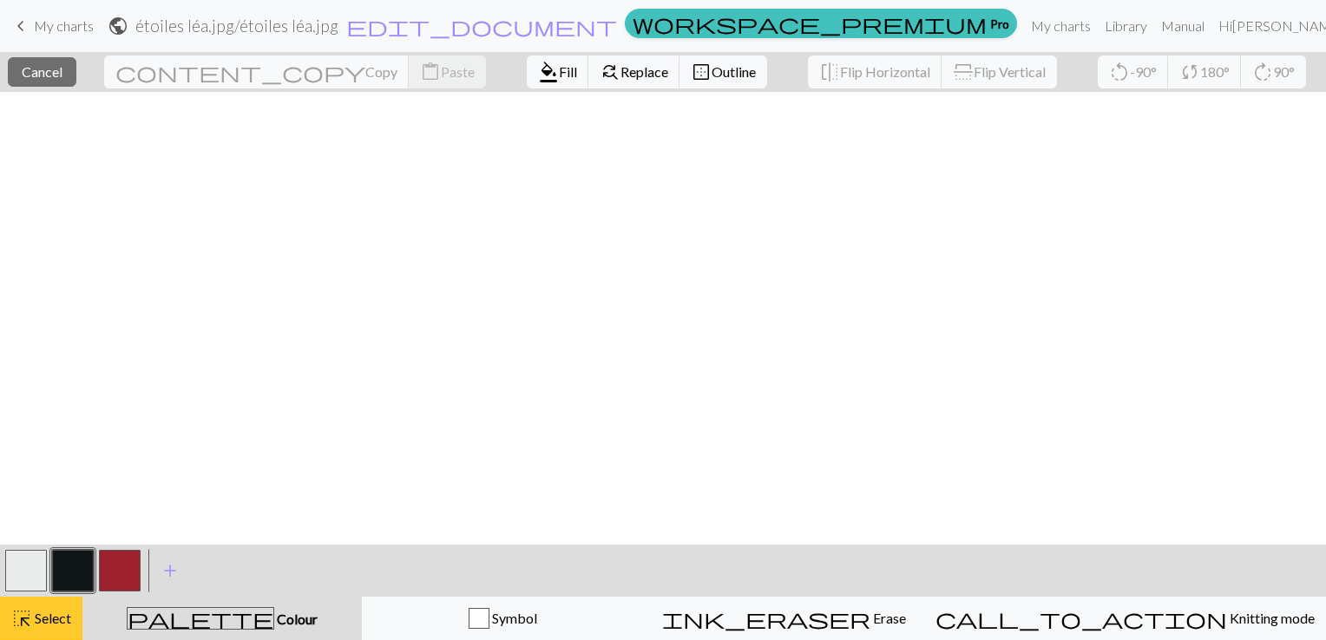
scroll to position [0, 0]
click at [538, 64] on span "format_color_fill" at bounding box center [548, 72] width 21 height 24
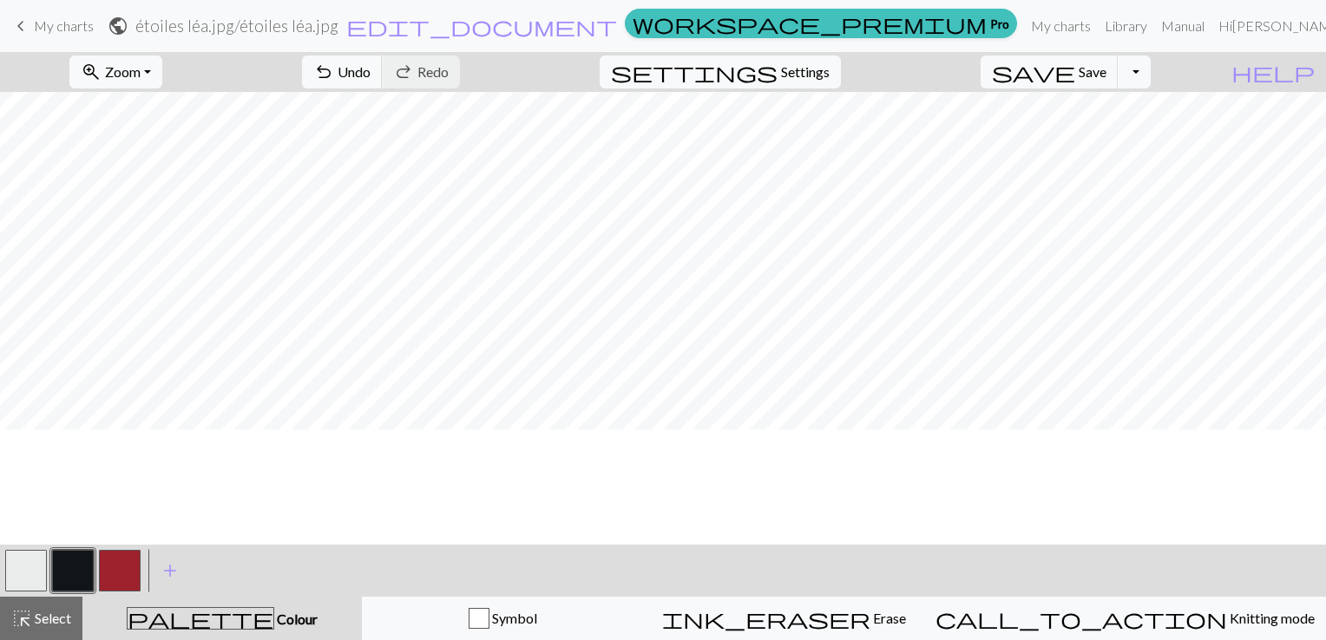
scroll to position [1272, 0]
click at [141, 69] on span "Zoom" at bounding box center [123, 71] width 36 height 16
click at [190, 109] on button "Fit all" at bounding box center [139, 110] width 137 height 28
click at [157, 62] on button "zoom_in Zoom Zoom" at bounding box center [115, 72] width 93 height 33
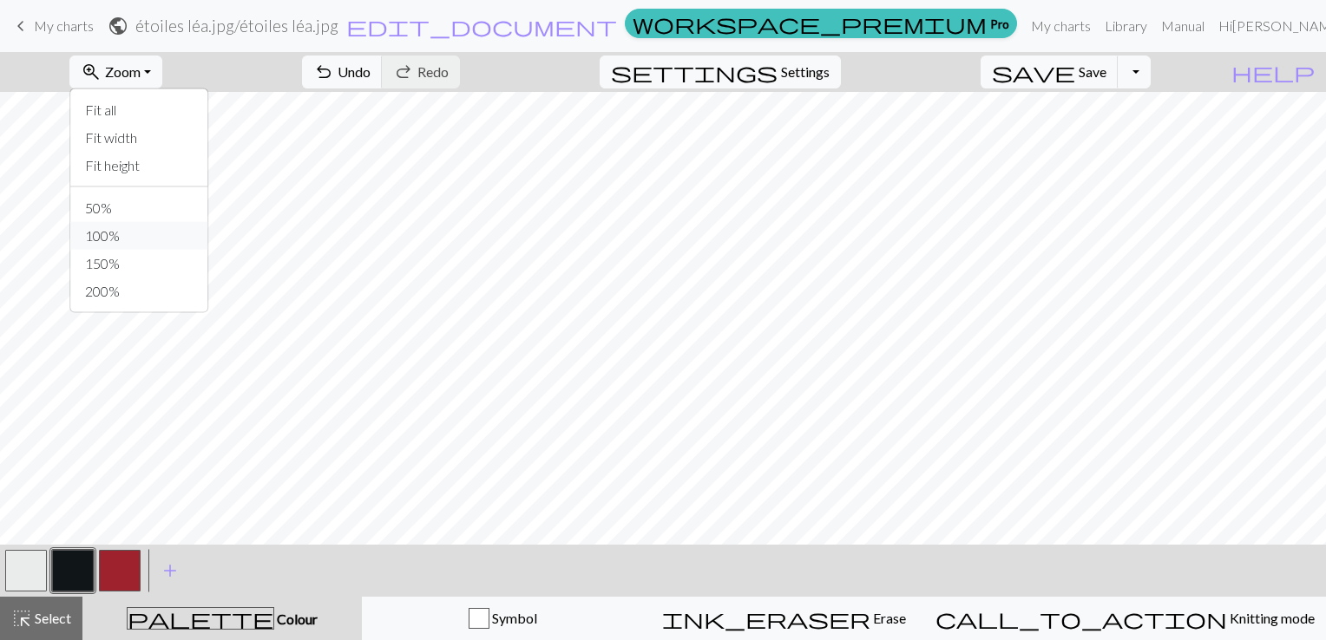
click at [163, 228] on button "100%" at bounding box center [139, 236] width 137 height 28
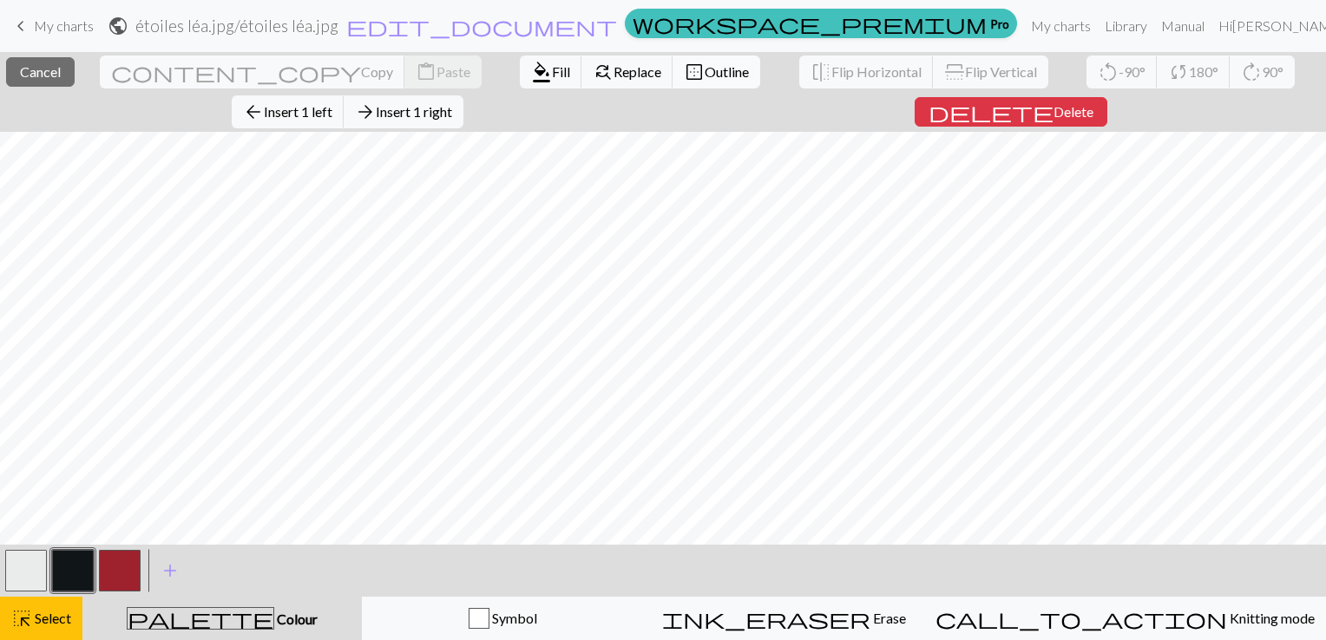
click at [705, 71] on span "Outline" at bounding box center [727, 71] width 44 height 16
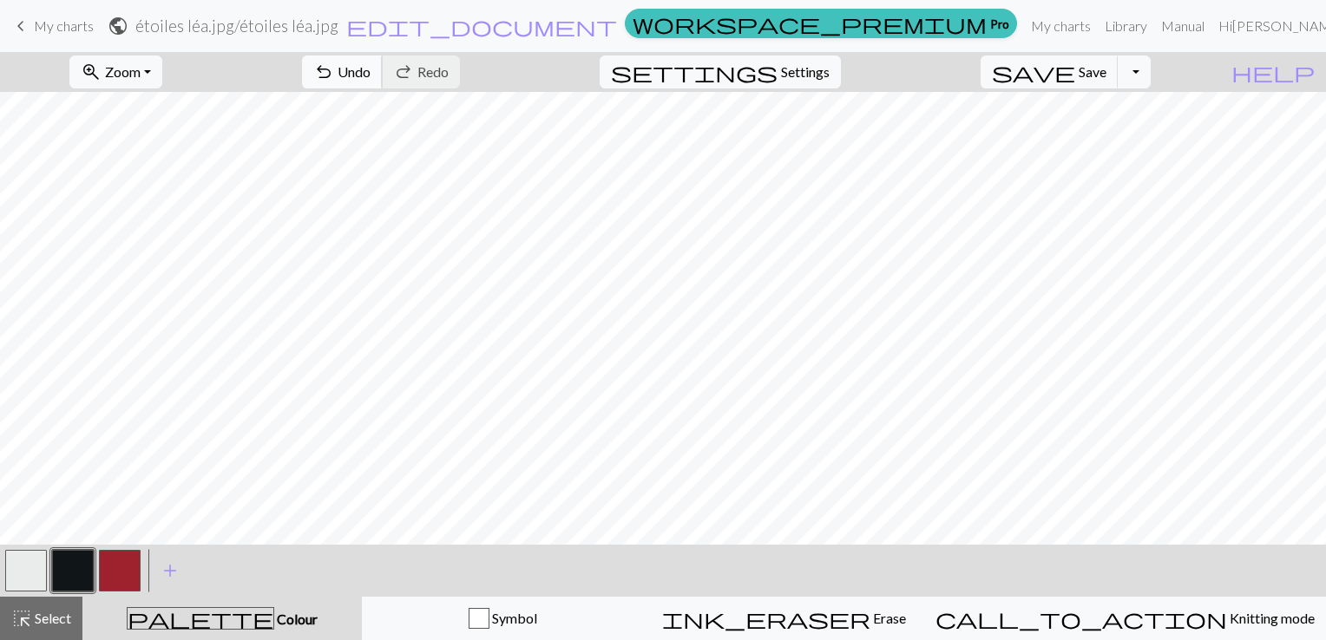
click at [370, 69] on span "Undo" at bounding box center [354, 71] width 33 height 16
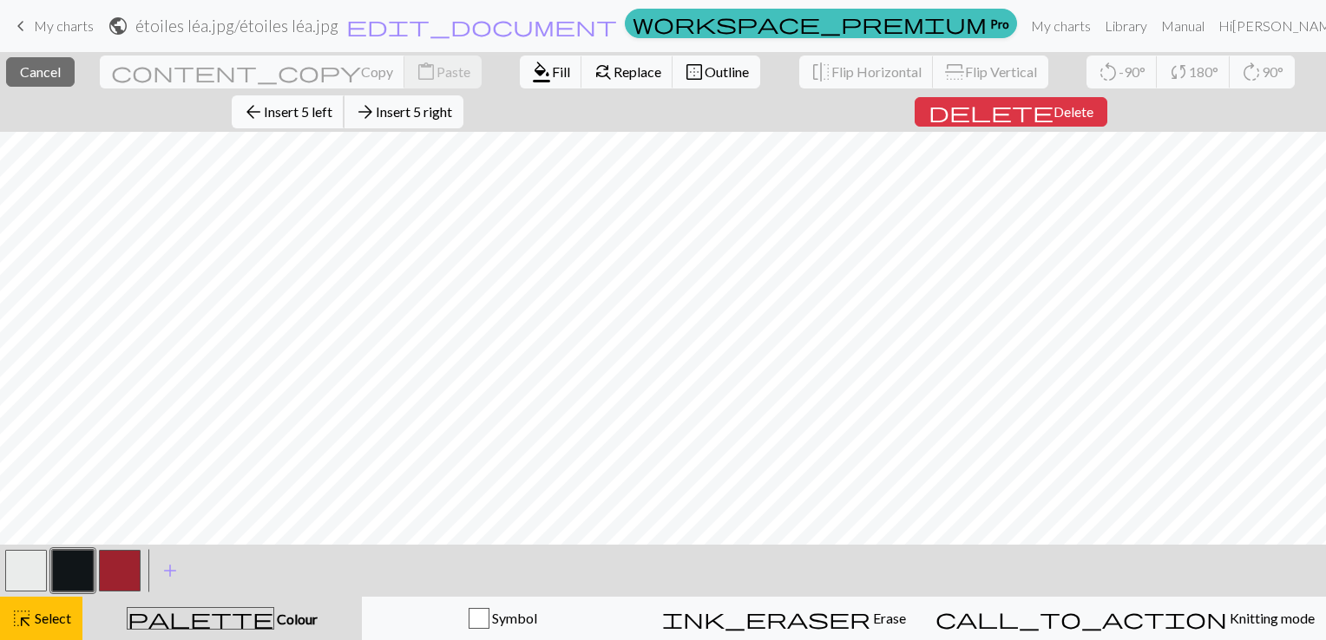
click at [332, 103] on span "Insert 5 left" at bounding box center [298, 111] width 69 height 16
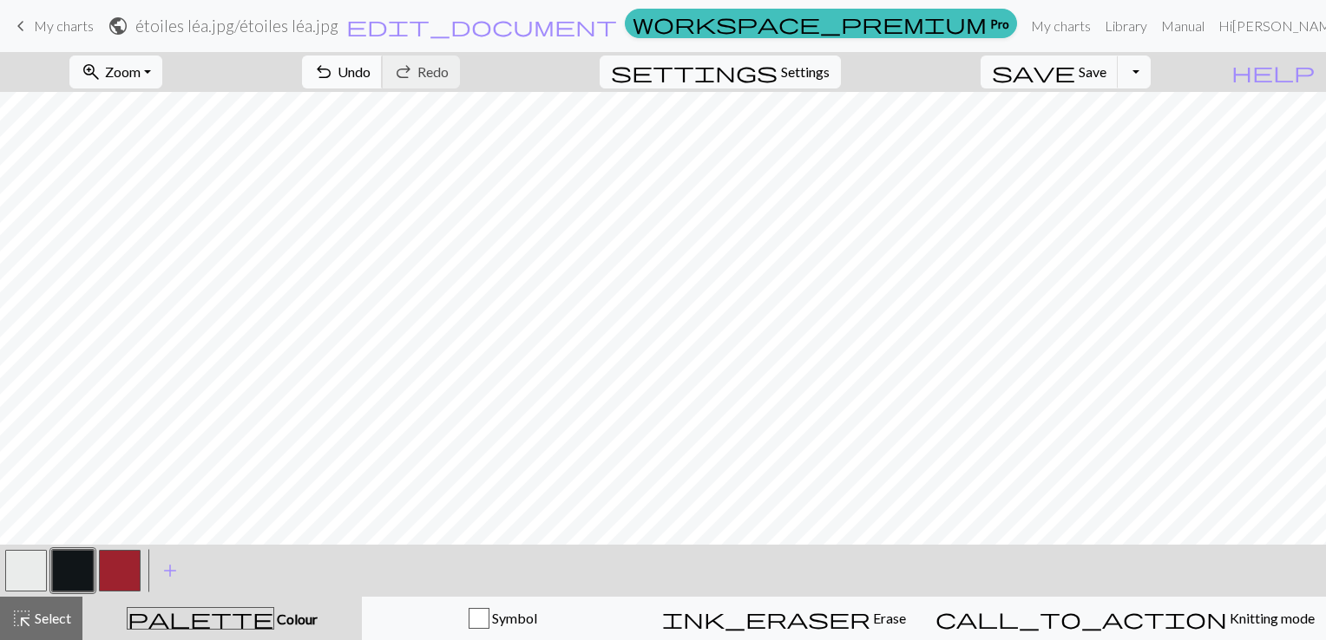
click at [370, 69] on span "Undo" at bounding box center [354, 71] width 33 height 16
click at [1150, 78] on button "Toggle Dropdown" at bounding box center [1134, 72] width 33 height 33
click at [829, 73] on span "Settings" at bounding box center [805, 72] width 49 height 21
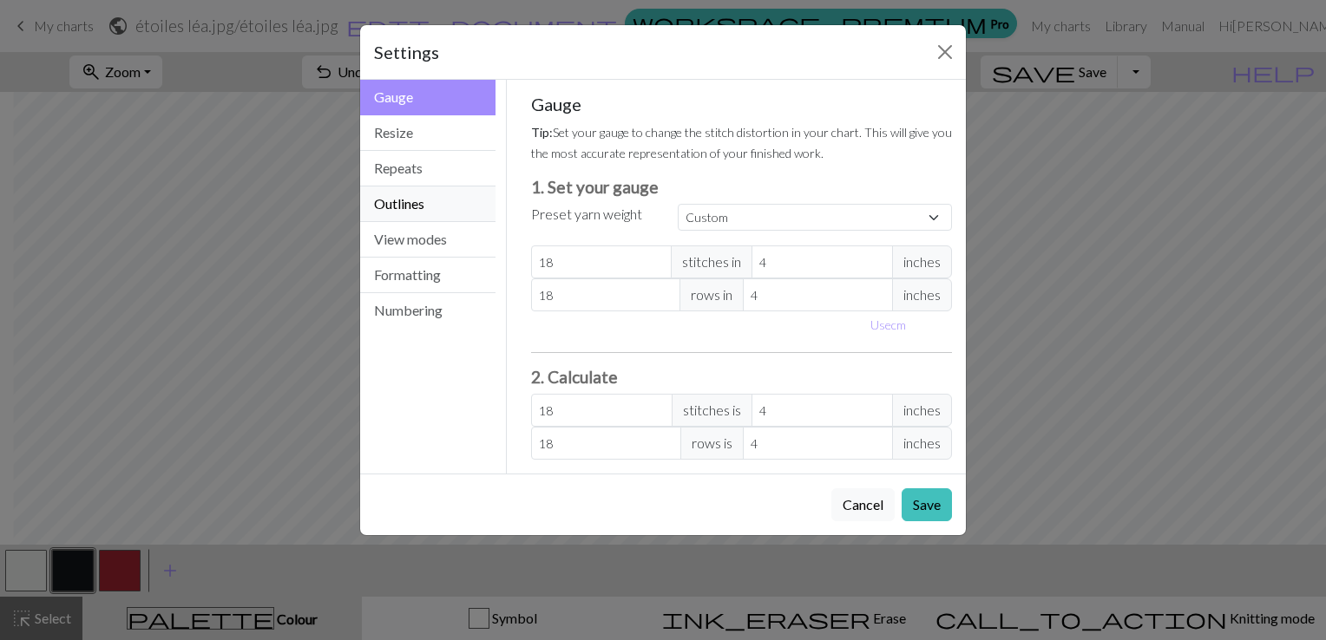
click at [443, 196] on button "Outlines" at bounding box center [427, 205] width 135 height 36
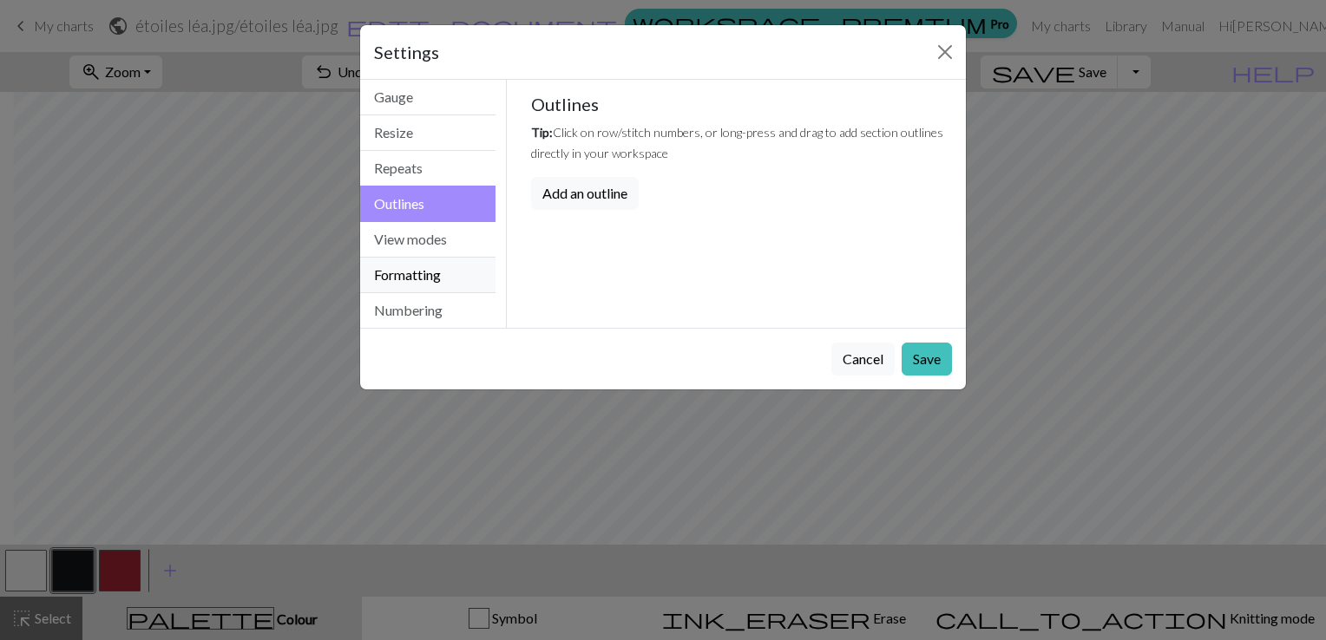
click at [444, 271] on button "Formatting" at bounding box center [427, 276] width 135 height 36
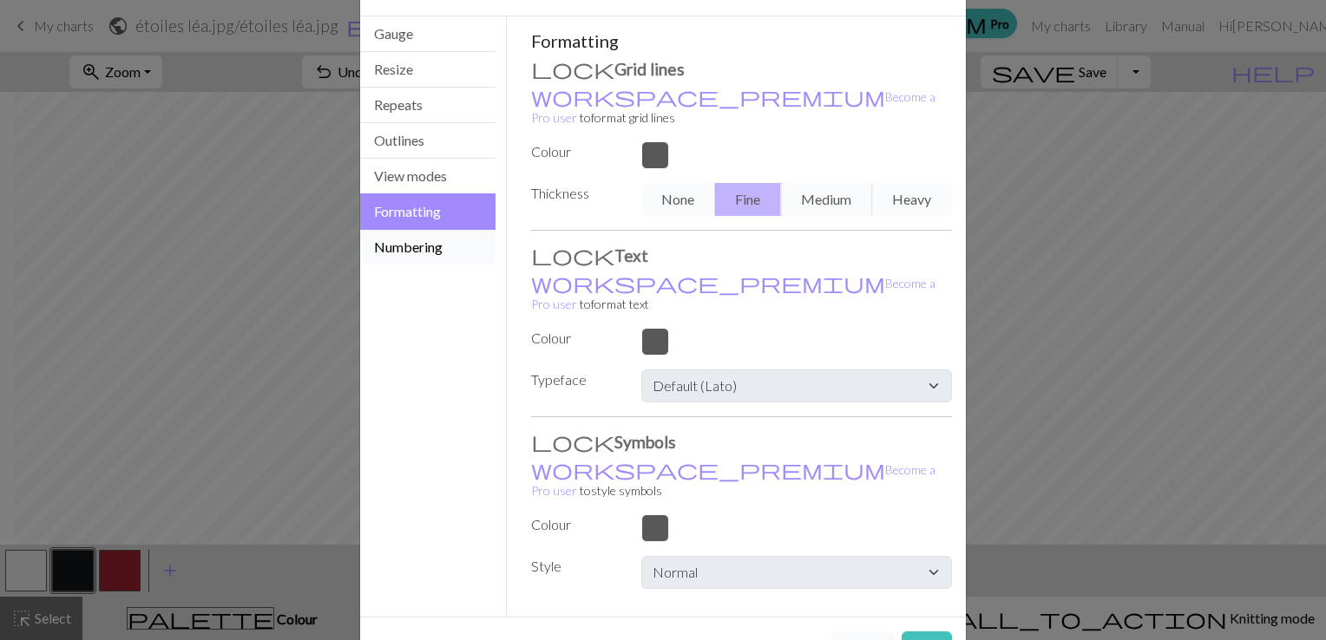
click at [406, 251] on button "Numbering" at bounding box center [427, 247] width 135 height 35
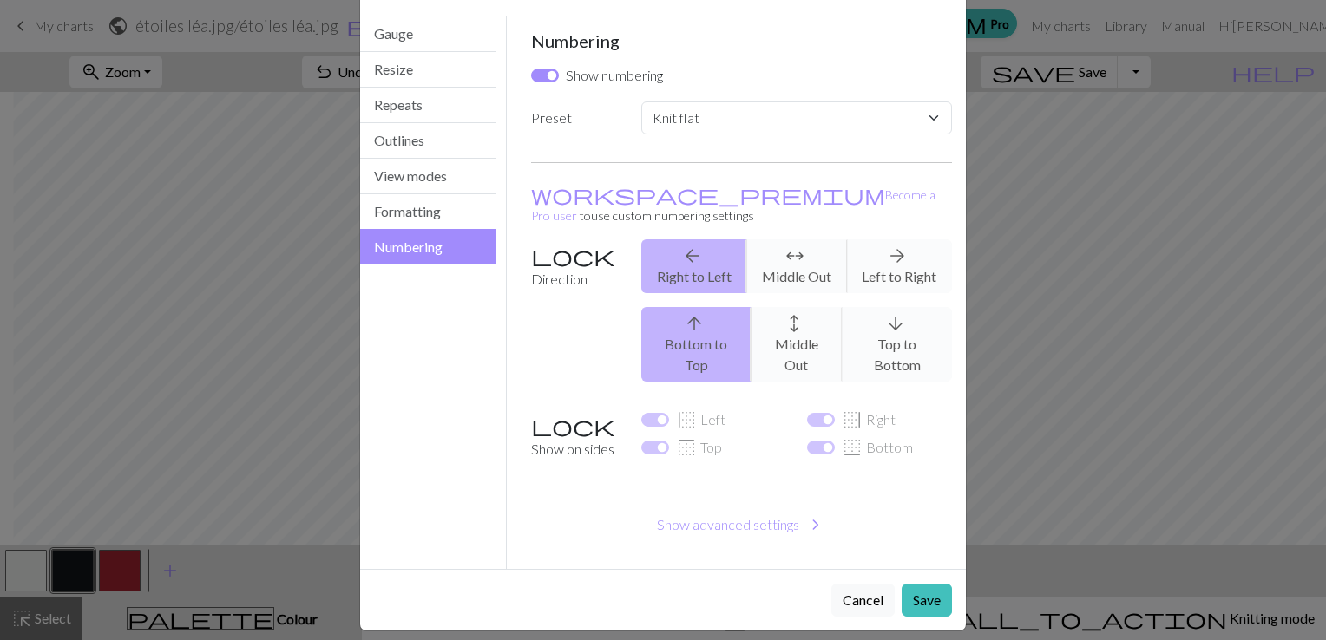
scroll to position [34, 0]
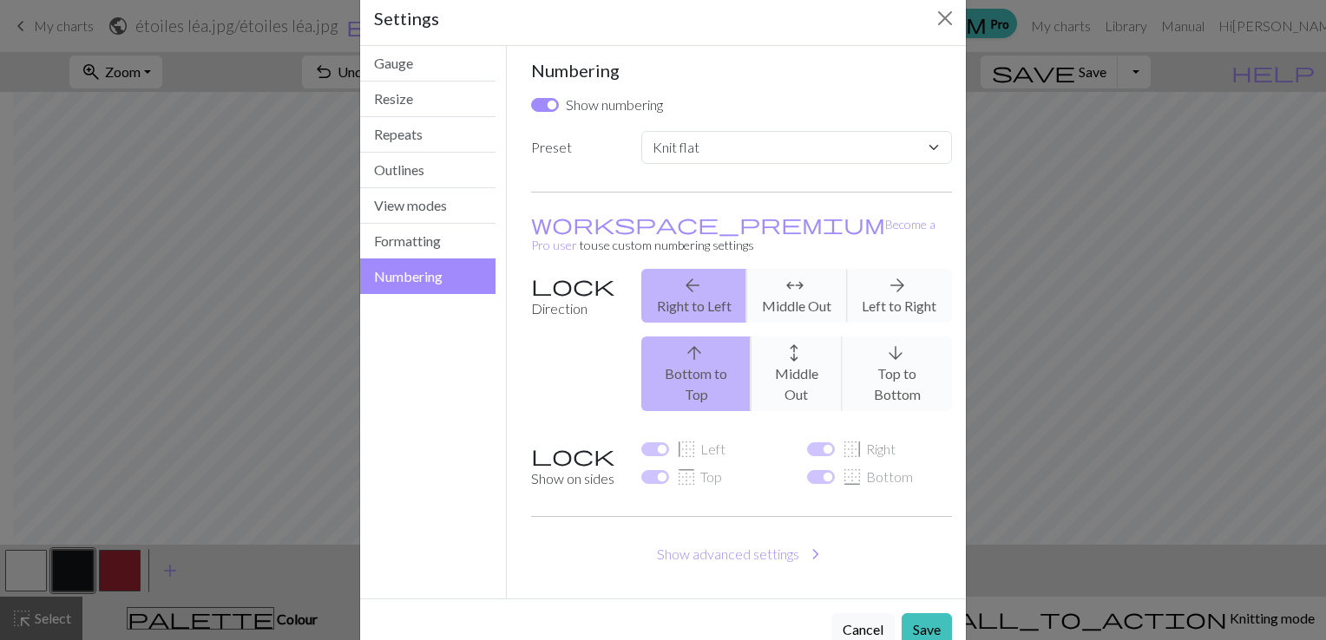
click at [889, 285] on div "arrow_back Right to Left arrows_outward Middle Out arrow_forward Left to Right" at bounding box center [796, 296] width 331 height 54
click at [902, 354] on div "arrow_upward Bottom to Top arrows_outward Middle Out arrow_downward Top to Bott…" at bounding box center [796, 374] width 331 height 75
click at [458, 75] on button "Gauge" at bounding box center [427, 64] width 135 height 36
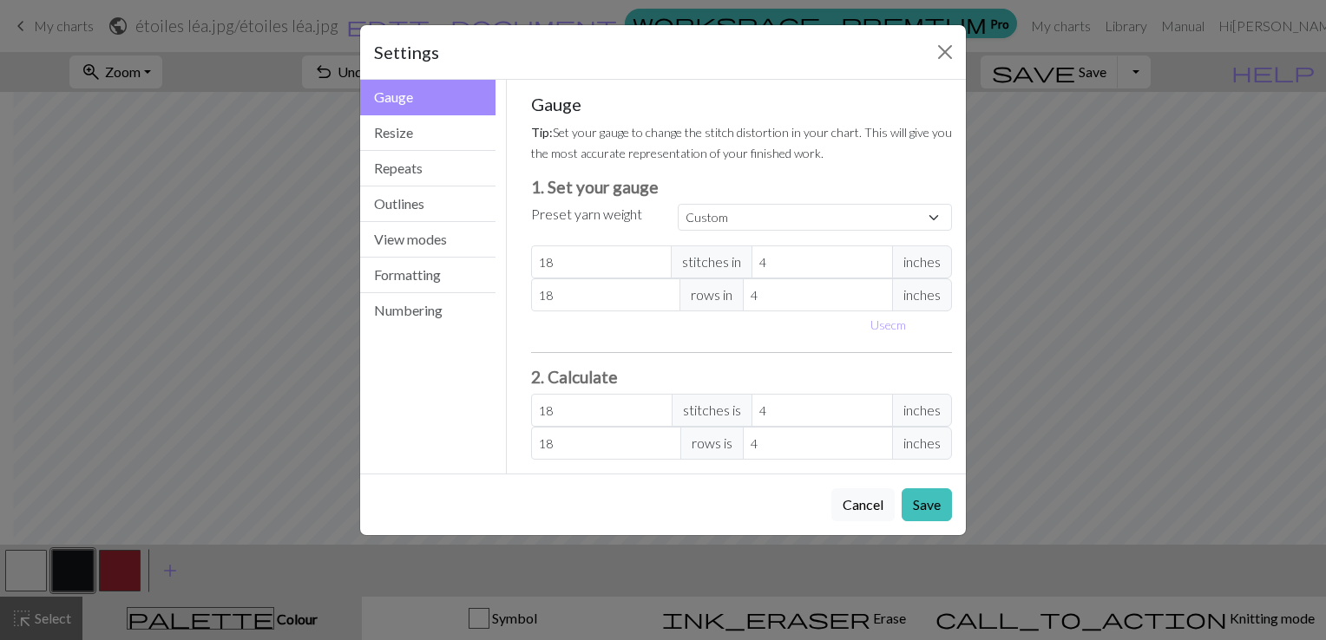
scroll to position [0, 0]
click at [945, 46] on button "Close" at bounding box center [945, 52] width 28 height 28
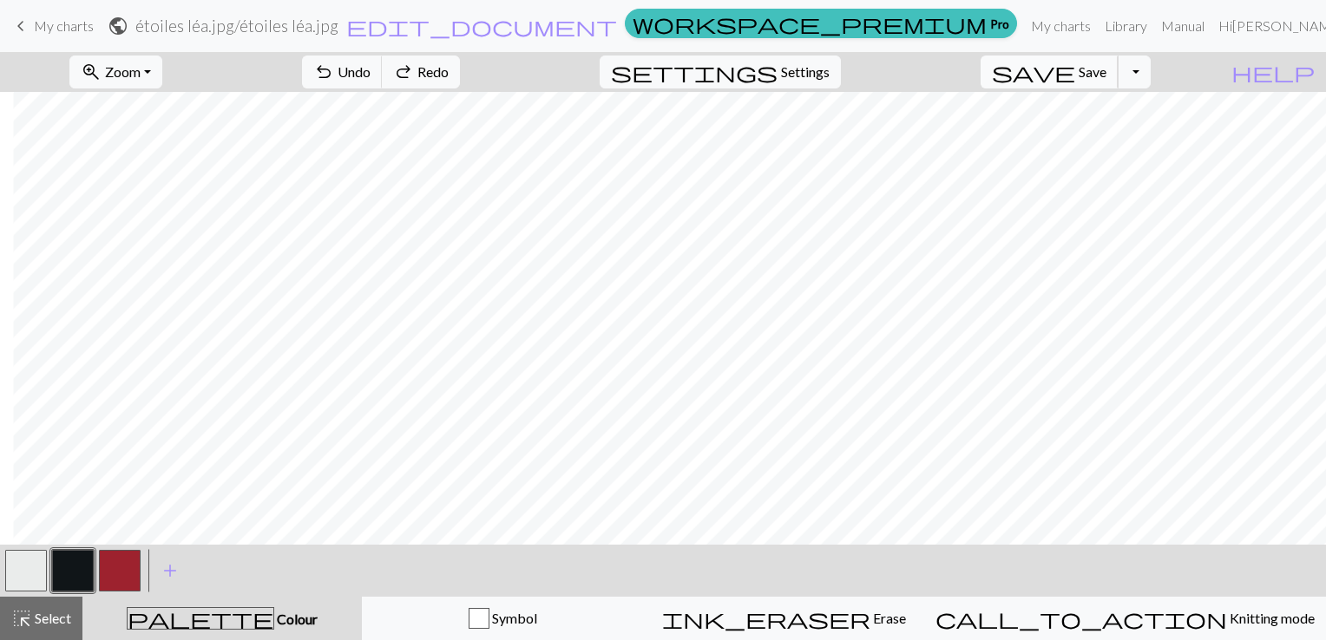
click at [1106, 70] on span "Save" at bounding box center [1092, 71] width 28 height 16
click at [1150, 76] on button "Toggle Dropdown" at bounding box center [1134, 72] width 33 height 33
click at [1124, 132] on button "save_alt Download" at bounding box center [1006, 138] width 286 height 28
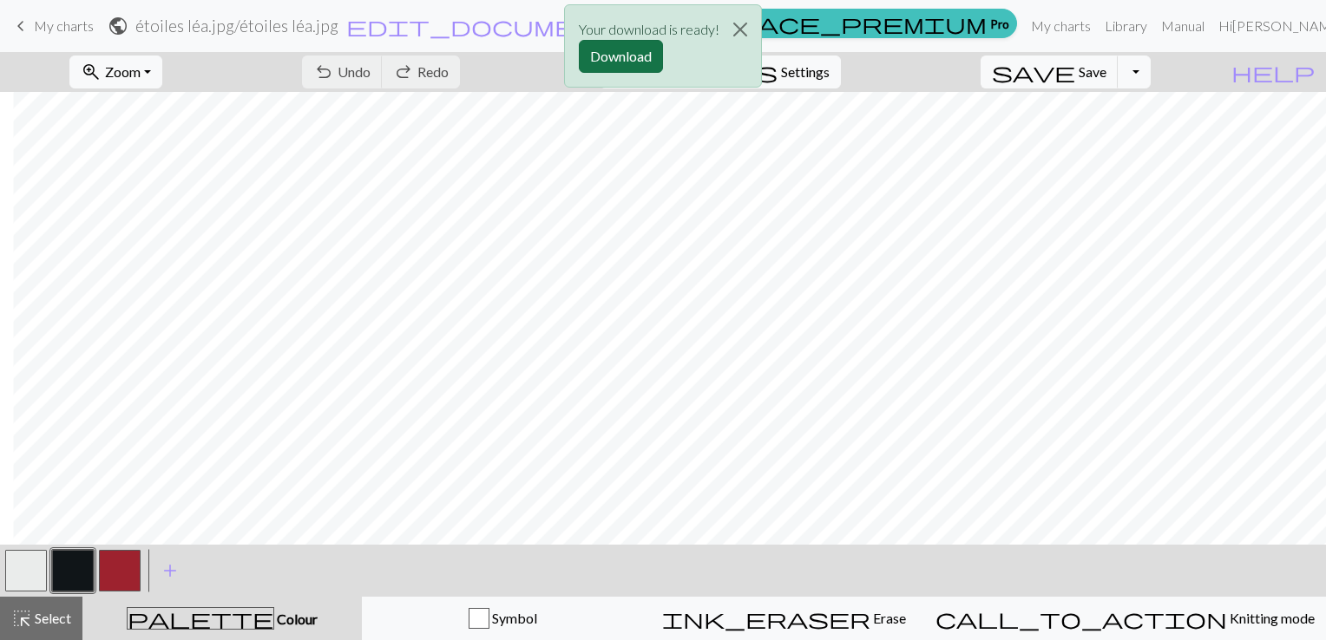
click at [639, 68] on button "Download" at bounding box center [621, 56] width 84 height 33
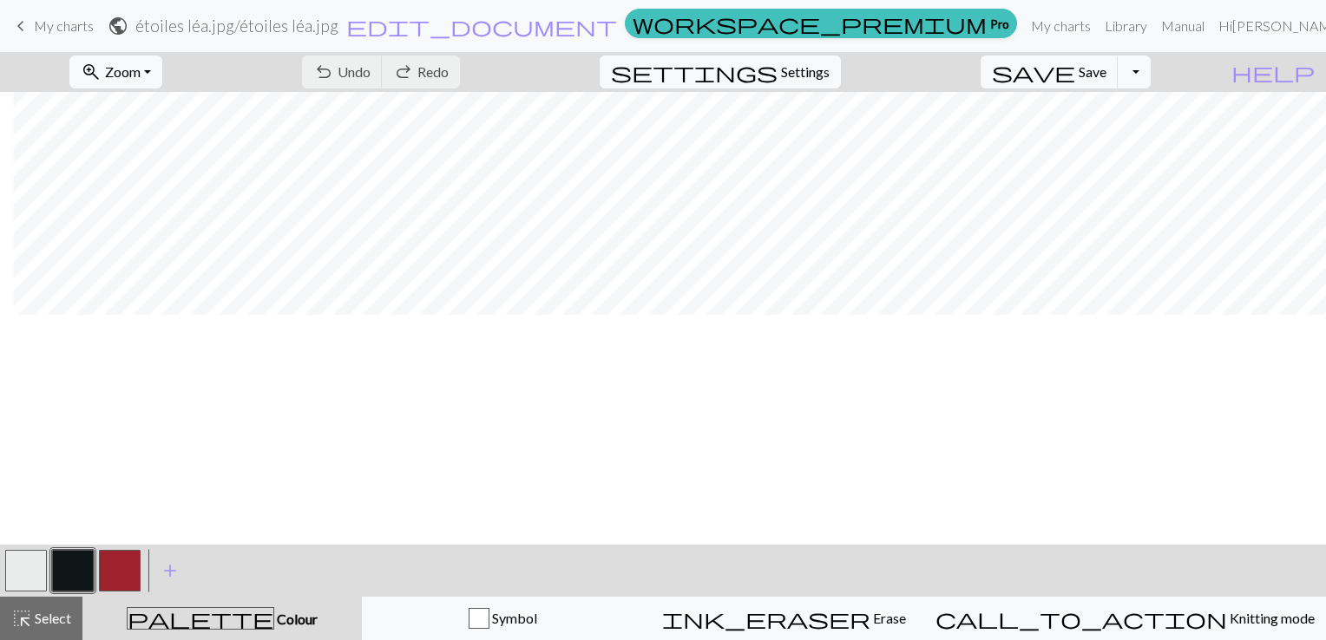
scroll to position [0, 605]
click at [334, 66] on span "undo" at bounding box center [323, 72] width 21 height 24
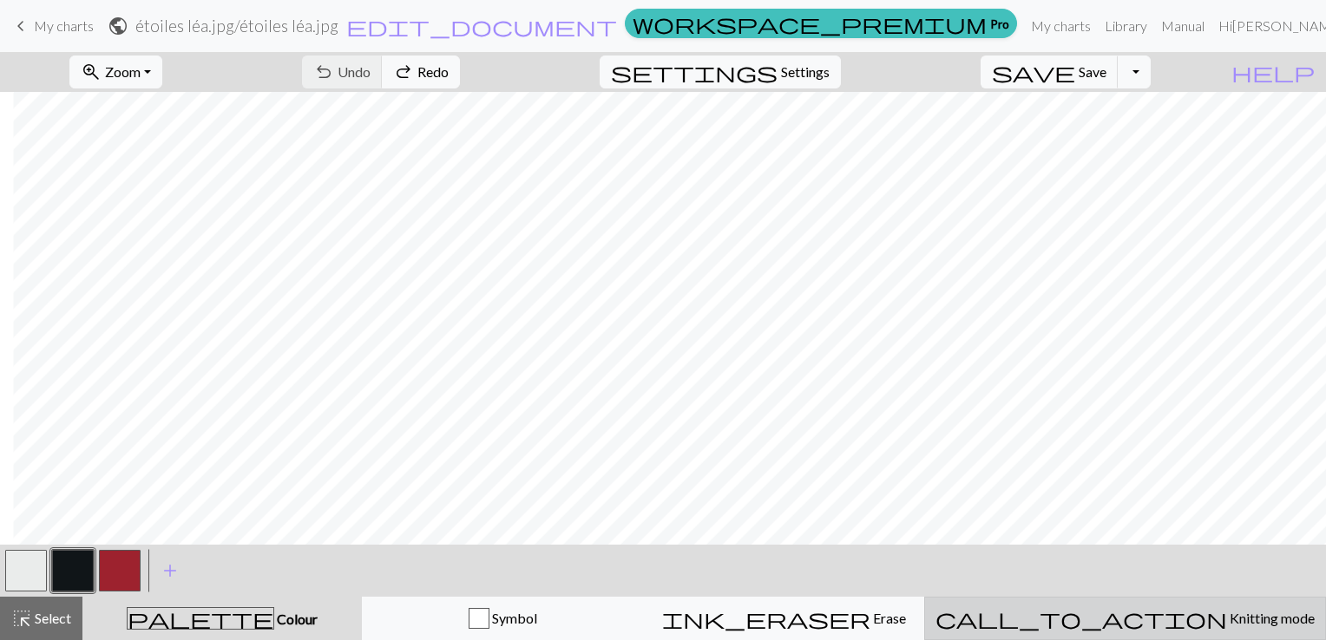
click at [1118, 613] on span "call_to_action" at bounding box center [1081, 618] width 292 height 24
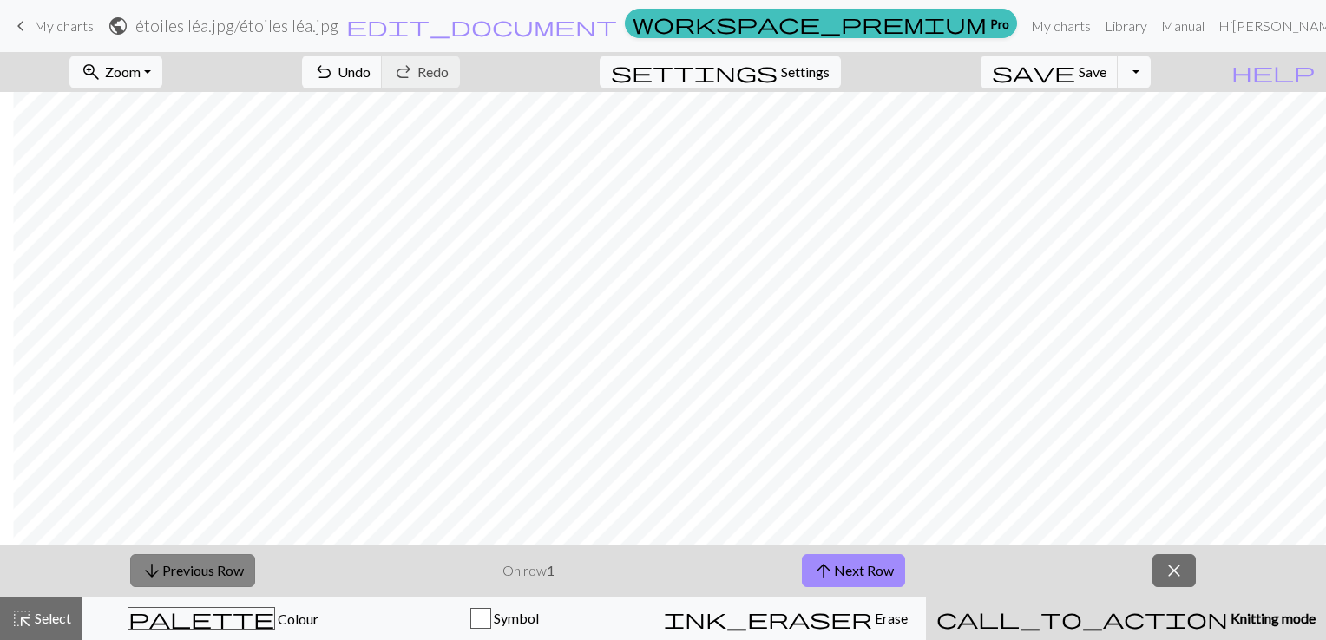
click at [219, 565] on button "arrow_downward Previous Row" at bounding box center [192, 570] width 125 height 33
click at [840, 567] on button "arrow_upward Next Row" at bounding box center [853, 570] width 103 height 33
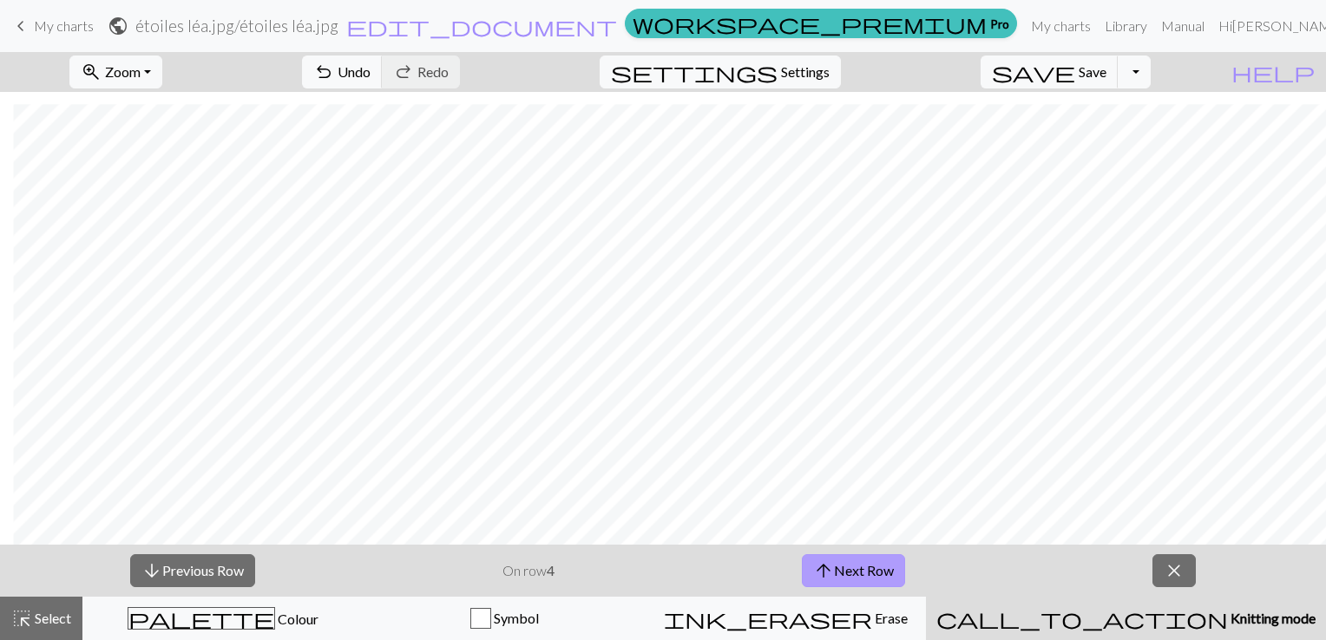
click at [840, 567] on button "arrow_upward Next Row" at bounding box center [853, 570] width 103 height 33
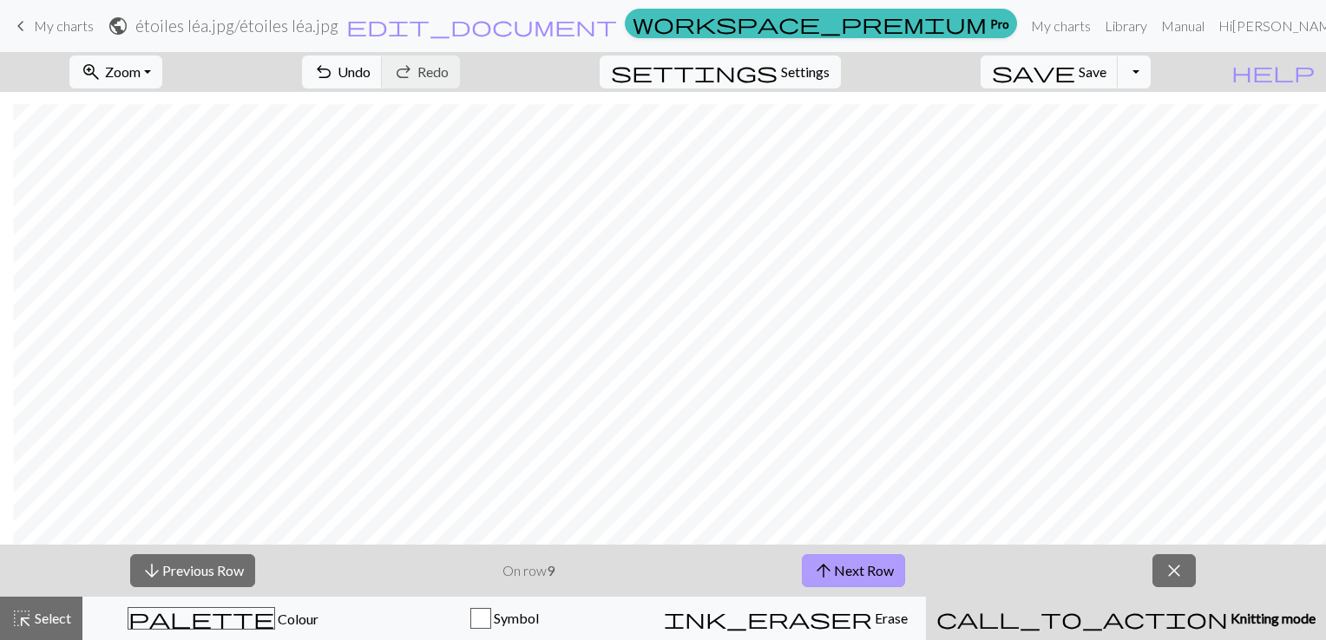
click at [840, 567] on button "arrow_upward Next Row" at bounding box center [853, 570] width 103 height 33
click at [840, 567] on button "arrow_upward Next Row" at bounding box center [855, 570] width 103 height 33
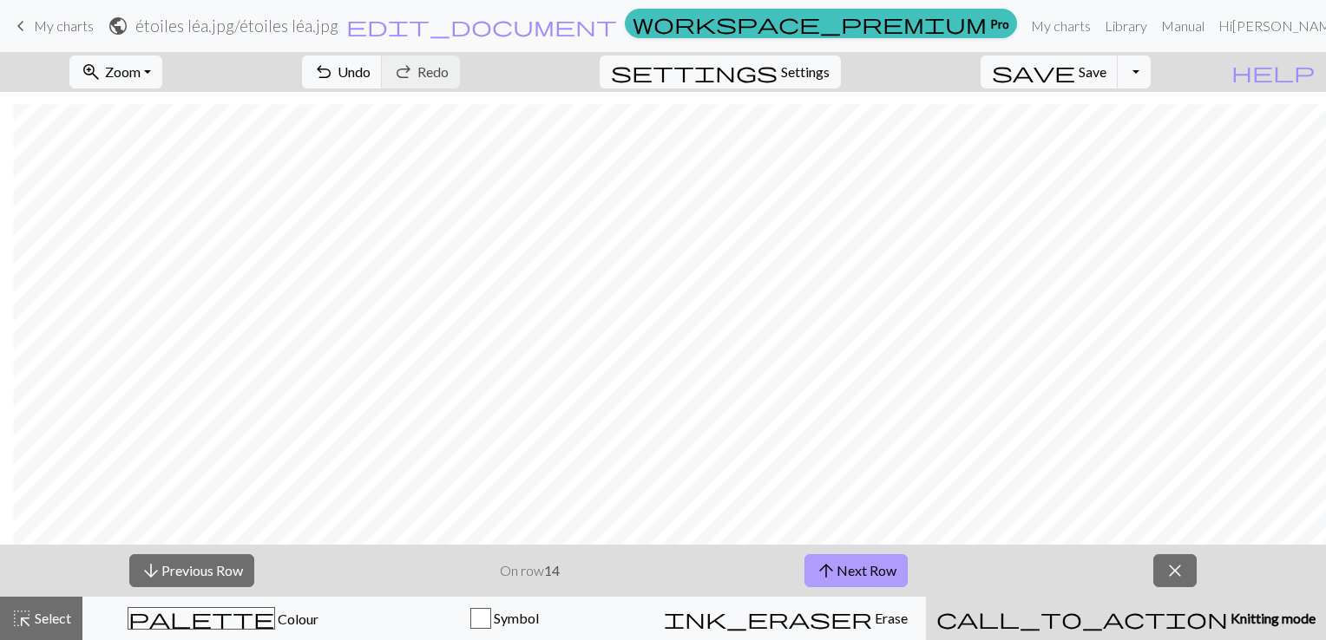
click at [840, 567] on button "arrow_upward Next Row" at bounding box center [855, 570] width 103 height 33
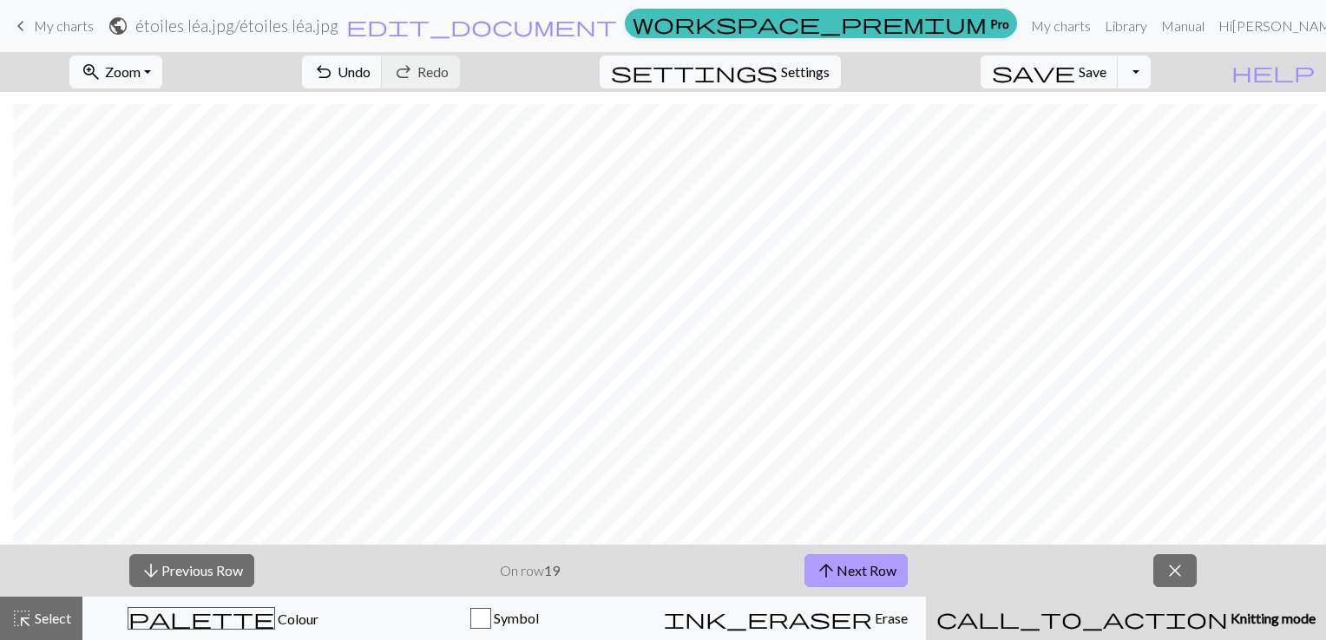
click at [840, 567] on button "arrow_upward Next Row" at bounding box center [855, 570] width 103 height 33
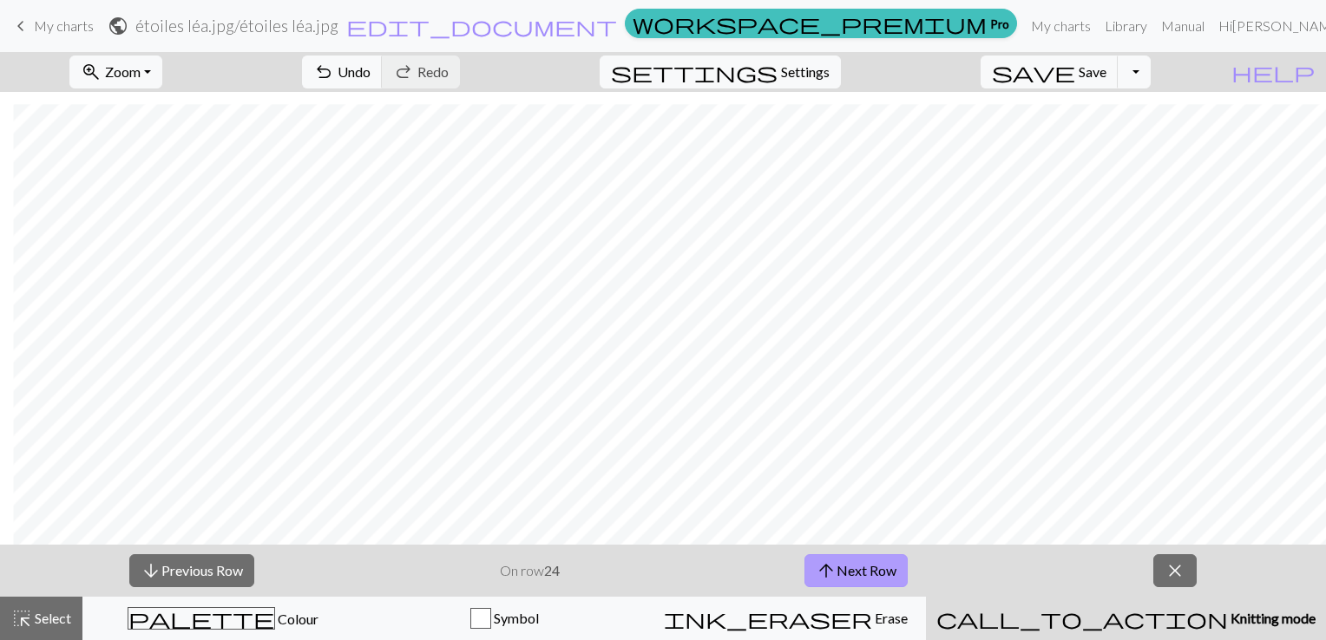
click at [840, 567] on button "arrow_upward Next Row" at bounding box center [855, 570] width 103 height 33
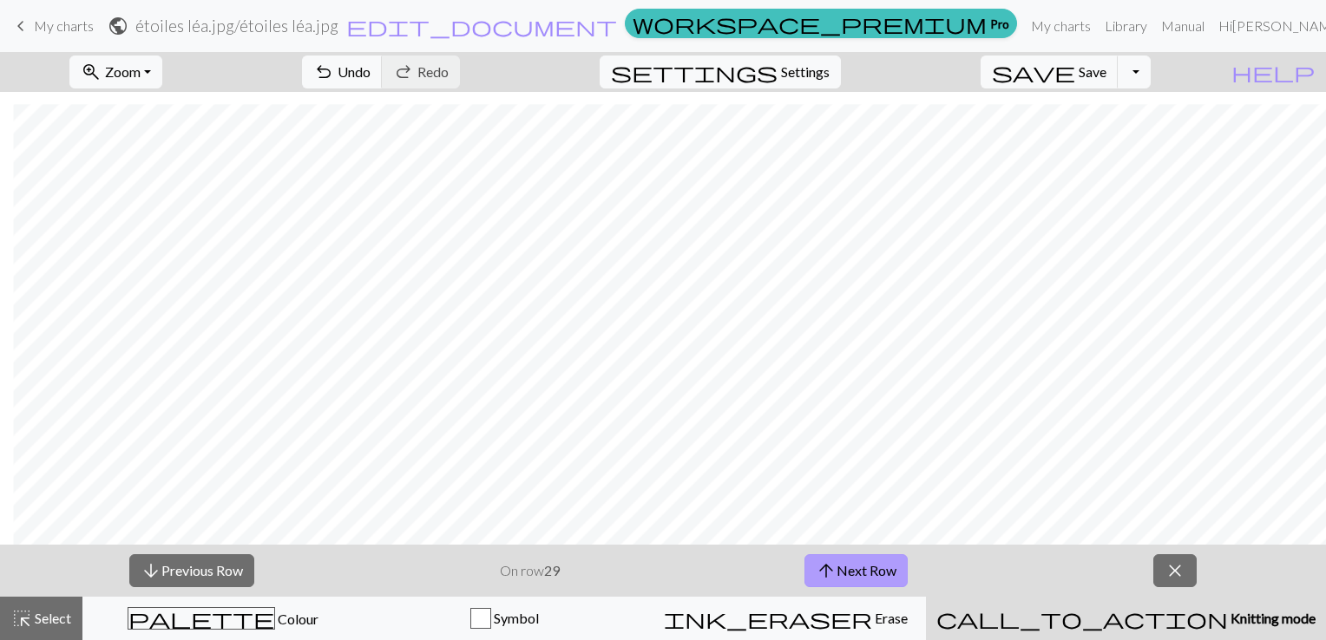
click at [840, 567] on button "arrow_upward Next Row" at bounding box center [855, 570] width 103 height 33
click at [870, 574] on button "arrow_upward Next Row" at bounding box center [855, 570] width 103 height 33
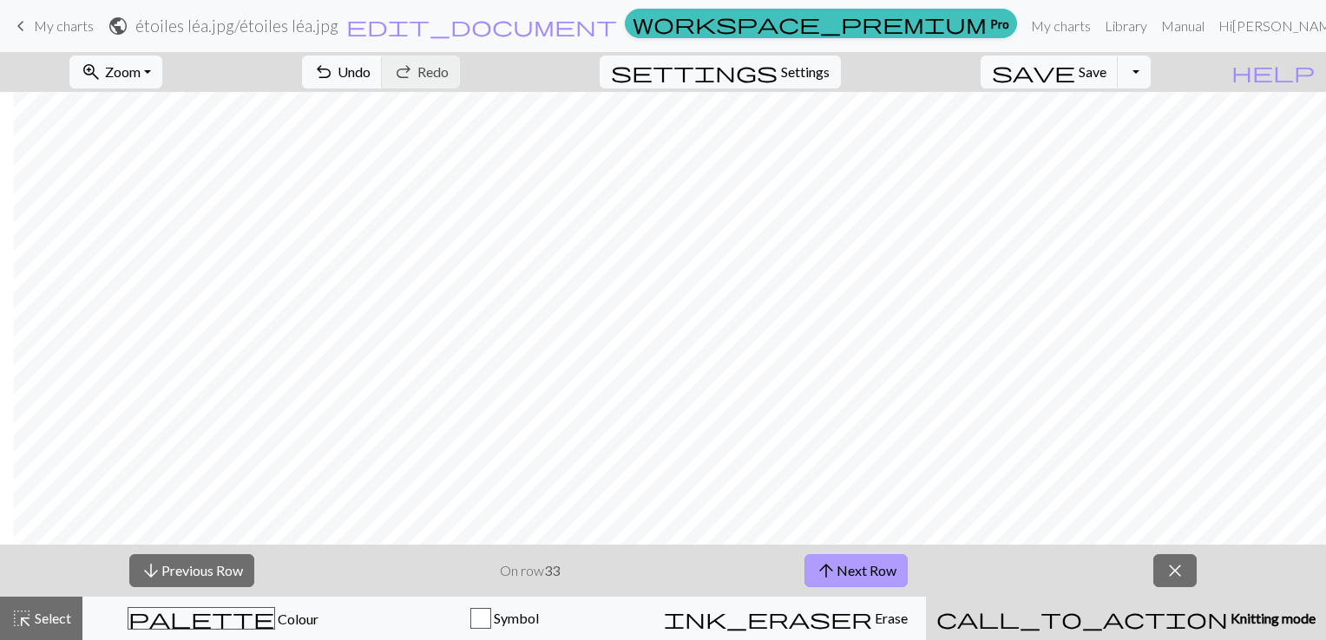
click at [870, 574] on button "arrow_upward Next Row" at bounding box center [855, 570] width 103 height 33
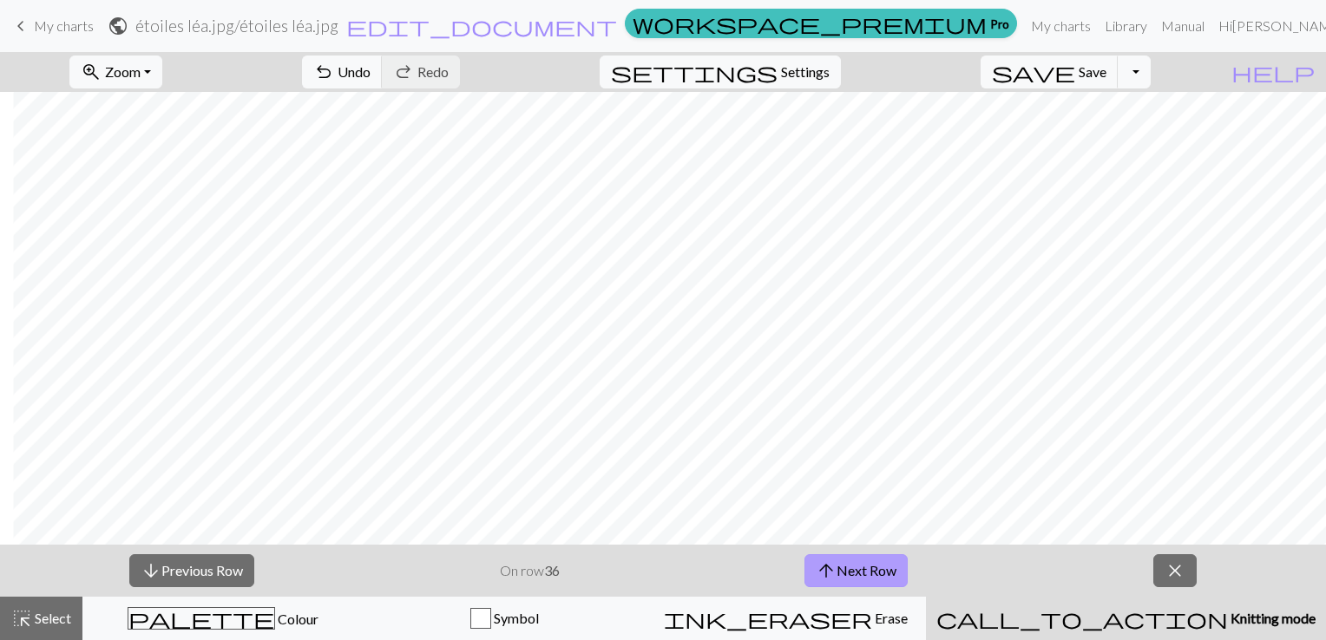
click at [870, 574] on button "arrow_upward Next Row" at bounding box center [855, 570] width 103 height 33
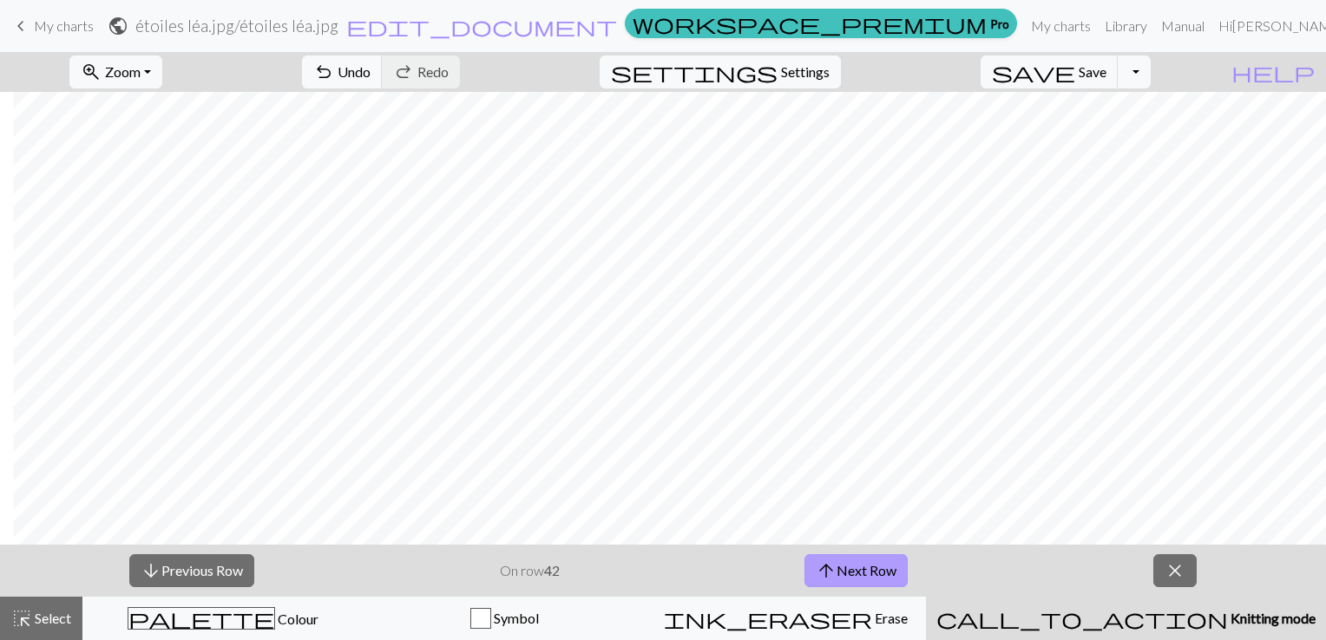
click at [870, 574] on button "arrow_upward Next Row" at bounding box center [855, 570] width 103 height 33
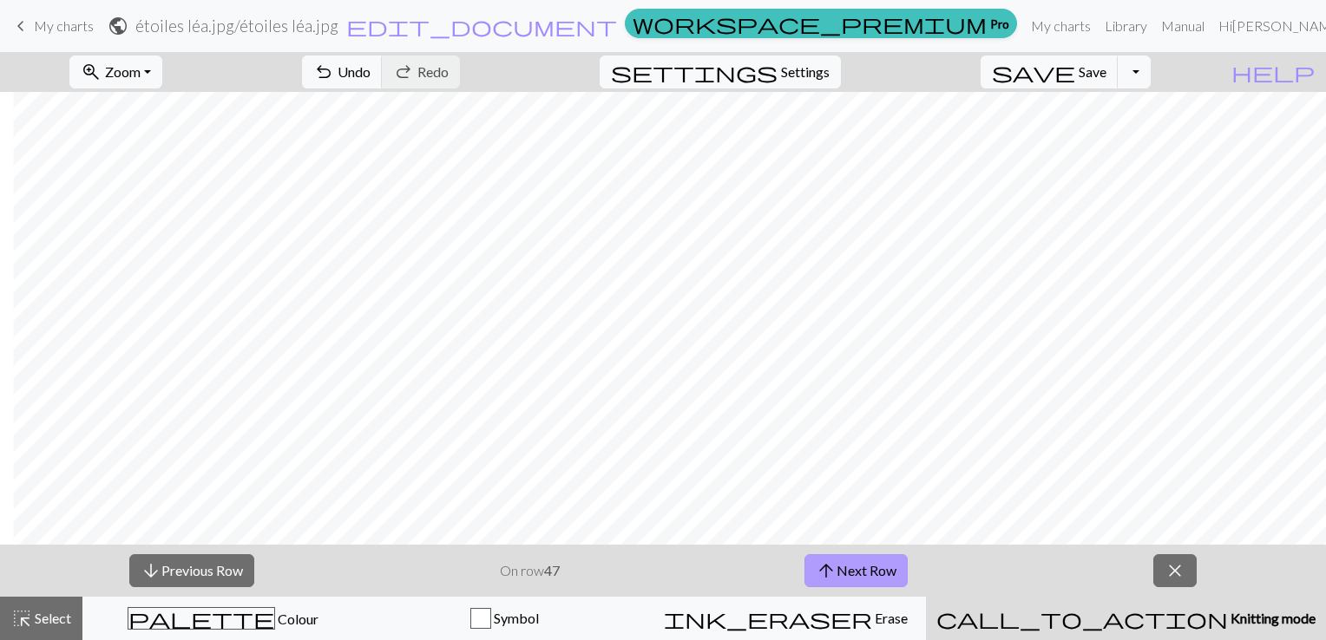
click at [870, 574] on button "arrow_upward Next Row" at bounding box center [855, 570] width 103 height 33
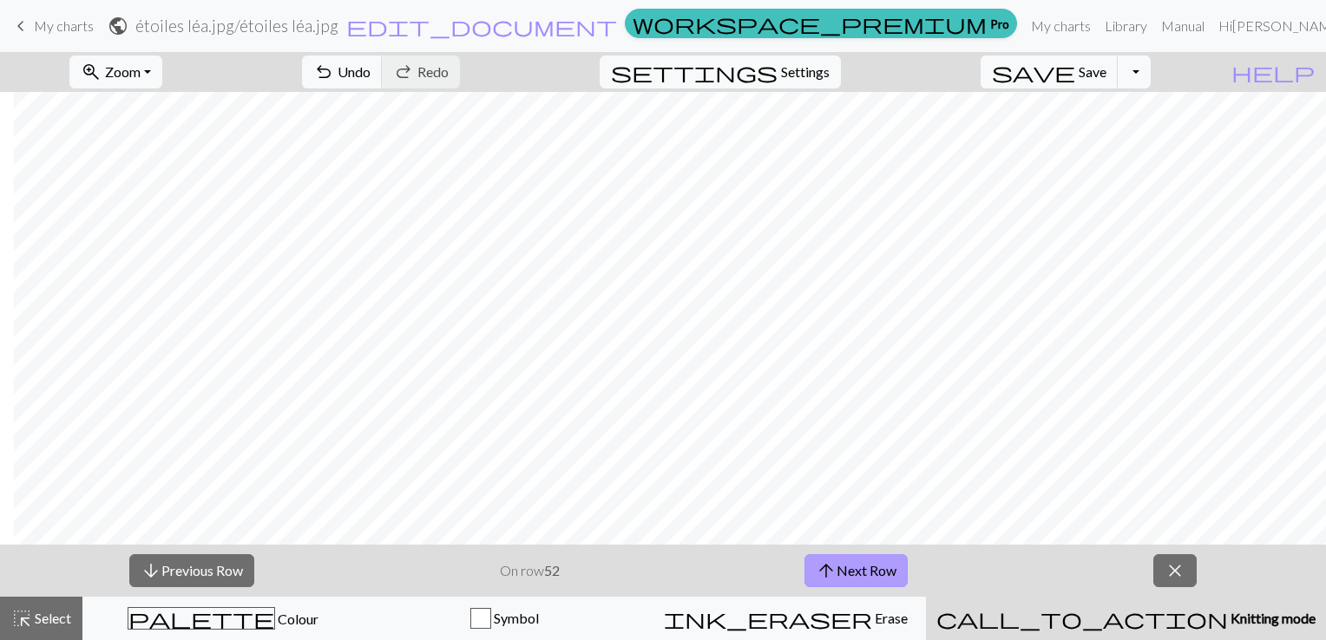
click at [870, 574] on button "arrow_upward Next Row" at bounding box center [855, 570] width 103 height 33
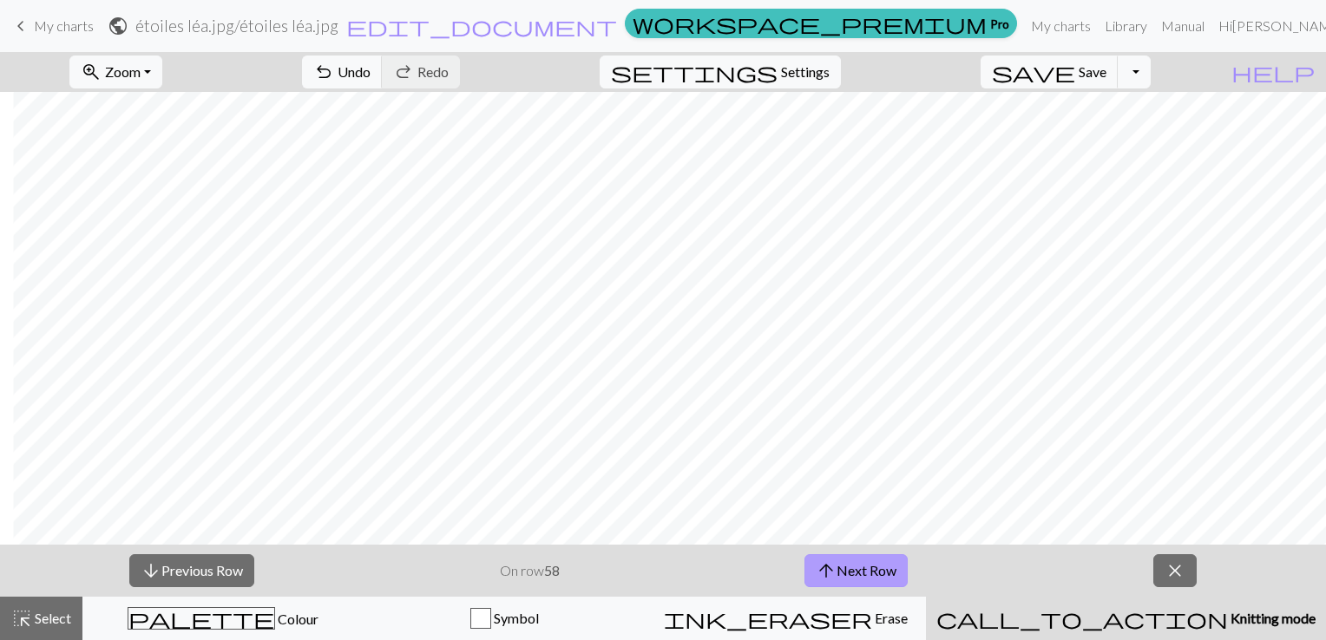
click at [870, 574] on button "arrow_upward Next Row" at bounding box center [855, 570] width 103 height 33
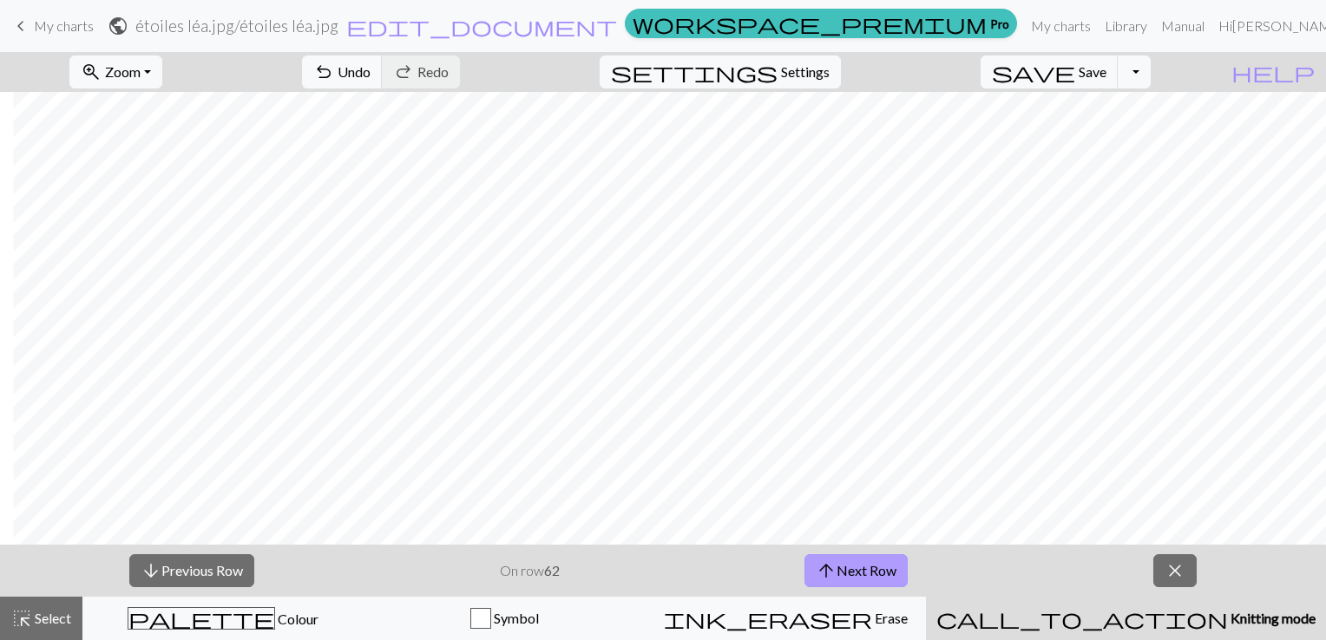
click at [870, 574] on button "arrow_upward Next Row" at bounding box center [855, 570] width 103 height 33
click at [899, 568] on button "arrow_upward Next Row" at bounding box center [855, 570] width 103 height 33
click at [899, 567] on button "arrow_upward Next Row" at bounding box center [855, 570] width 103 height 33
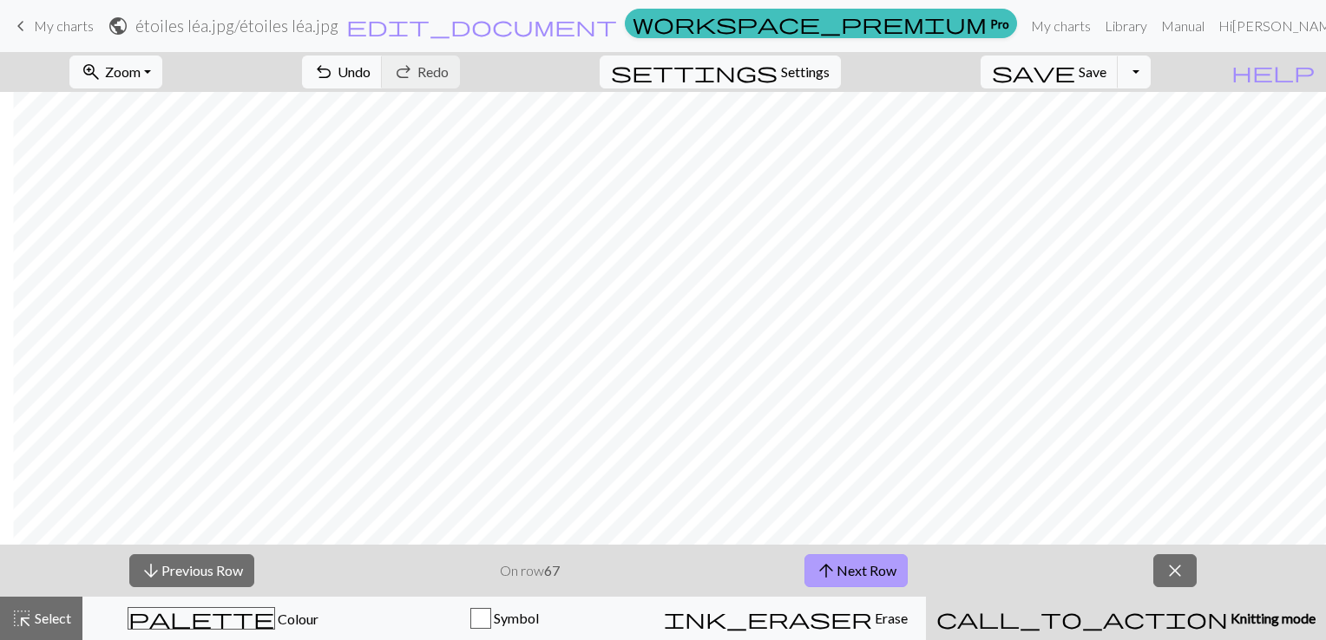
click at [899, 567] on button "arrow_upward Next Row" at bounding box center [855, 570] width 103 height 33
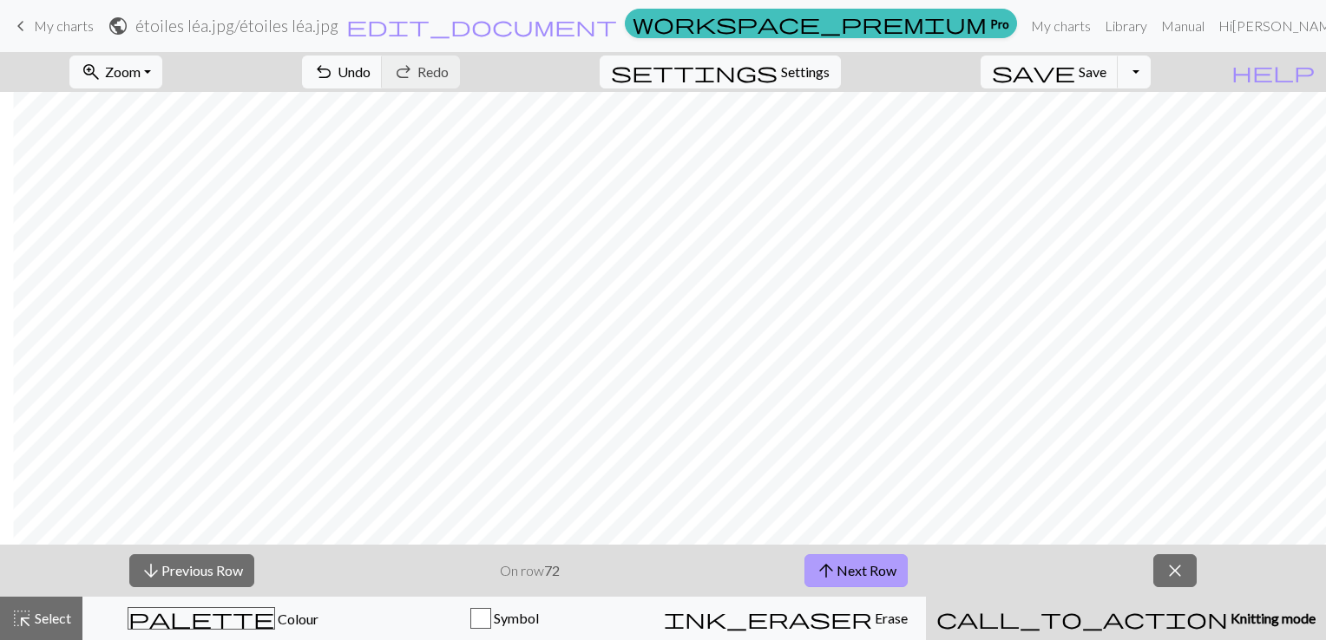
click at [899, 567] on button "arrow_upward Next Row" at bounding box center [855, 570] width 103 height 33
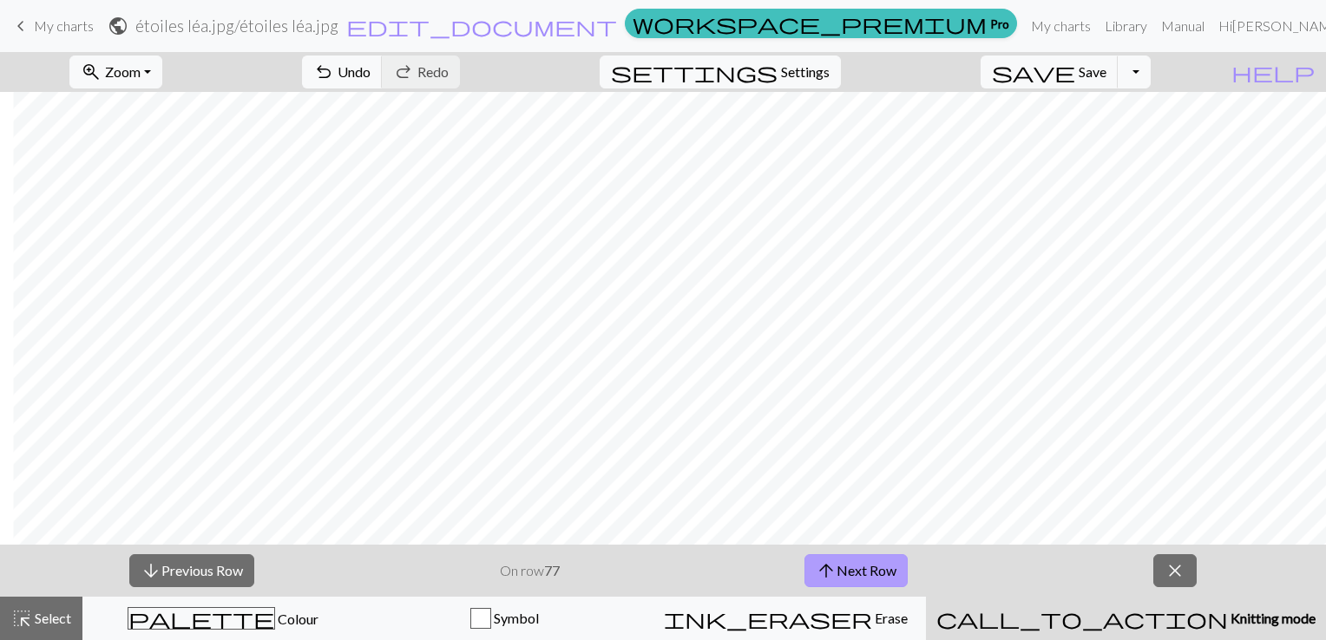
click at [899, 567] on button "arrow_upward Next Row" at bounding box center [855, 570] width 103 height 33
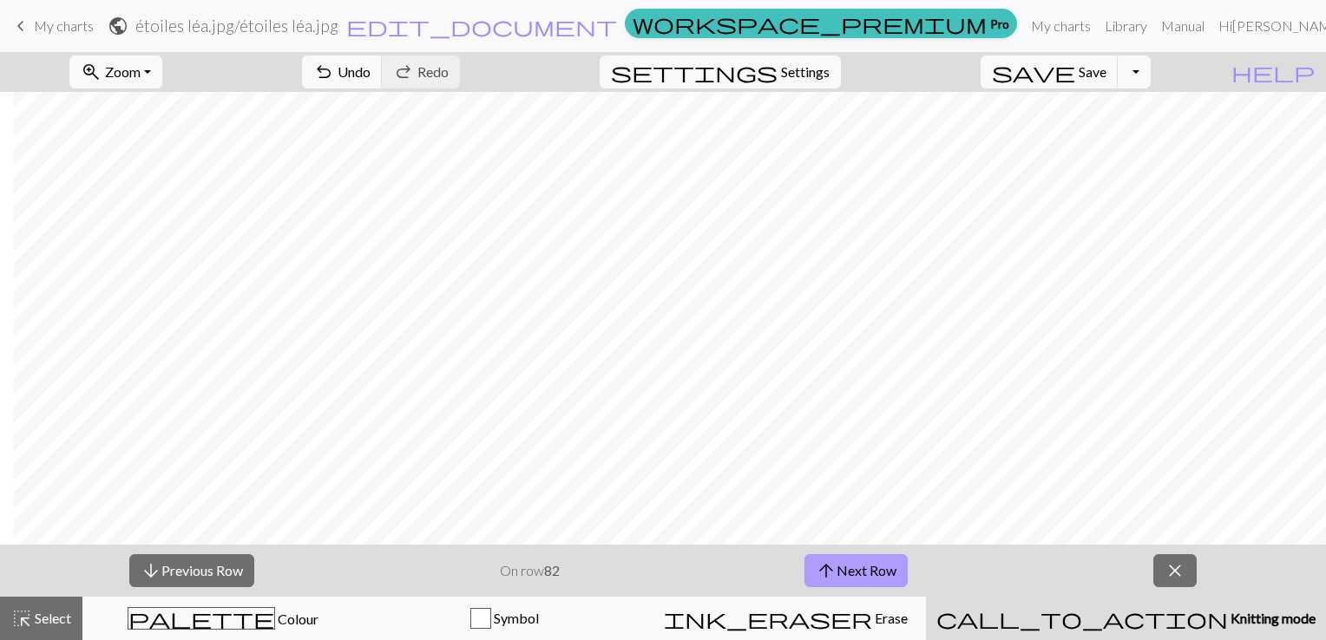
click at [899, 567] on button "arrow_upward Next Row" at bounding box center [855, 570] width 103 height 33
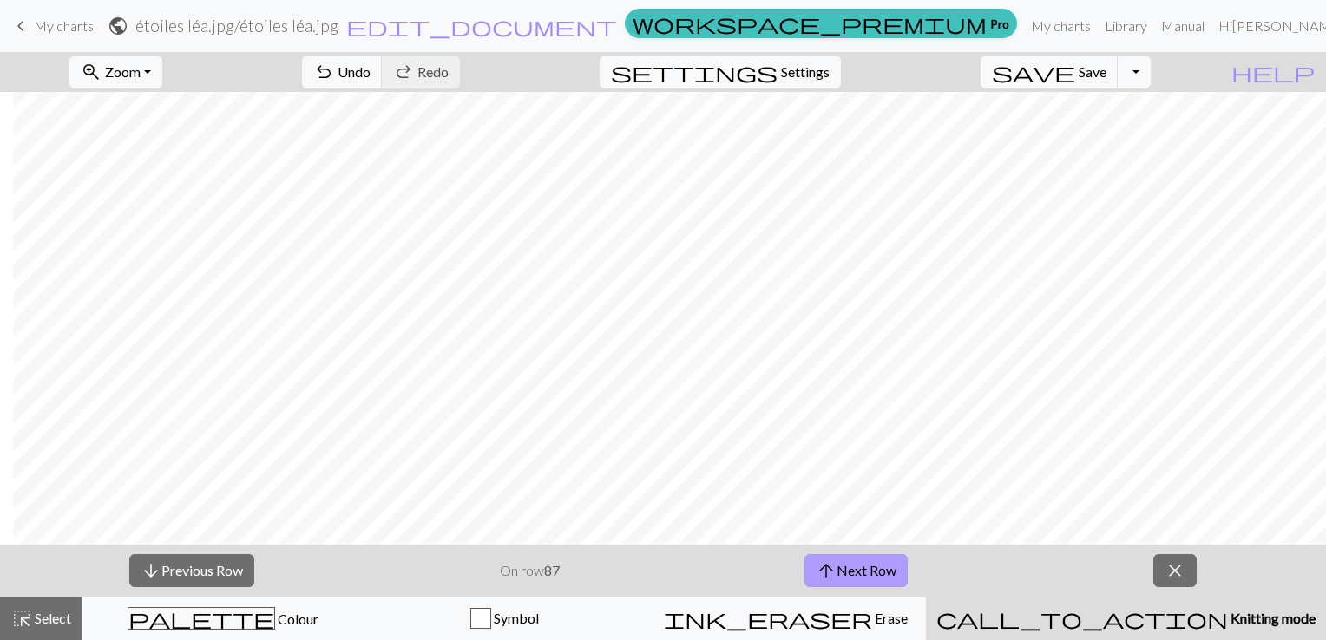
click at [899, 567] on button "arrow_upward Next Row" at bounding box center [855, 570] width 103 height 33
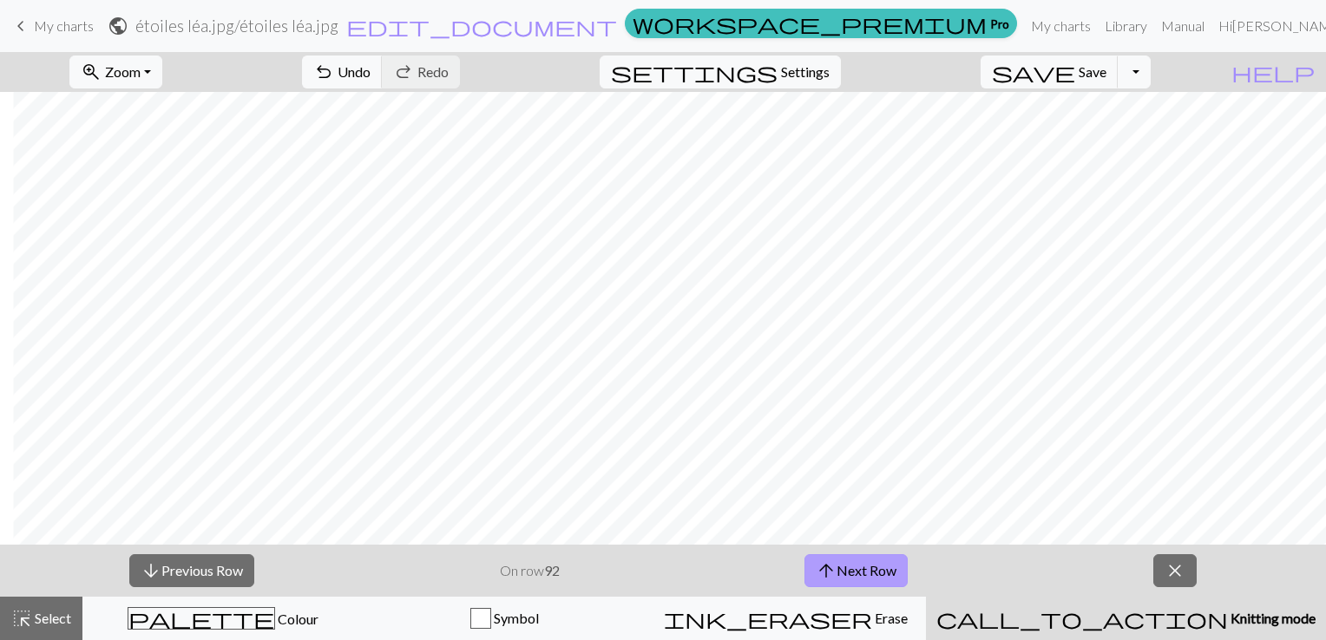
click at [899, 567] on button "arrow_upward Next Row" at bounding box center [855, 570] width 103 height 33
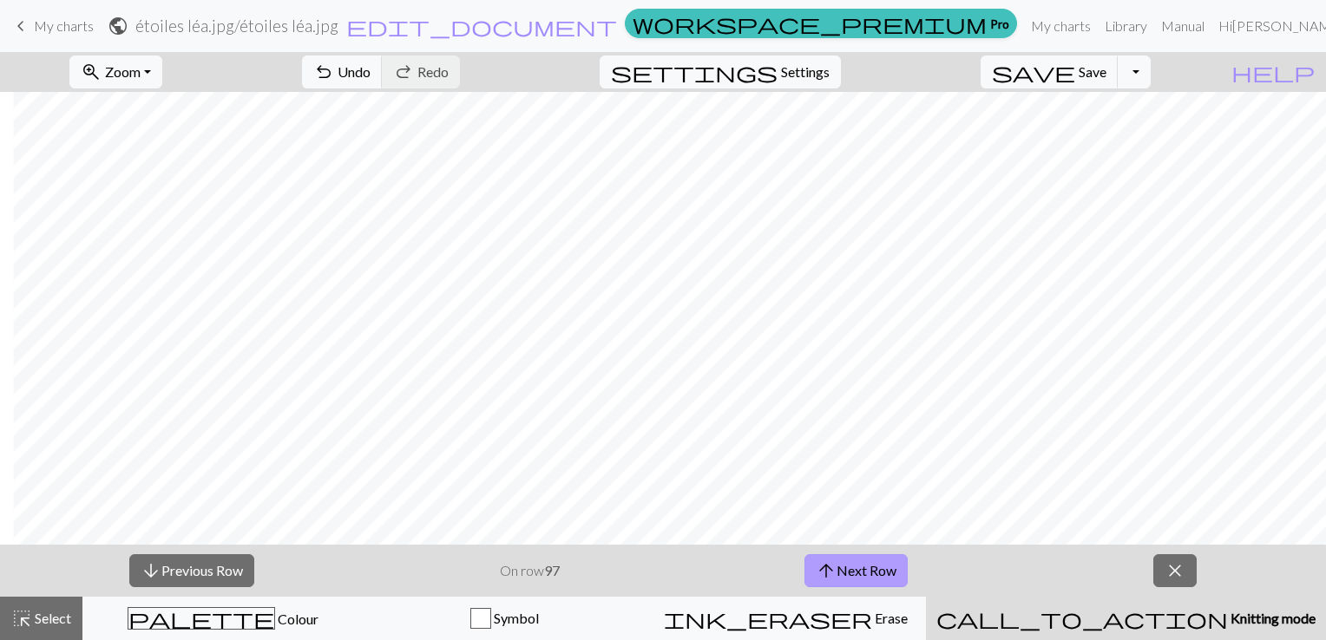
click at [899, 567] on button "arrow_upward Next Row" at bounding box center [855, 570] width 103 height 33
click at [899, 567] on button "arrow_upward Next Row" at bounding box center [859, 570] width 103 height 33
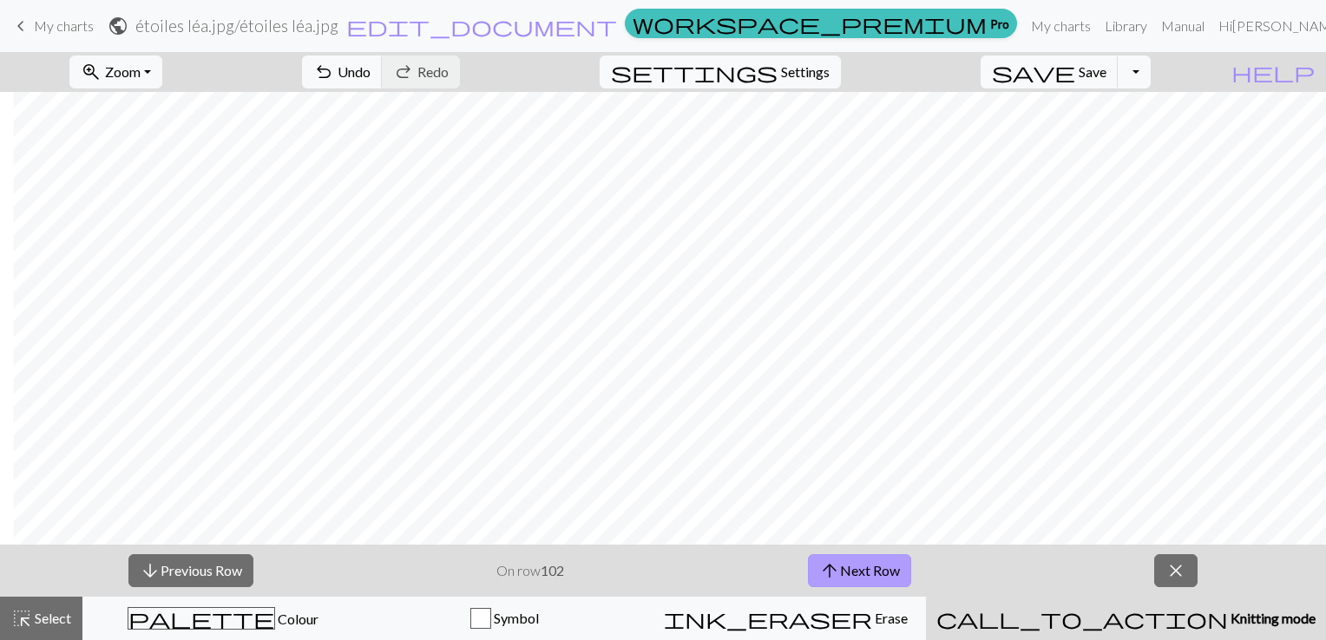
click at [899, 567] on button "arrow_upward Next Row" at bounding box center [859, 570] width 103 height 33
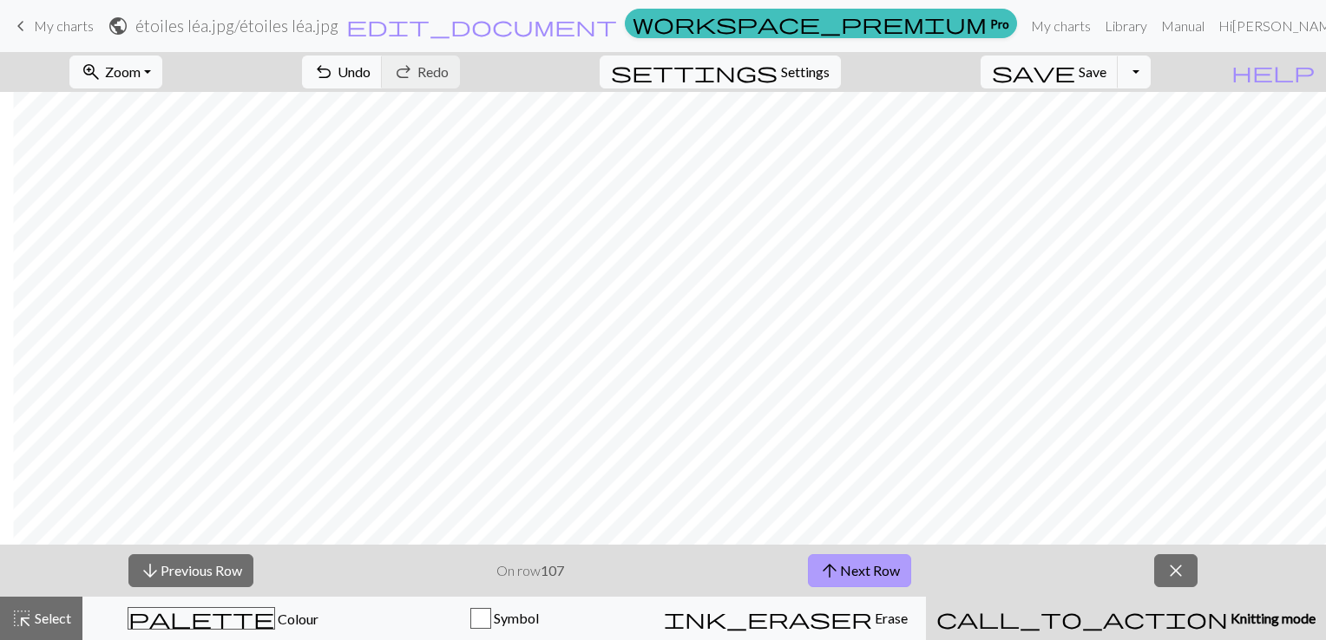
click at [899, 567] on button "arrow_upward Next Row" at bounding box center [859, 570] width 103 height 33
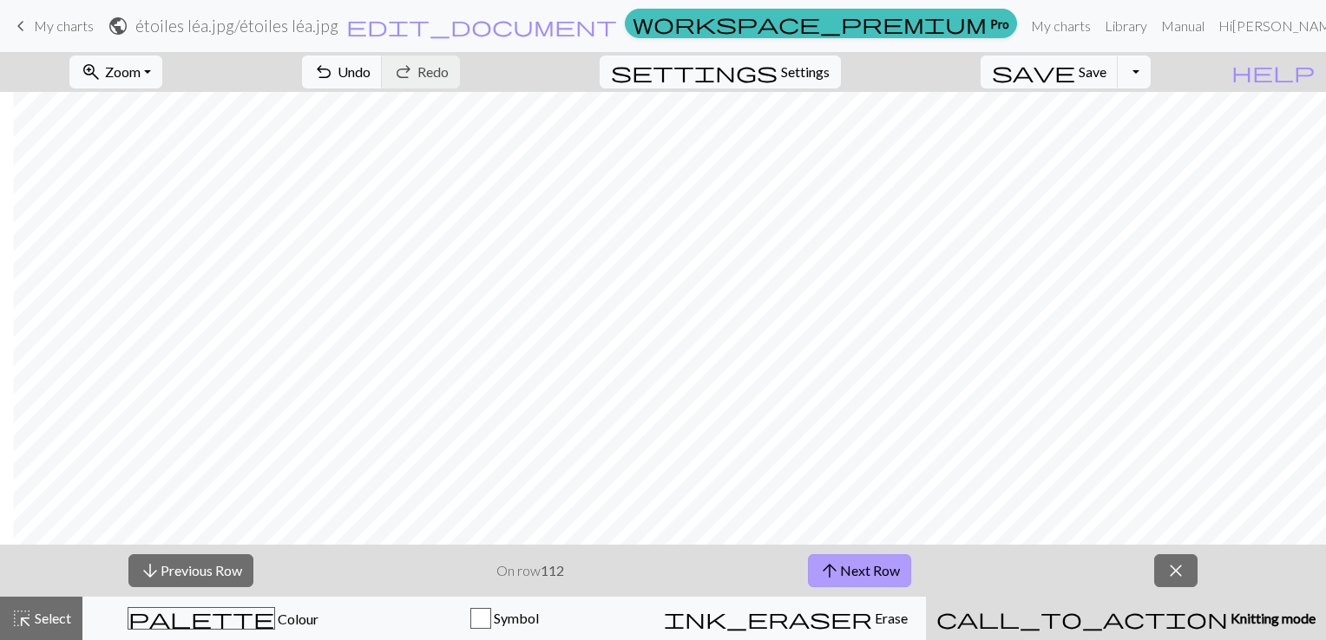
click at [899, 567] on button "arrow_upward Next Row" at bounding box center [859, 570] width 103 height 33
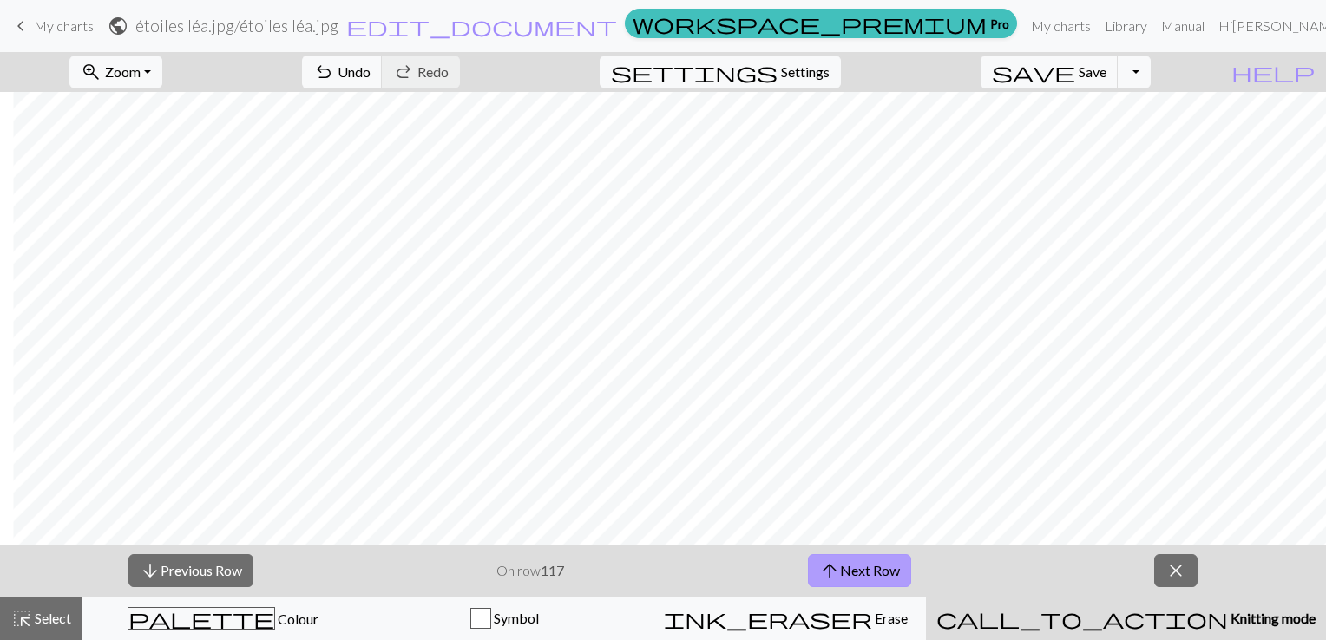
click at [899, 567] on button "arrow_upward Next Row" at bounding box center [859, 570] width 103 height 33
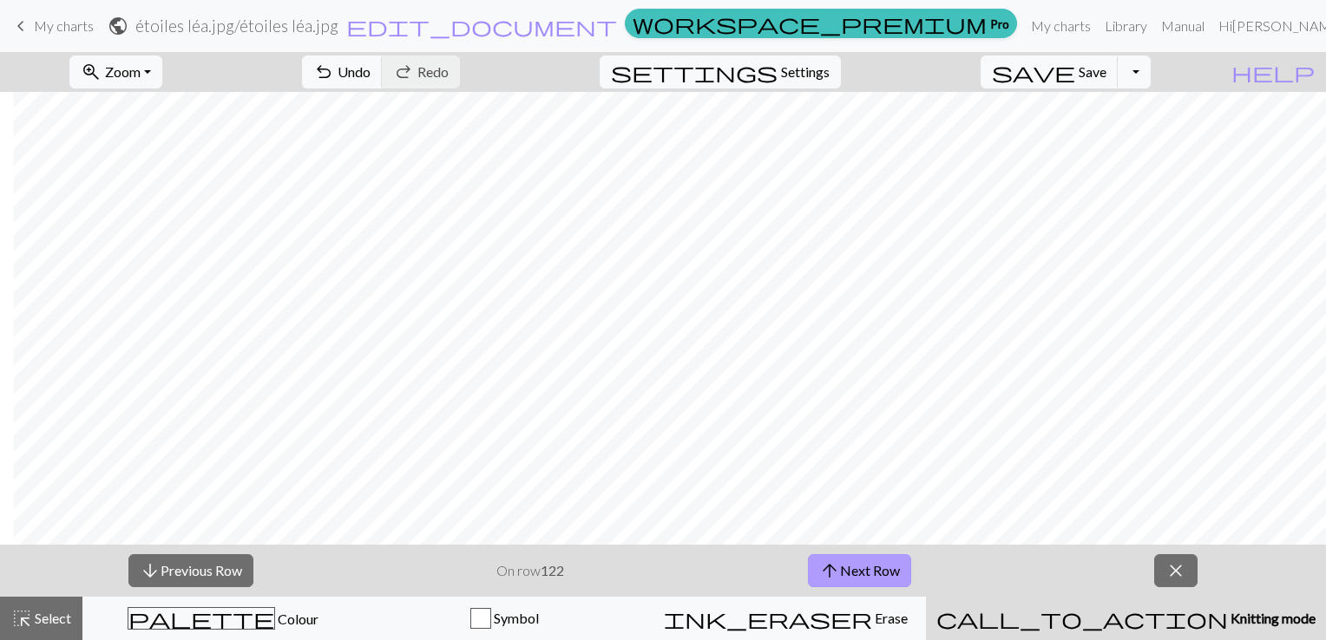
click at [899, 567] on button "arrow_upward Next Row" at bounding box center [859, 570] width 103 height 33
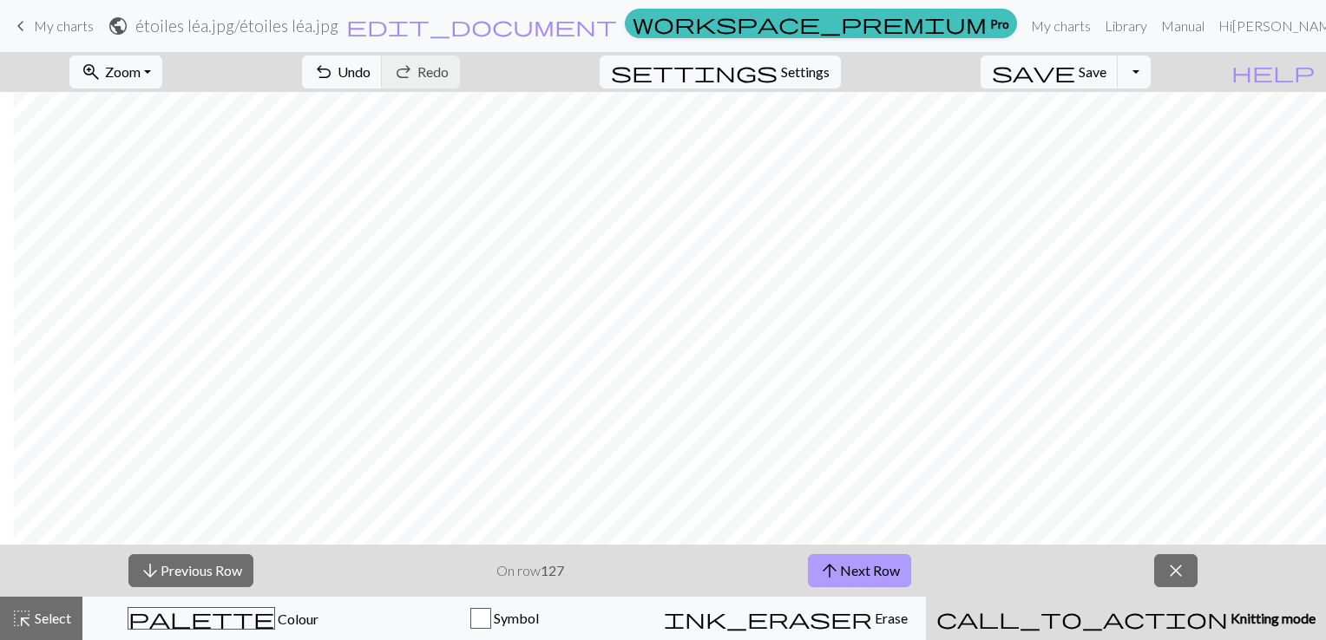
click at [899, 567] on button "arrow_upward Next Row" at bounding box center [859, 570] width 103 height 33
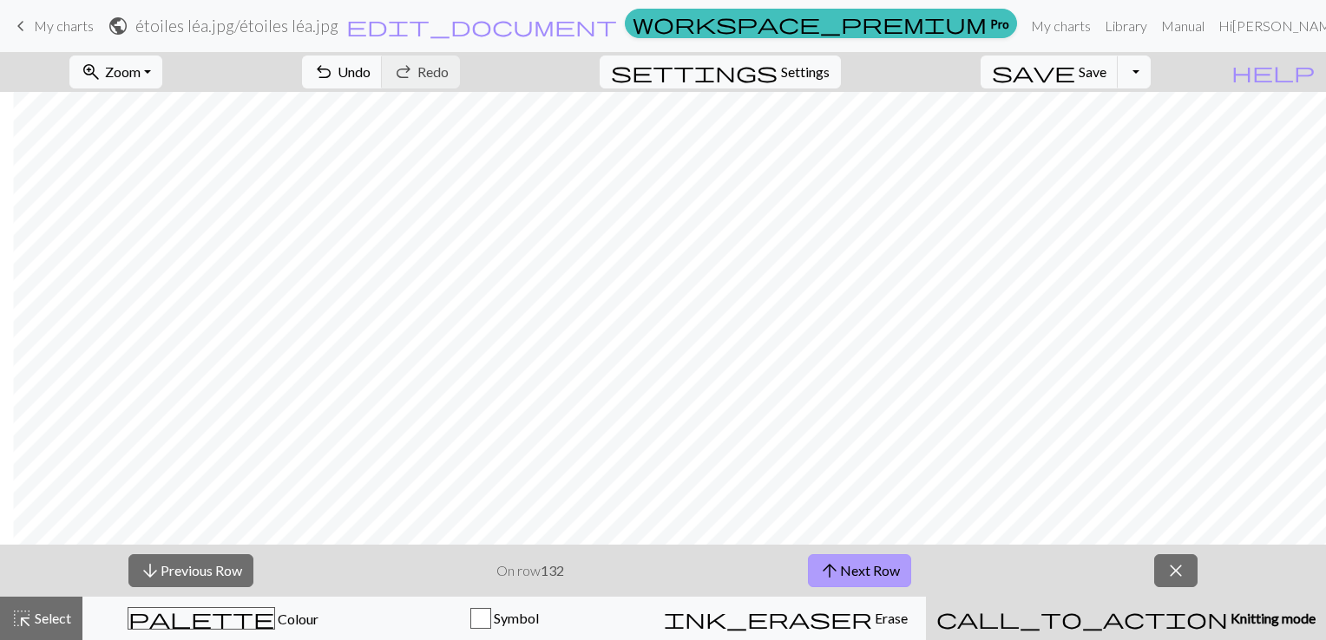
click at [899, 567] on button "arrow_upward Next Row" at bounding box center [859, 570] width 103 height 33
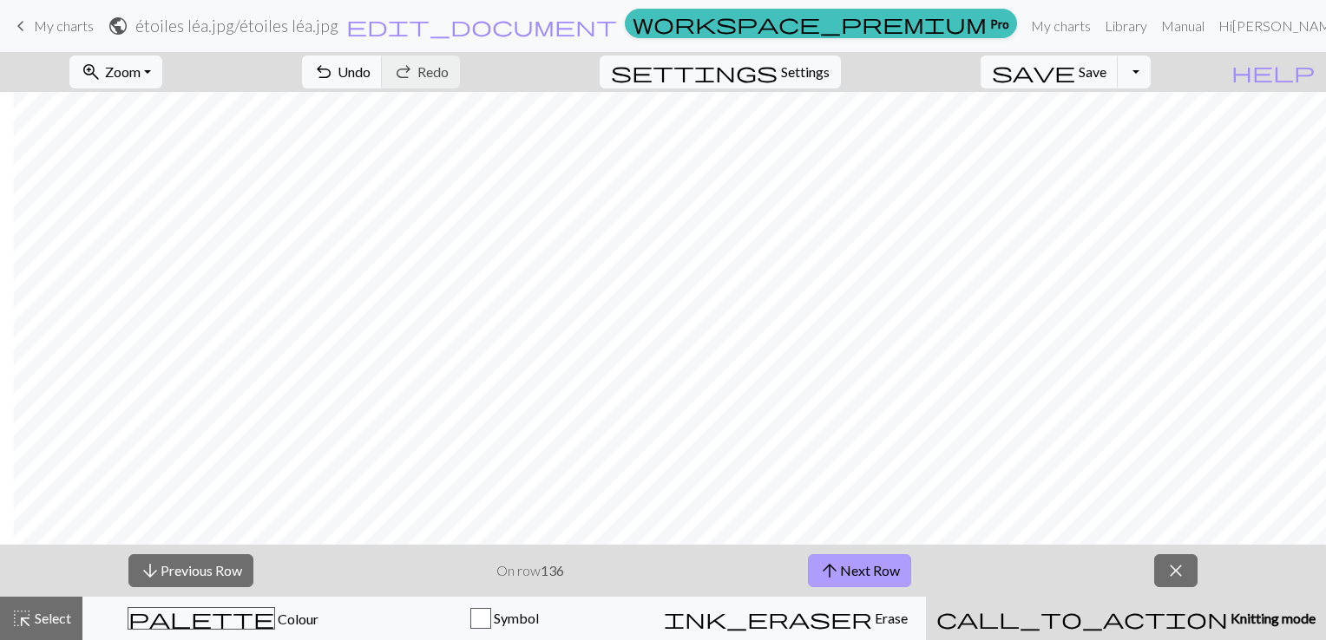
click at [899, 567] on button "arrow_upward Next Row" at bounding box center [859, 570] width 103 height 33
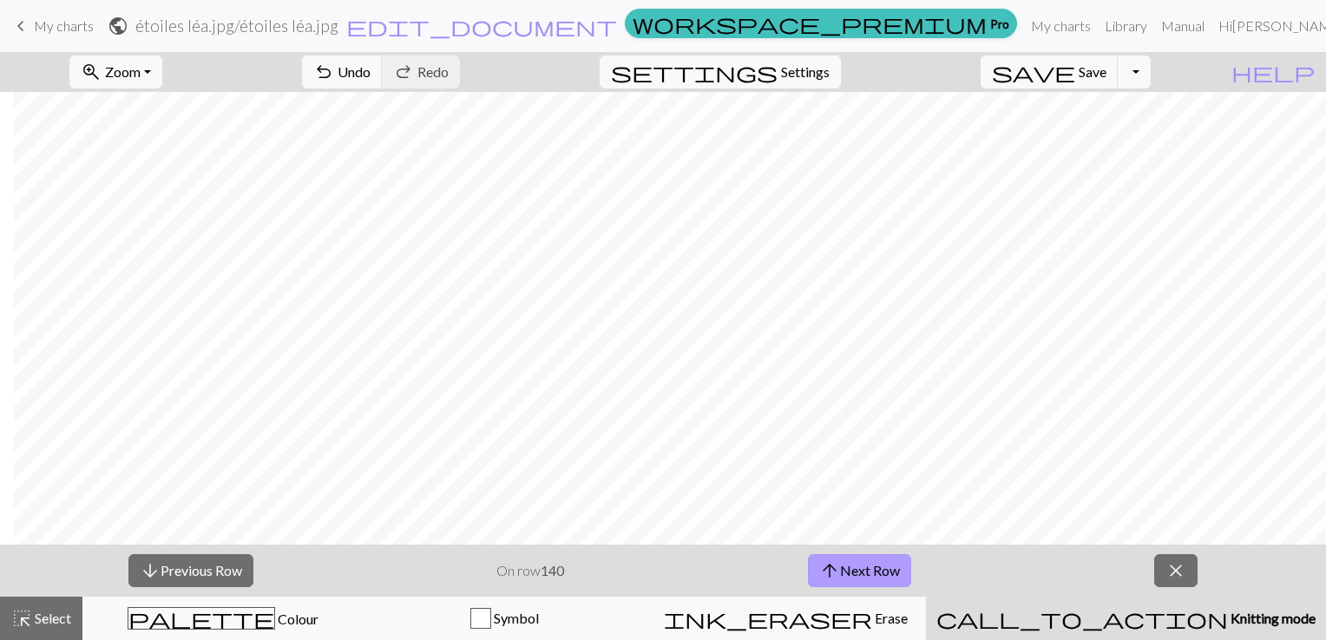
click at [899, 567] on button "arrow_upward Next Row" at bounding box center [859, 570] width 103 height 33
click at [220, 560] on button "arrow_downward Previous Row" at bounding box center [190, 570] width 125 height 33
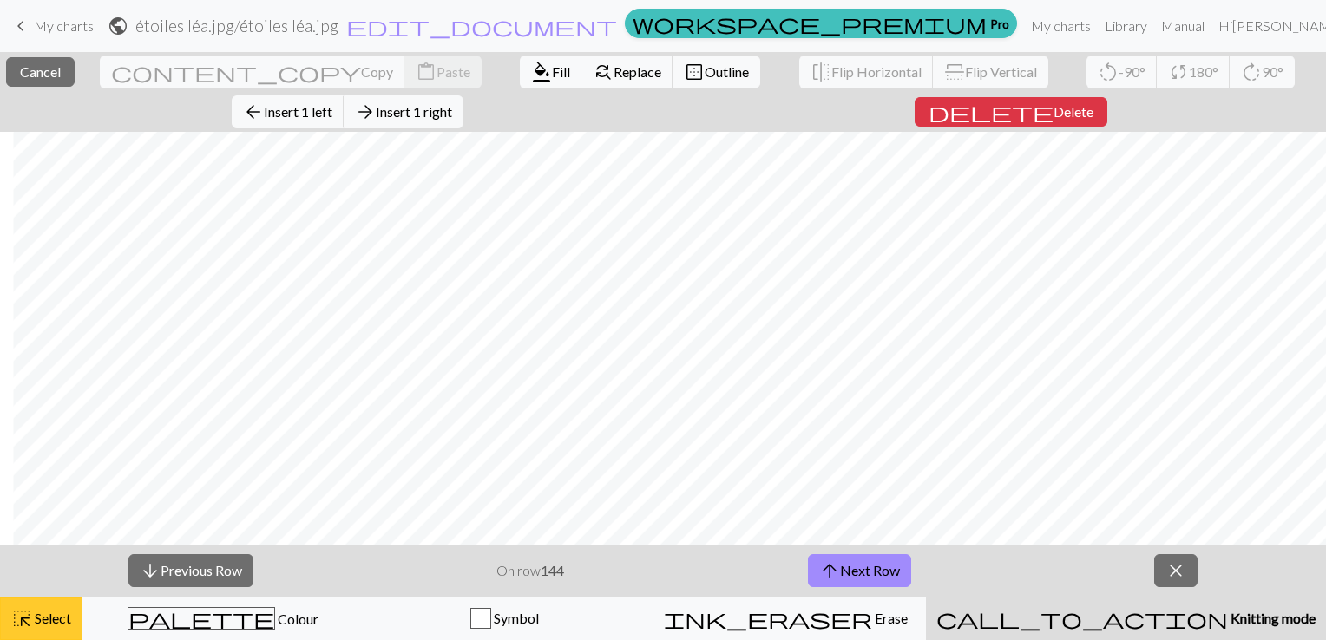
drag, startPoint x: 39, startPoint y: 627, endPoint x: 49, endPoint y: 626, distance: 9.6
click at [42, 627] on div "highlight_alt Select Select" at bounding box center [41, 618] width 60 height 21
click at [1190, 566] on button "close" at bounding box center [1175, 570] width 43 height 33
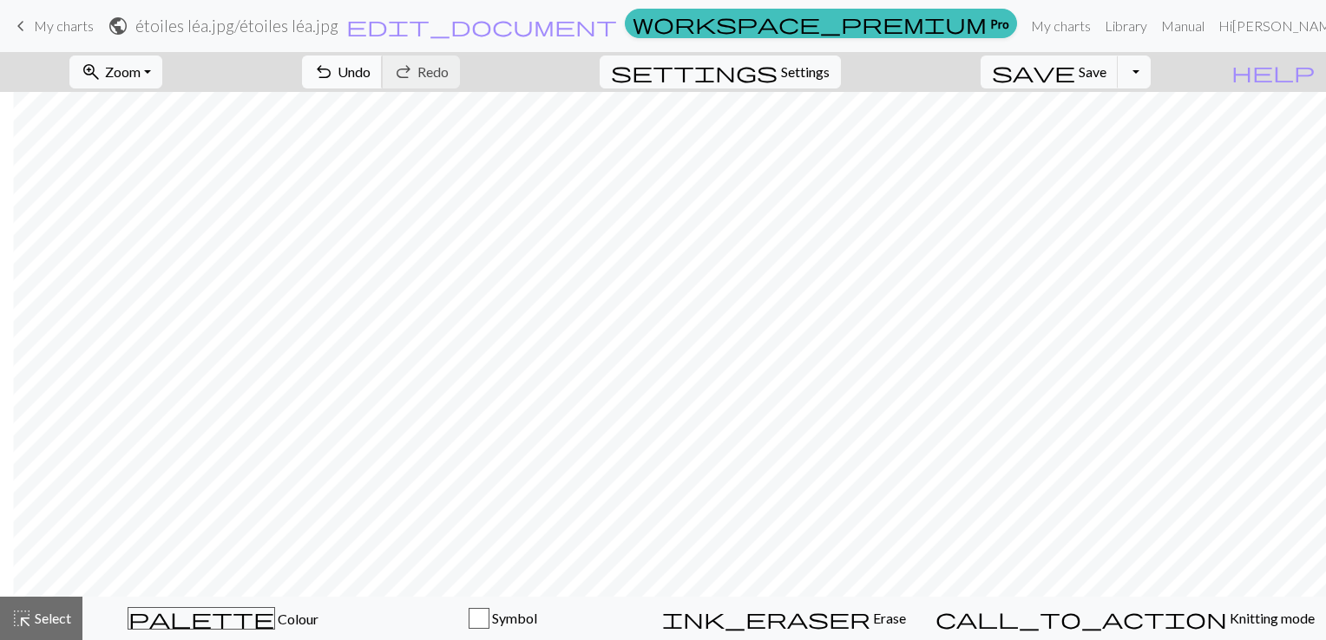
click at [383, 75] on button "undo Undo Undo" at bounding box center [342, 72] width 81 height 33
click at [370, 74] on span "Undo" at bounding box center [354, 71] width 33 height 16
click at [240, 606] on button "palette Colour Colour" at bounding box center [222, 618] width 280 height 43
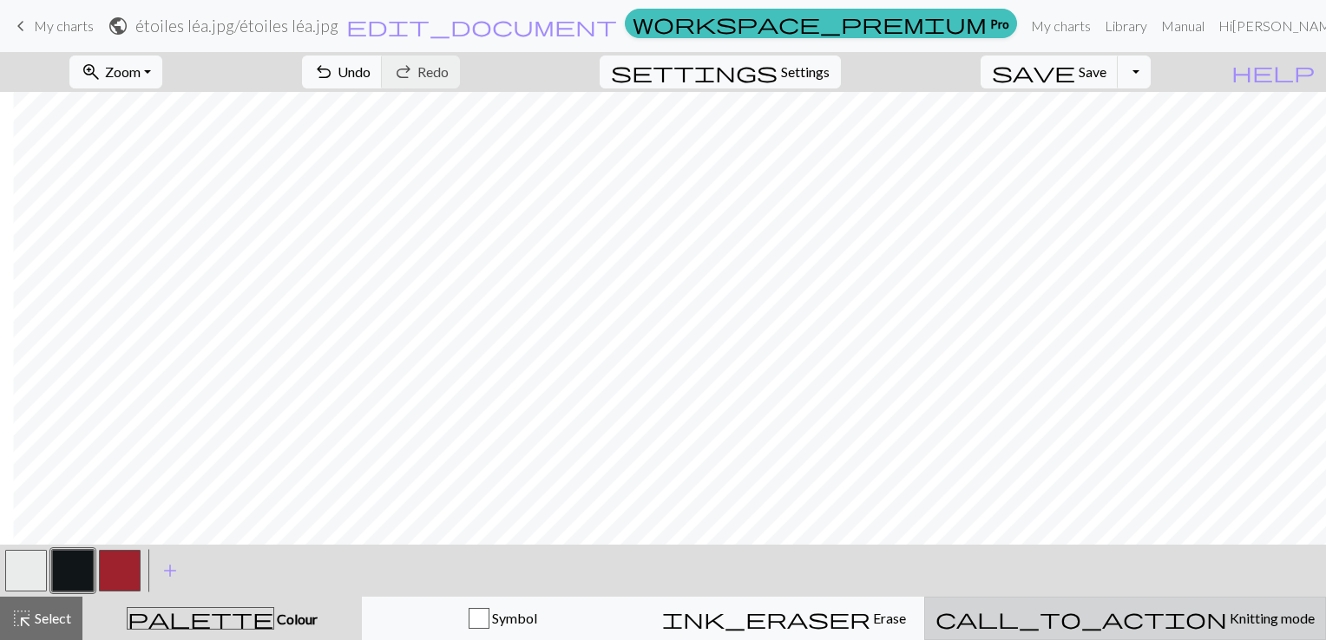
click at [1227, 620] on span "Knitting mode" at bounding box center [1271, 618] width 88 height 16
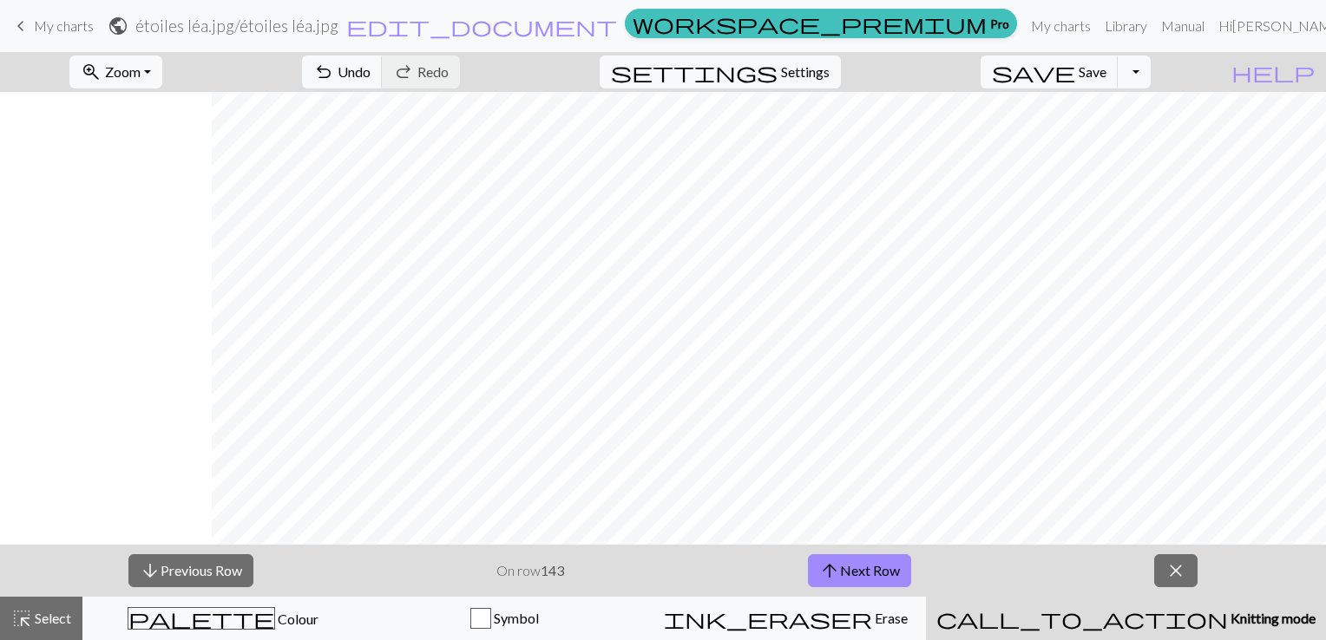
scroll to position [0, 212]
click at [888, 571] on button "arrow_upward Next Row" at bounding box center [859, 570] width 103 height 33
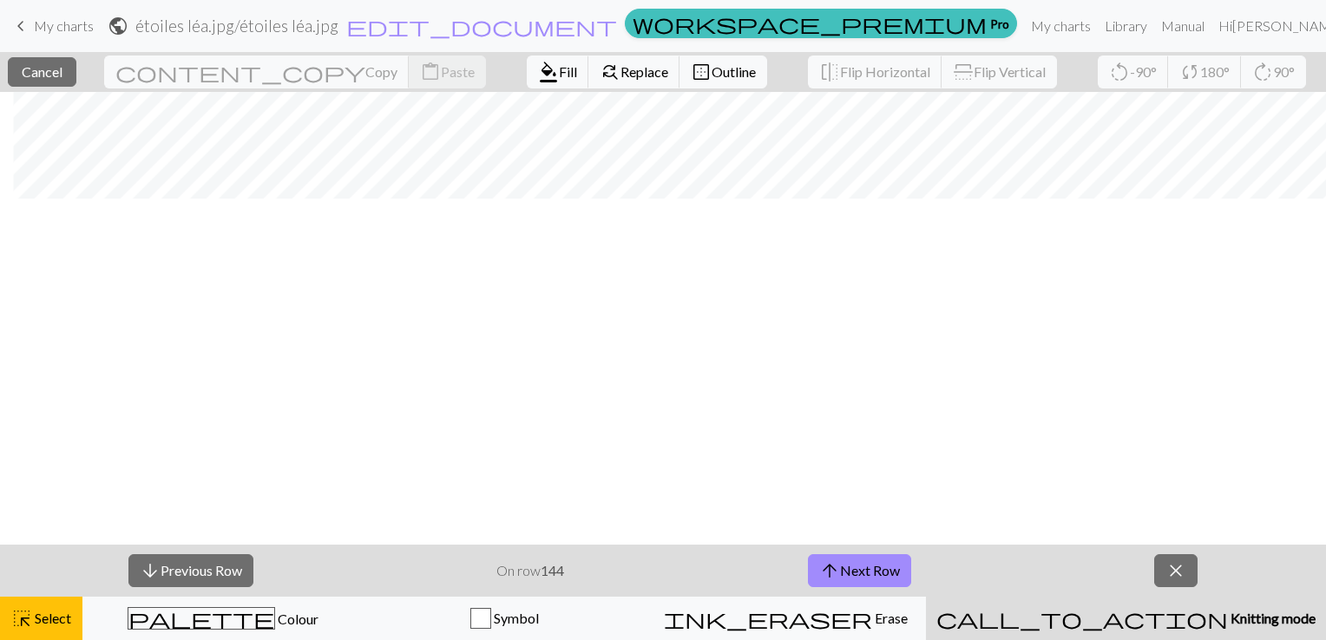
scroll to position [0, 605]
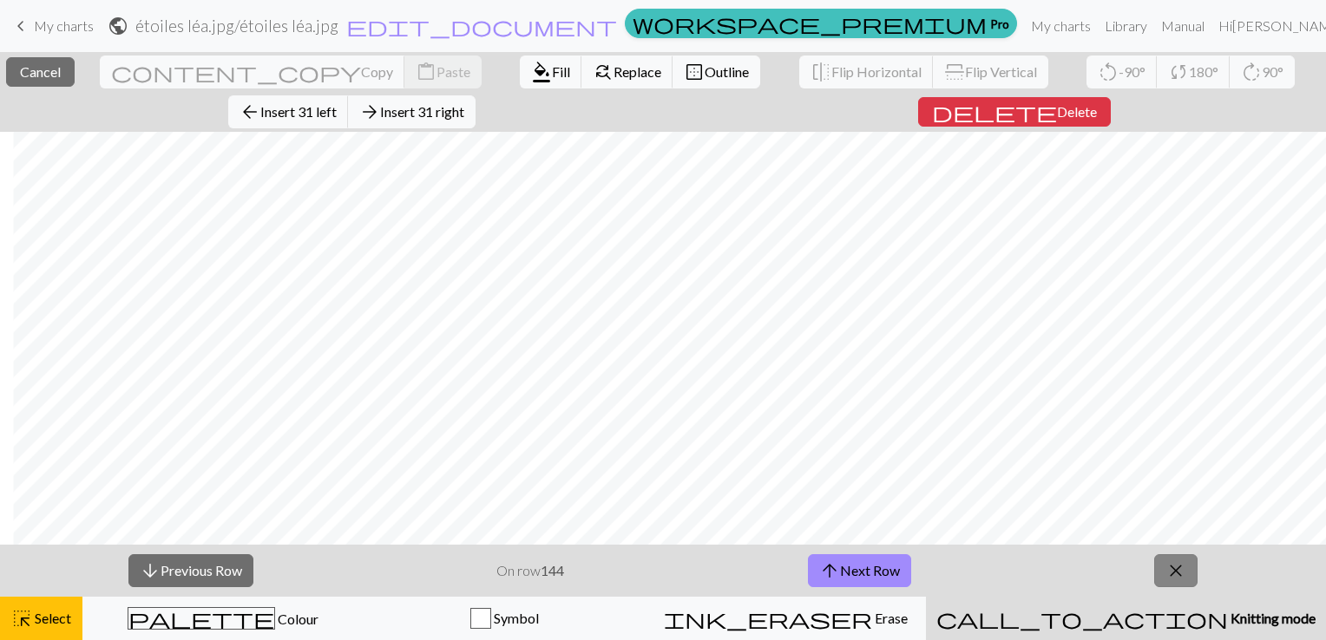
click at [1190, 581] on button "close" at bounding box center [1175, 570] width 43 height 33
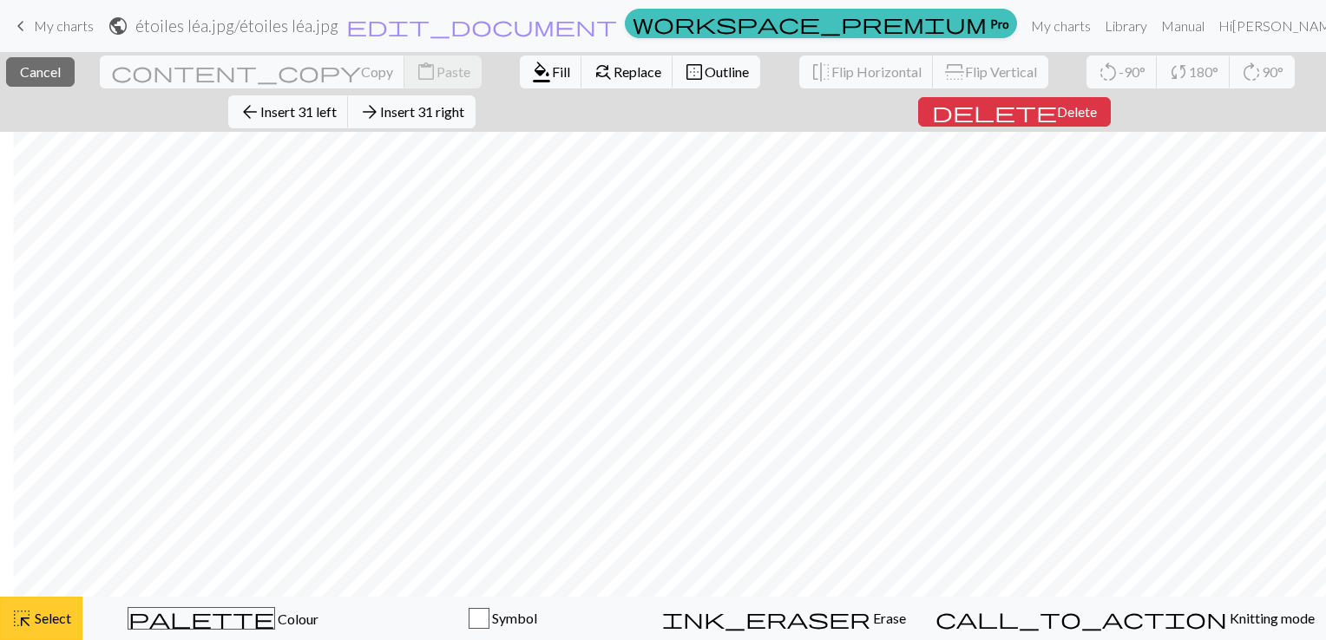
click at [56, 614] on span "Select" at bounding box center [51, 618] width 39 height 16
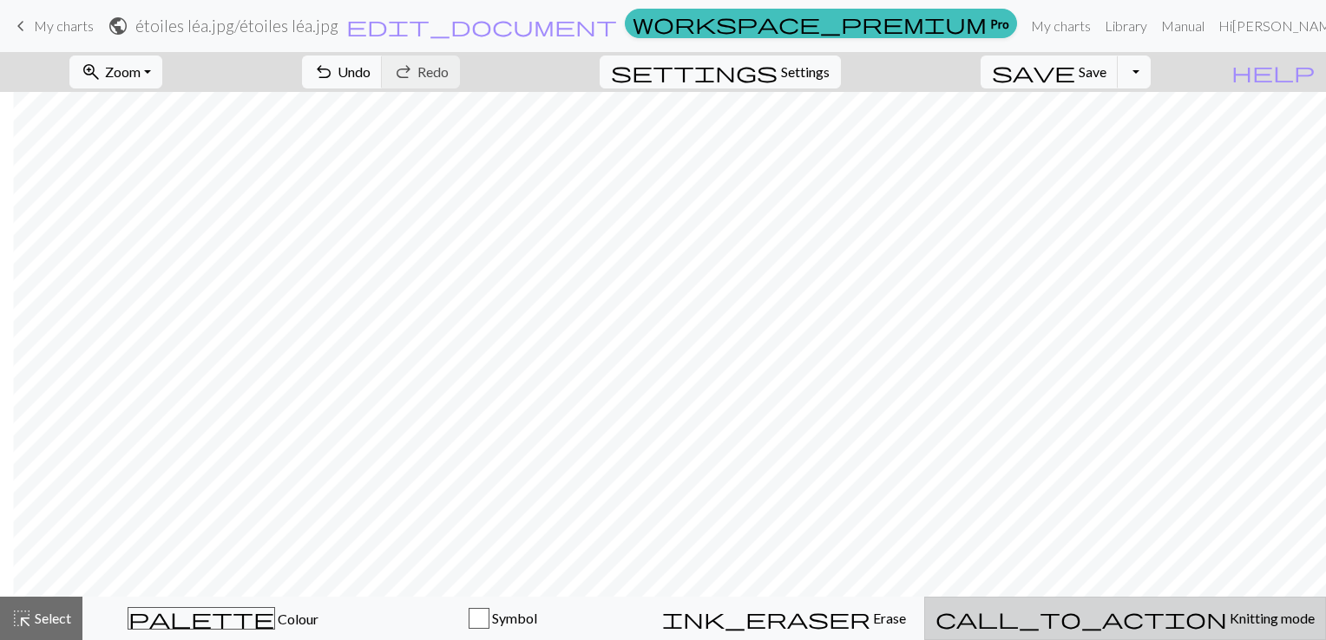
click at [1118, 630] on span "call_to_action" at bounding box center [1081, 618] width 292 height 24
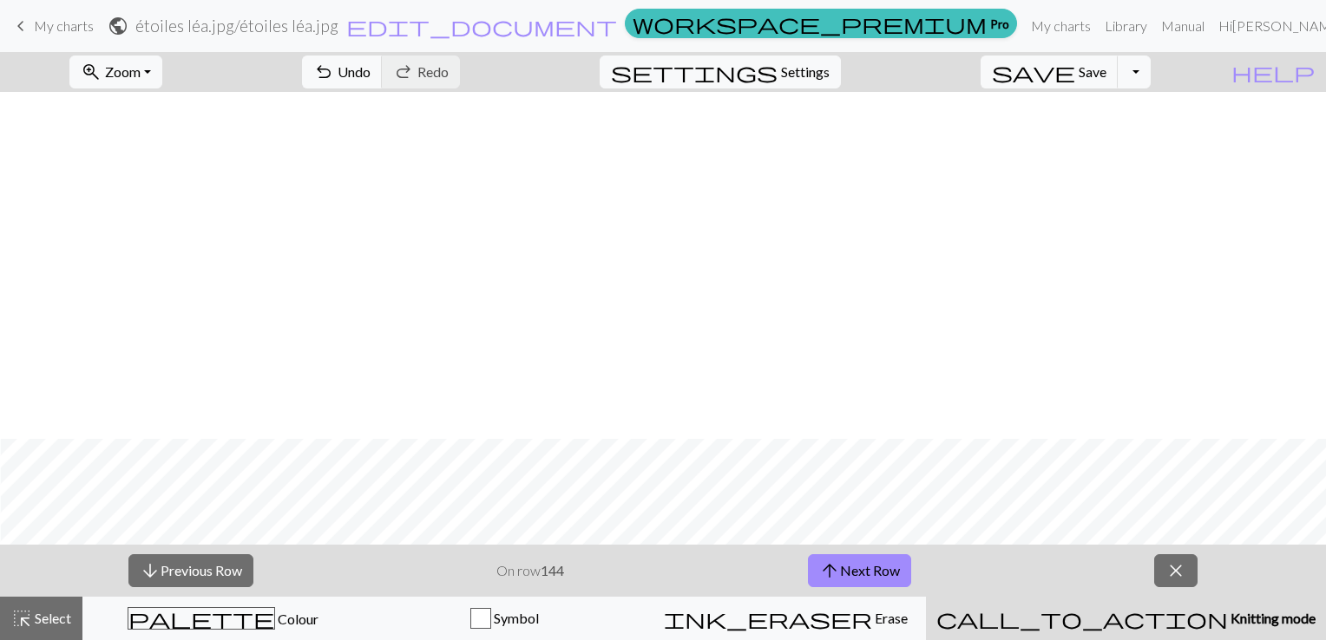
scroll to position [0, 83]
drag, startPoint x: 867, startPoint y: 570, endPoint x: 646, endPoint y: 564, distance: 220.5
click at [868, 570] on button "arrow_upward Next Row" at bounding box center [859, 570] width 103 height 33
click at [218, 565] on button "arrow_downward Previous Row" at bounding box center [190, 570] width 125 height 33
